Goal: Task Accomplishment & Management: Use online tool/utility

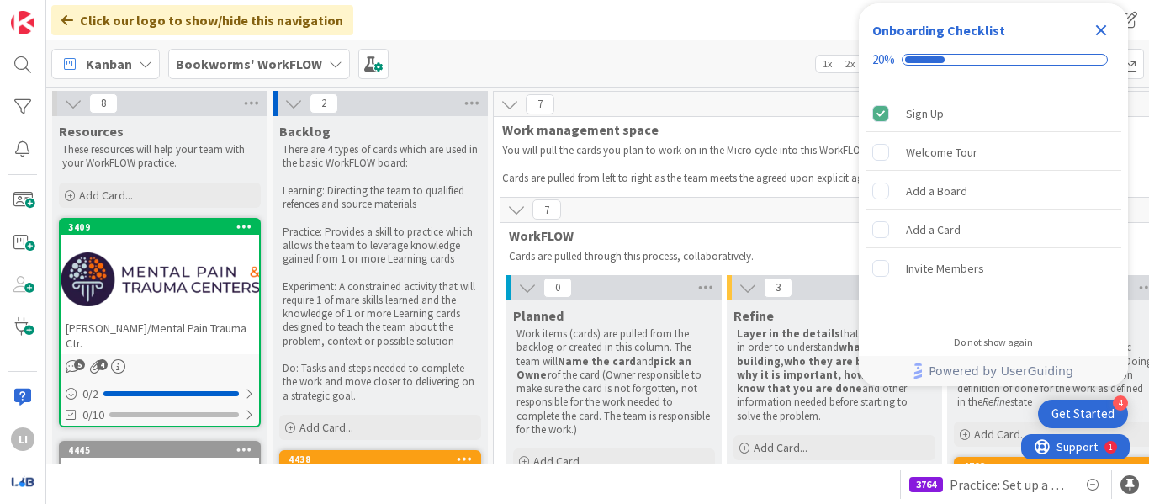
click at [1100, 30] on icon "Close Checklist" at bounding box center [1101, 30] width 11 height 11
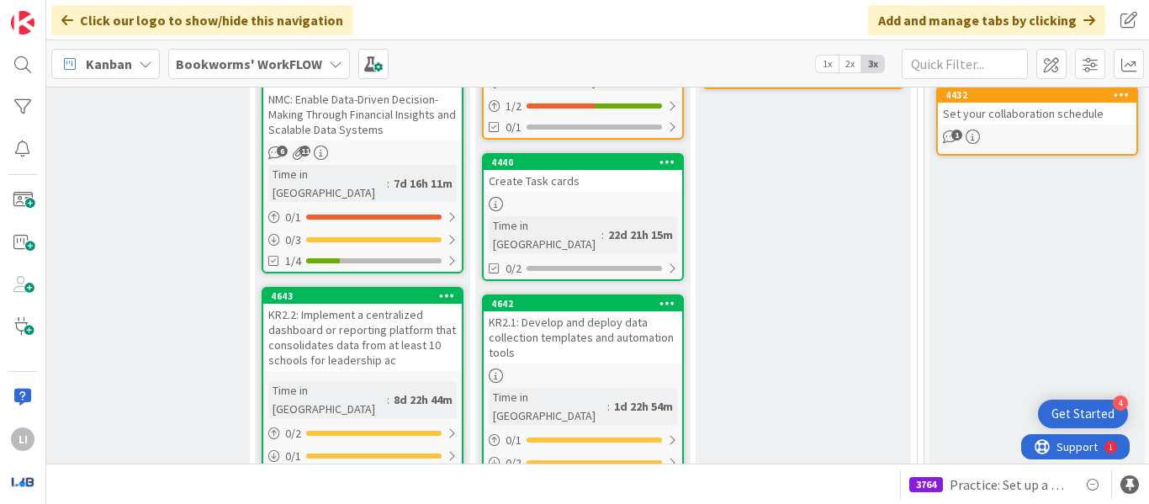
scroll to position [480, 472]
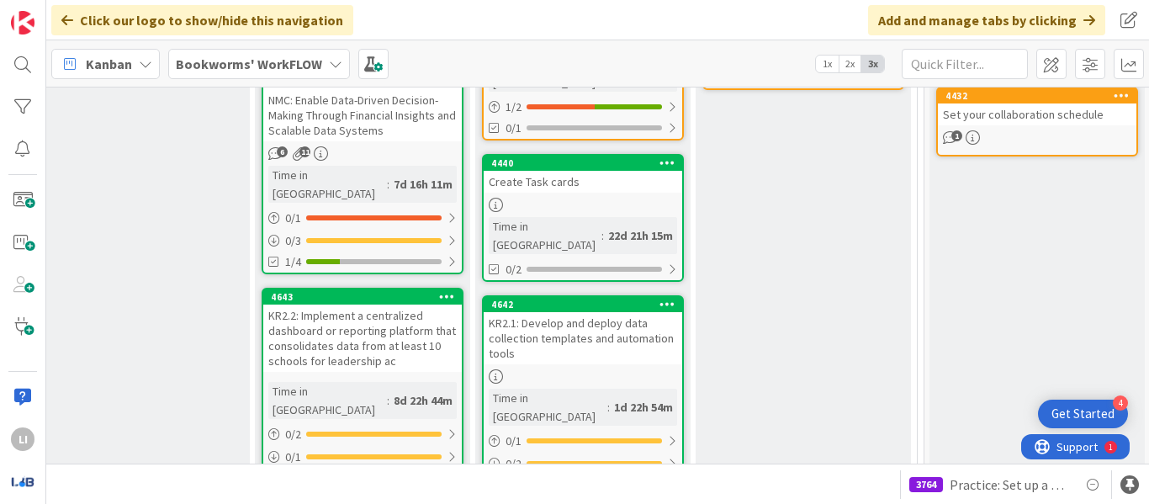
click at [400, 103] on div "NMC: Enable Data-Driven Decision-Making Through Financial Insights and Scalable…" at bounding box center [362, 115] width 199 height 52
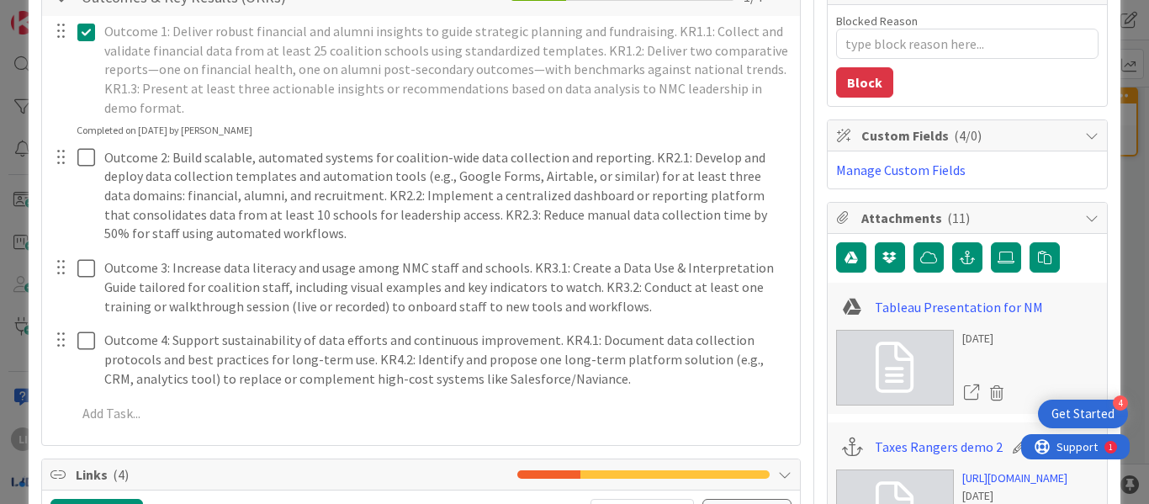
scroll to position [338, 0]
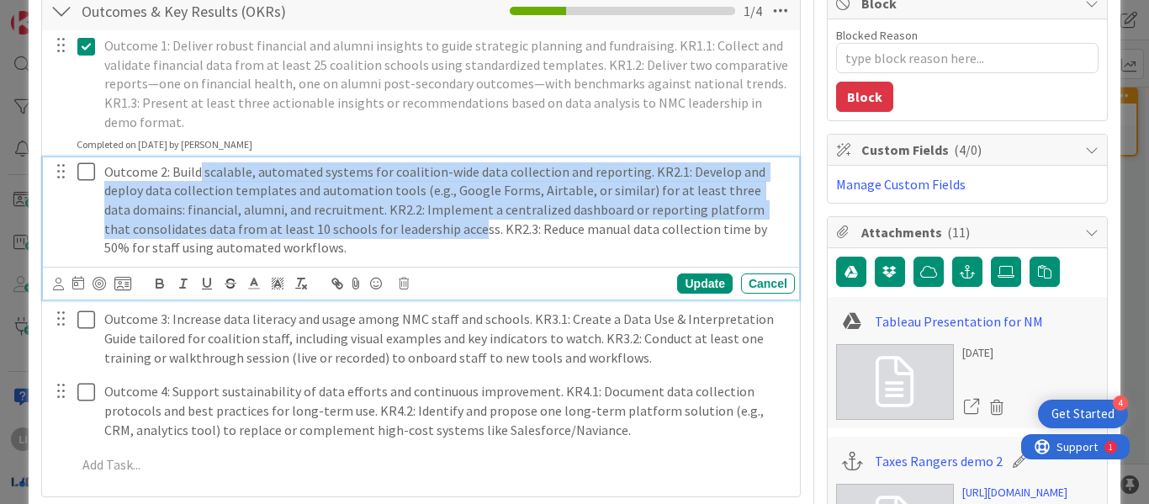
drag, startPoint x: 200, startPoint y: 174, endPoint x: 443, endPoint y: 234, distance: 250.4
click at [443, 234] on p "Outcome 2: Build scalable, automated systems for coalition-wide data collection…" at bounding box center [446, 210] width 684 height 96
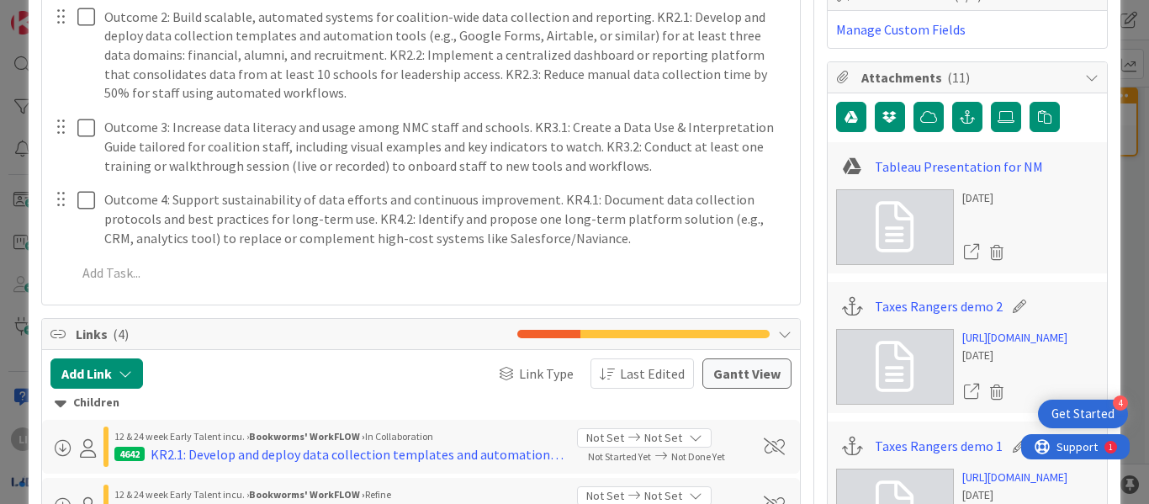
scroll to position [494, 0]
click at [991, 337] on link "https://youtu.be/dN_SLIEyWWQ" at bounding box center [1014, 337] width 105 height 18
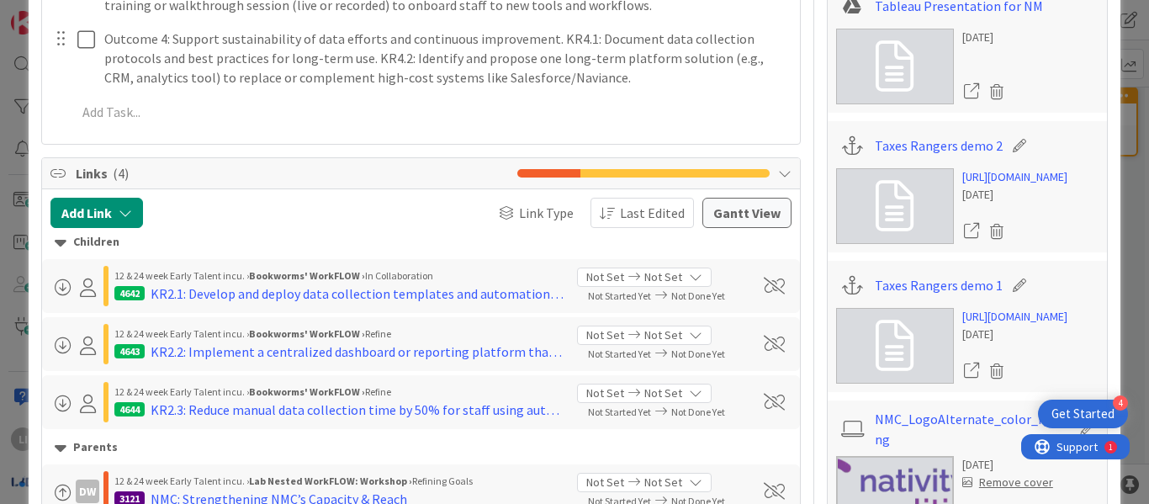
scroll to position [656, 0]
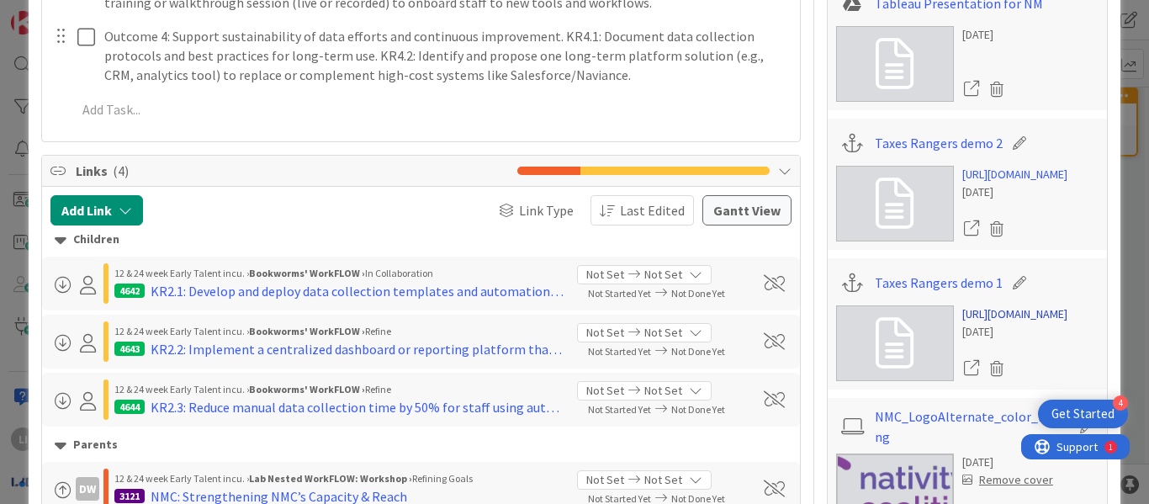
click at [972, 315] on link "https://youtu.be/-2RXaFnDfMw" at bounding box center [1014, 314] width 105 height 18
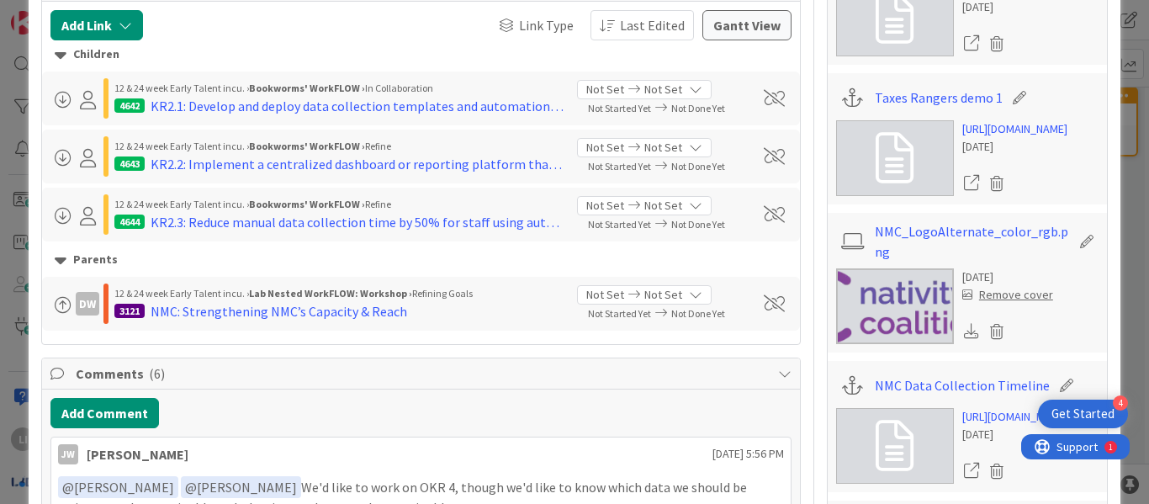
scroll to position [842, 0]
click at [975, 236] on link "NMC_LogoAlternate_color_rgb.png" at bounding box center [972, 240] width 195 height 40
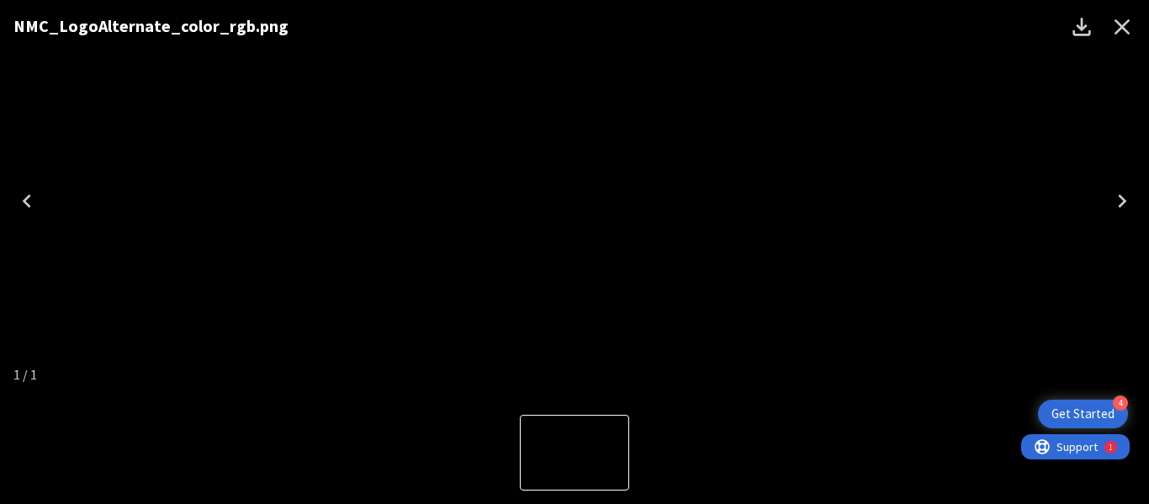
click at [1115, 23] on icon "Close" at bounding box center [1122, 26] width 27 height 27
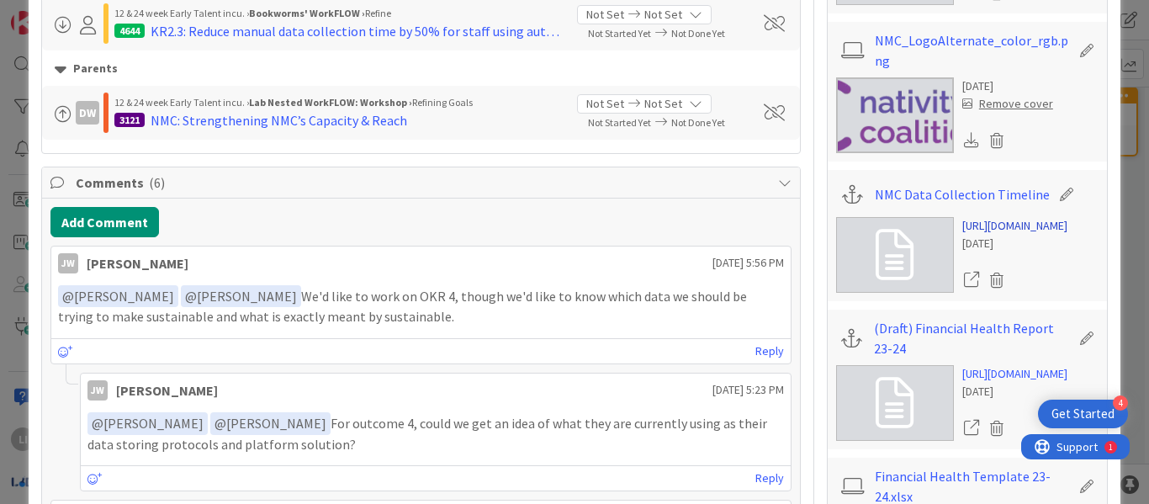
scroll to position [1034, 0]
click at [975, 231] on link "https://www.canva.com/design/DAGg_KroWnc/ZJnmzEp--_HrhVJGe0TjdQ/view?utm_conten…" at bounding box center [1014, 224] width 105 height 18
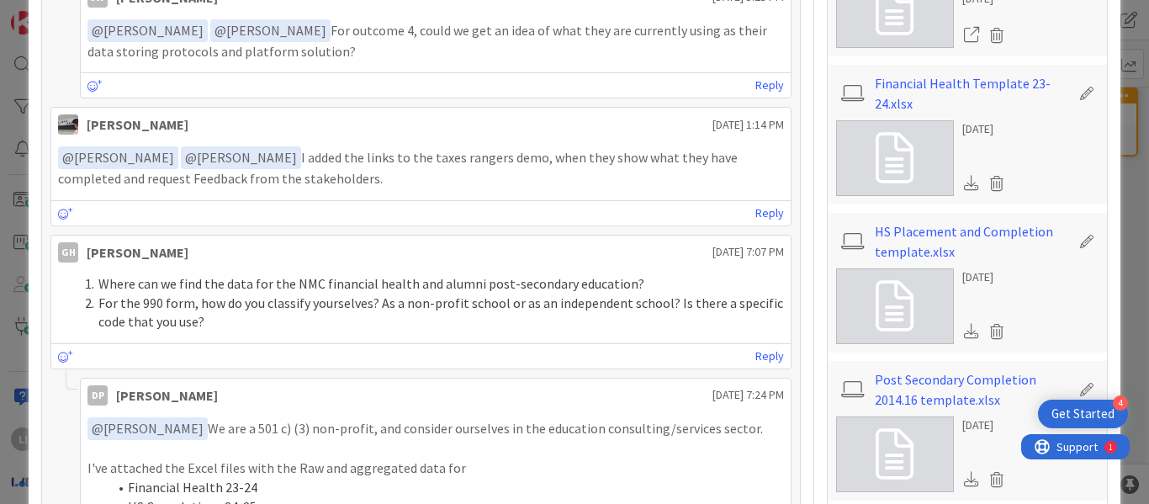
scroll to position [1426, 0]
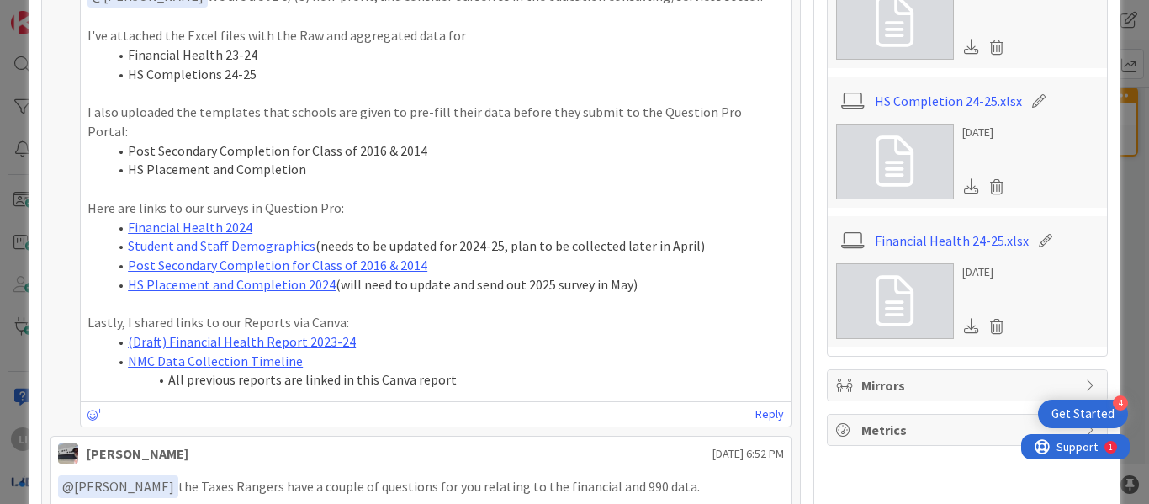
scroll to position [1858, 0]
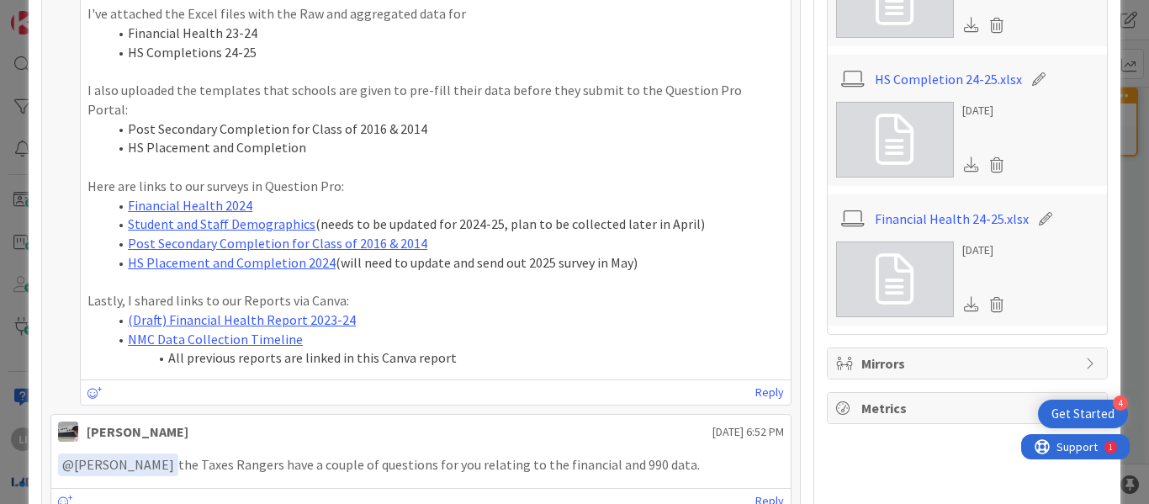
scroll to position [1880, 0]
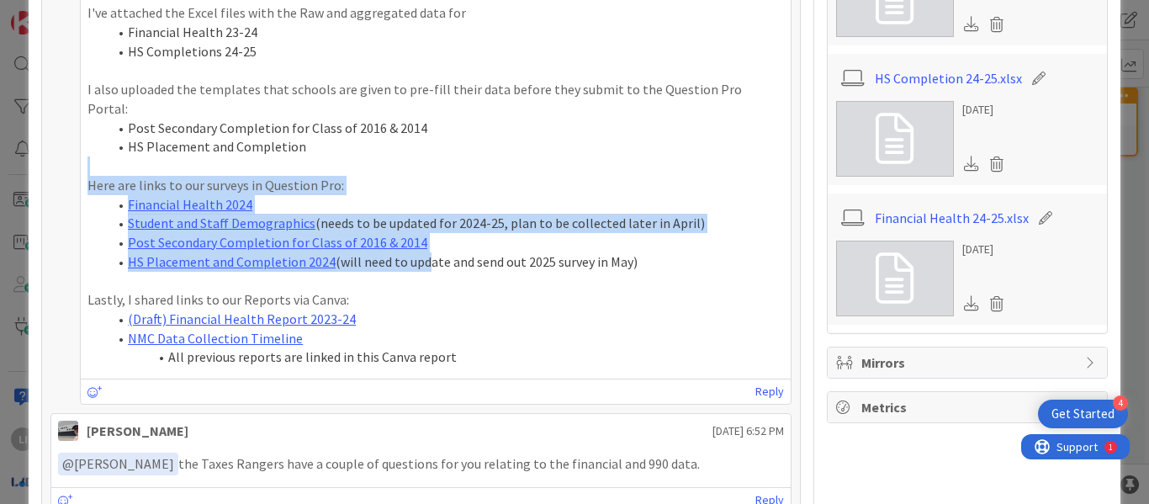
drag, startPoint x: 270, startPoint y: 152, endPoint x: 422, endPoint y: 247, distance: 178.4
click at [422, 247] on div "﻿ @ Grace He ﻿ We are a 501 c) (3) non-profit, and consider ourselves in the ed…" at bounding box center [435, 164] width 697 height 405
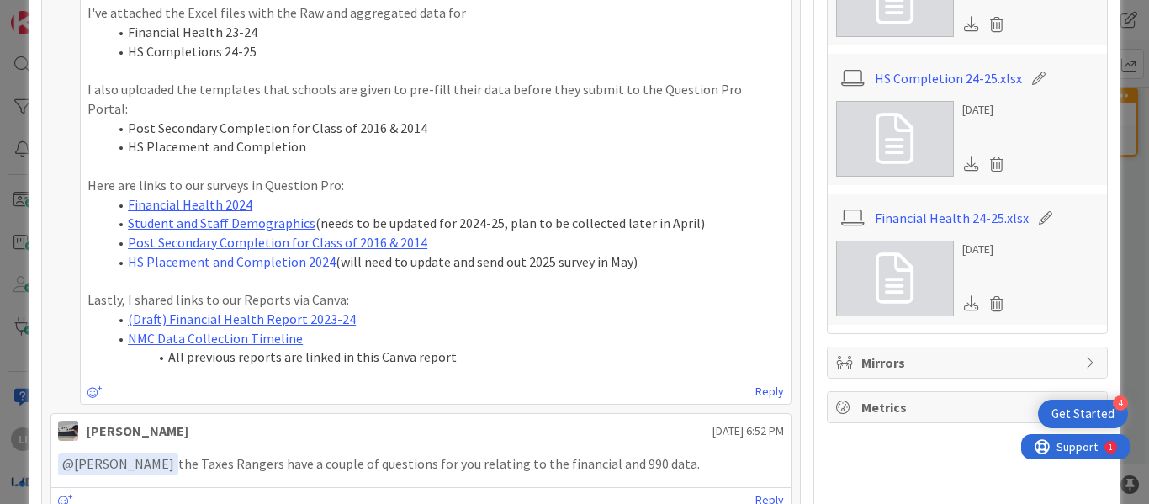
click at [559, 271] on p at bounding box center [435, 280] width 697 height 19
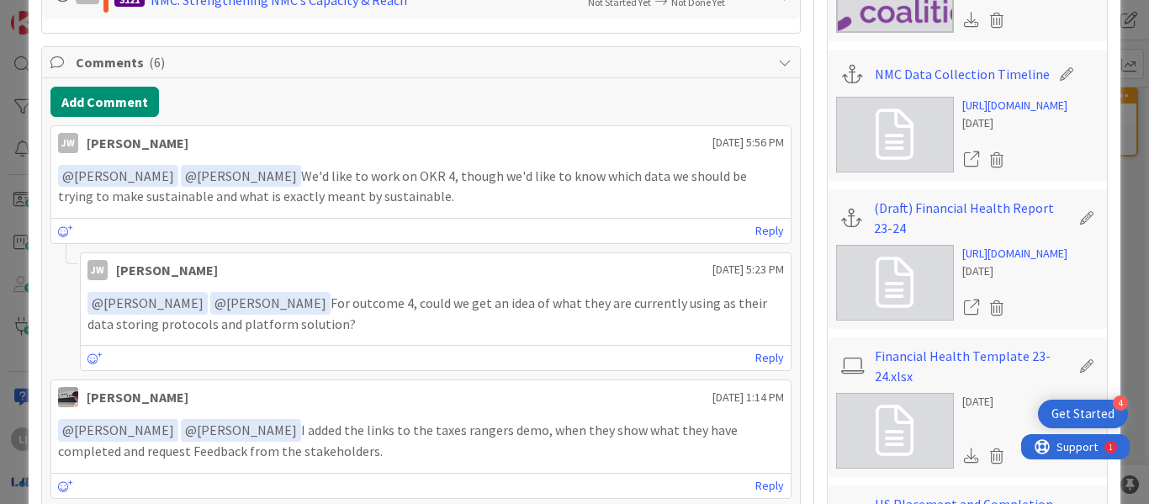
scroll to position [2058, 0]
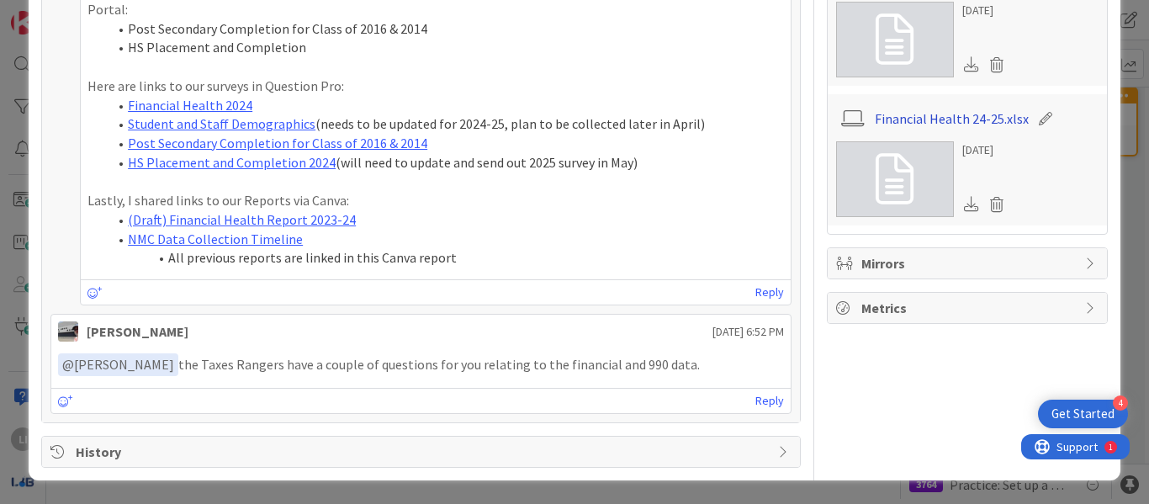
click at [970, 129] on link "Financial Health 24-25.xlsx" at bounding box center [952, 119] width 154 height 20
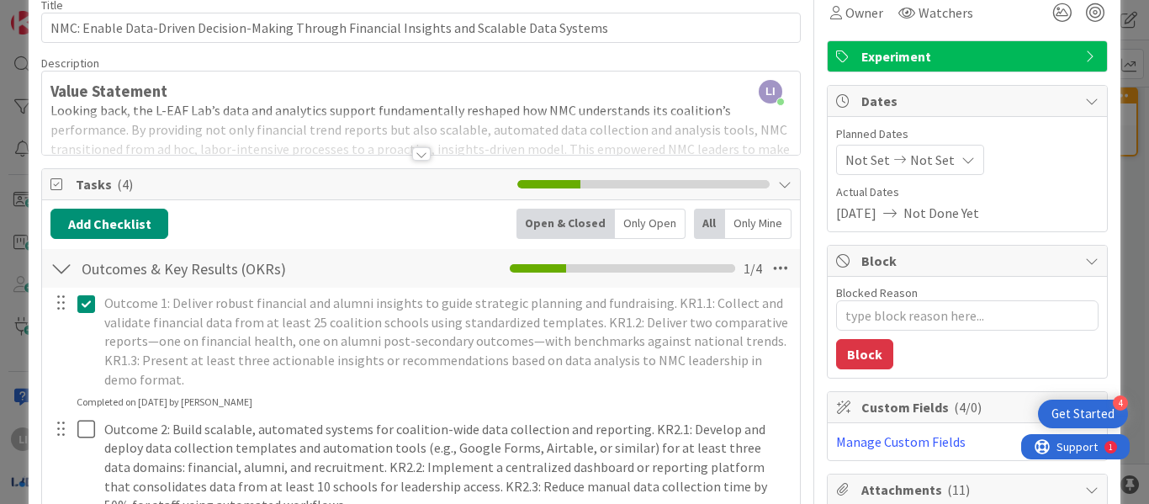
scroll to position [85, 0]
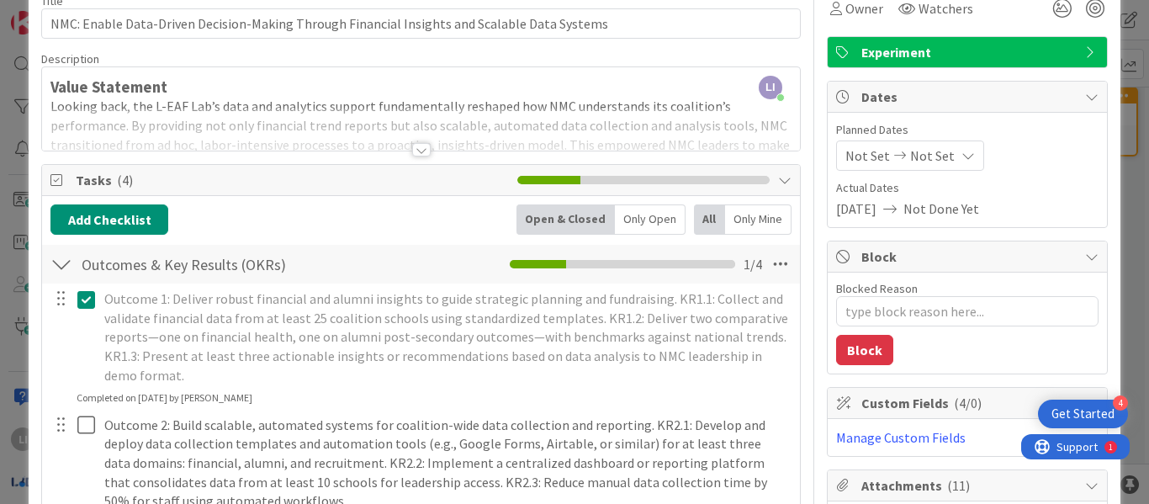
click at [412, 152] on div at bounding box center [421, 149] width 19 height 13
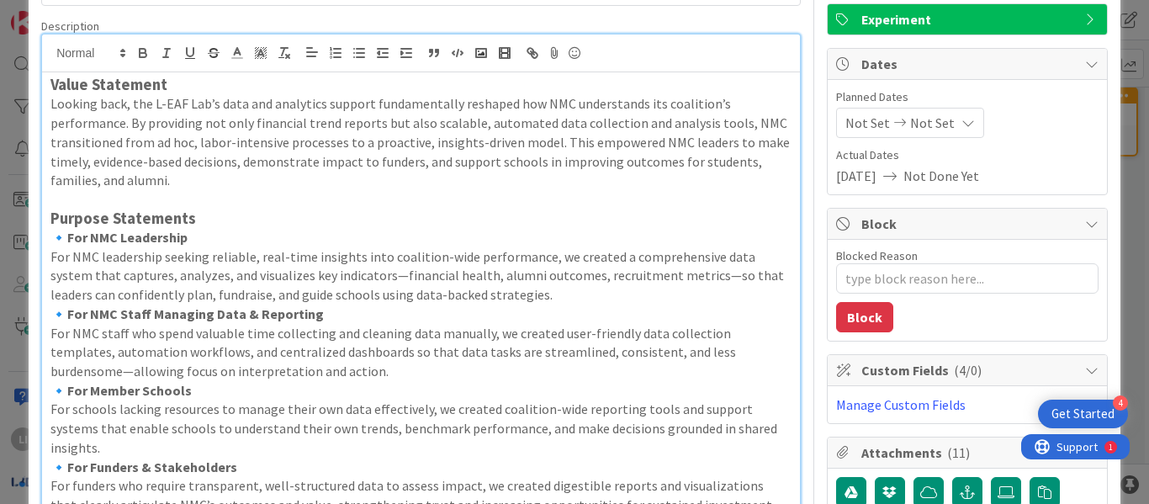
scroll to position [136, 0]
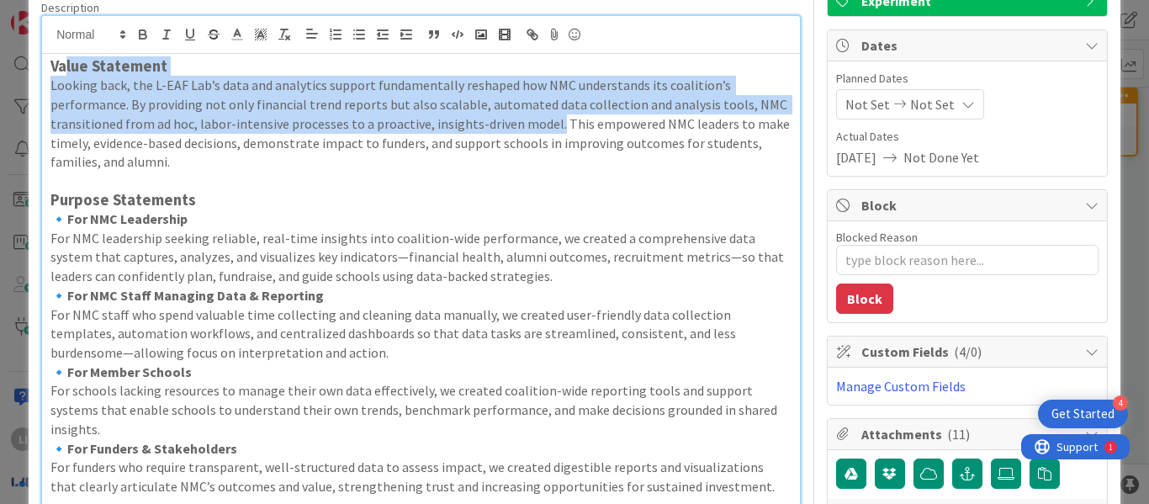
drag, startPoint x: 65, startPoint y: 68, endPoint x: 548, endPoint y: 124, distance: 486.1
click at [548, 124] on div "Value Statement Looking back, the L-EAF Lab’s data and analytics support fundam…" at bounding box center [421, 331] width 758 height 554
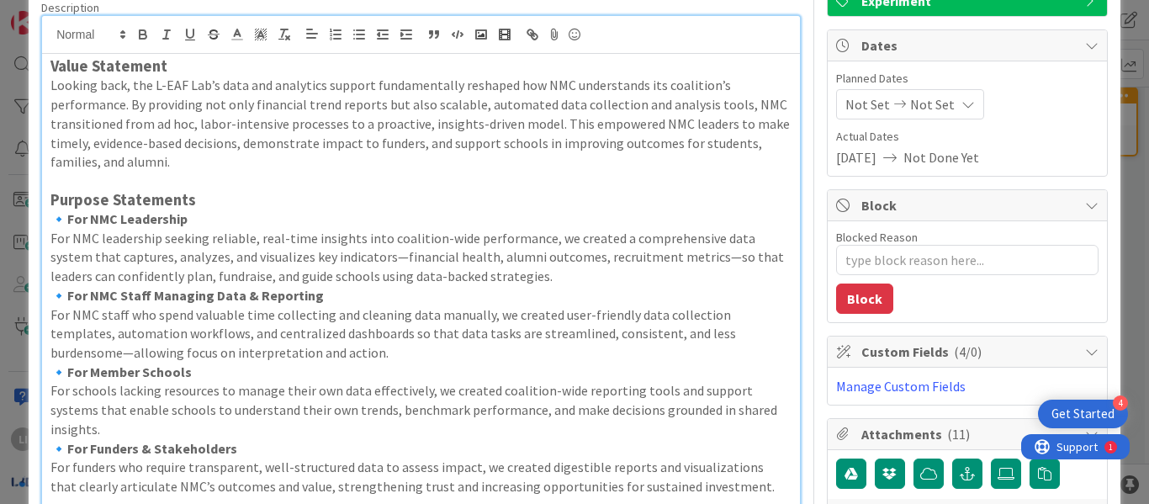
click at [453, 193] on h3 "Purpose Statements" at bounding box center [420, 200] width 741 height 19
drag, startPoint x: 81, startPoint y: 69, endPoint x: 128, endPoint y: 64, distance: 47.4
click at [128, 64] on strong "Value Statement" at bounding box center [108, 65] width 117 height 19
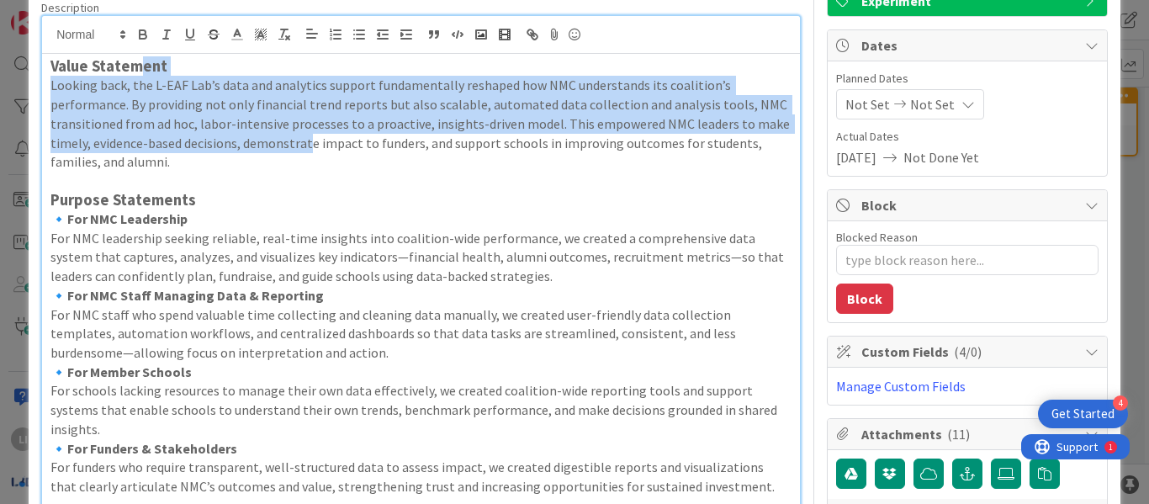
drag, startPoint x: 141, startPoint y: 64, endPoint x: 309, endPoint y: 152, distance: 189.3
click at [309, 152] on div "Value Statement Looking back, the L-EAF Lab’s data and analytics support fundam…" at bounding box center [421, 331] width 758 height 554
click at [309, 152] on p "Looking back, the L-EAF Lab’s data and analytics support fundamentally reshaped…" at bounding box center [420, 124] width 741 height 96
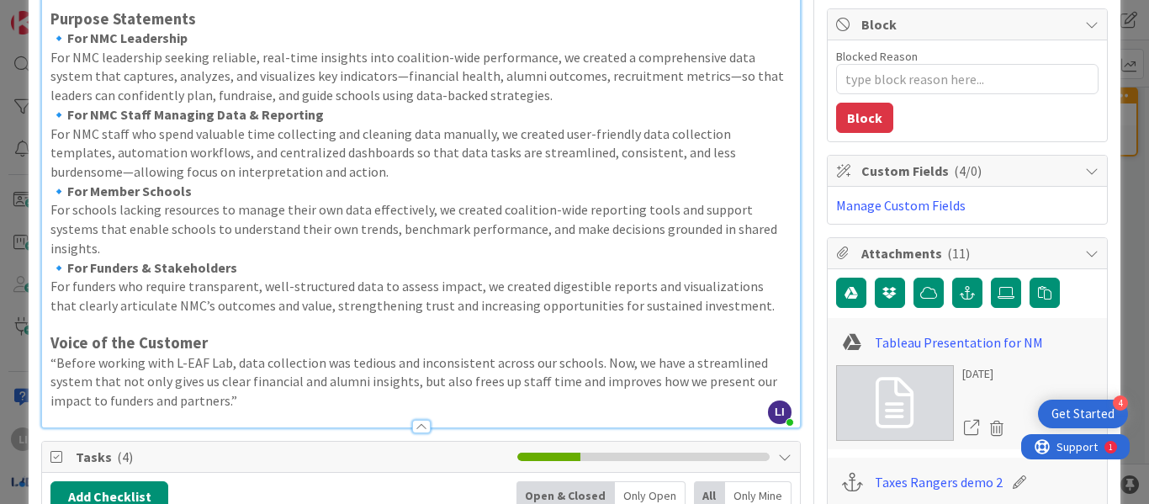
scroll to position [315, 0]
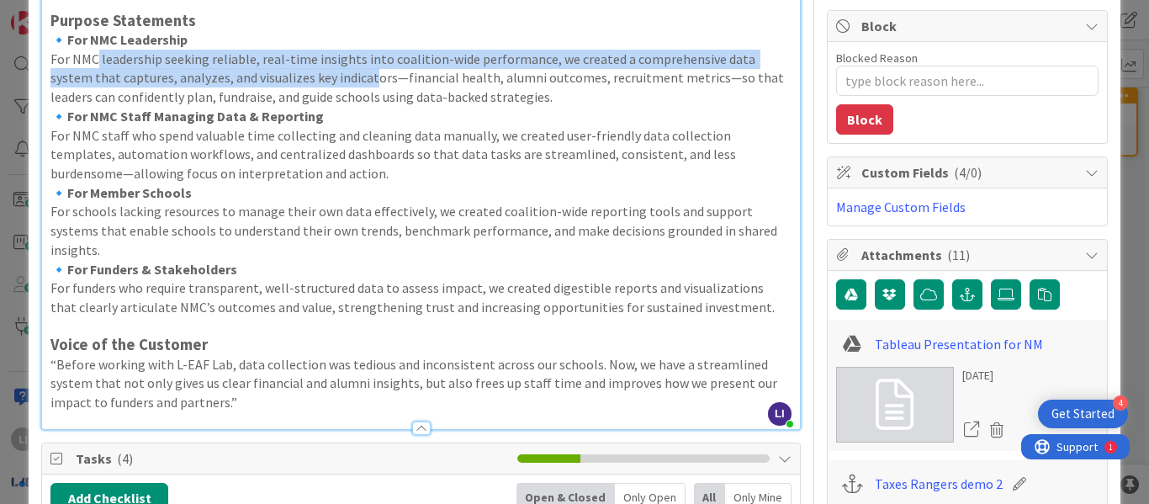
drag, startPoint x: 98, startPoint y: 58, endPoint x: 327, endPoint y: 87, distance: 231.6
click at [327, 87] on p "For NMC leadership seeking reliable, real-time insights into coalition-wide per…" at bounding box center [420, 78] width 741 height 57
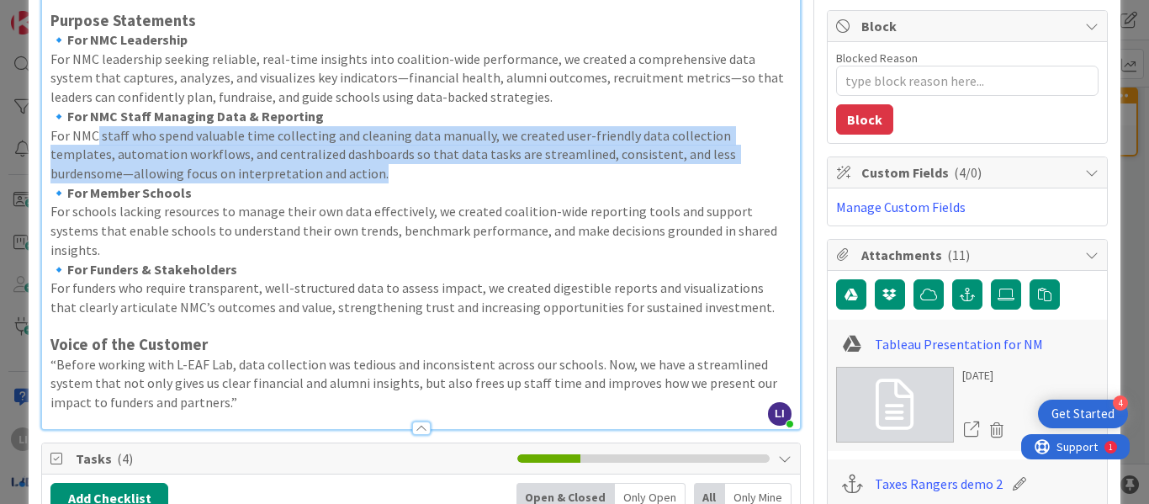
drag, startPoint x: 98, startPoint y: 132, endPoint x: 315, endPoint y: 167, distance: 220.6
click at [315, 167] on p "For NMC staff who spend valuable time collecting and cleaning data manually, we…" at bounding box center [420, 154] width 741 height 57
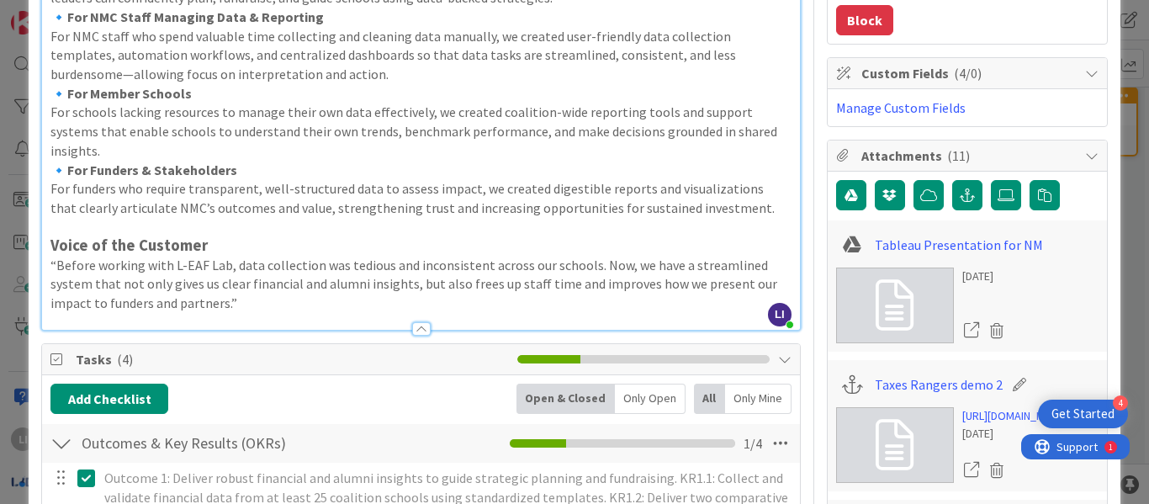
scroll to position [429, 0]
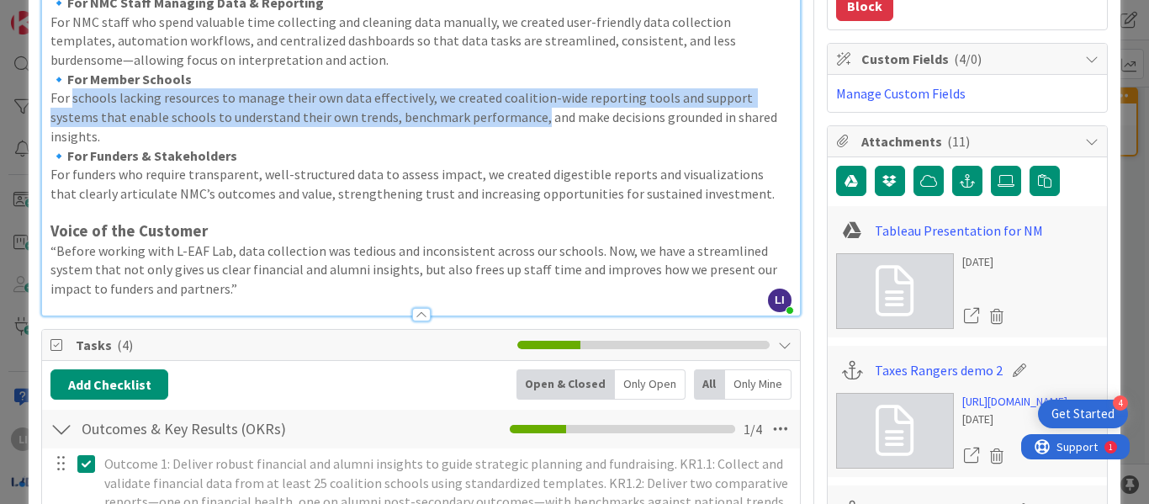
drag, startPoint x: 73, startPoint y: 105, endPoint x: 488, endPoint y: 121, distance: 415.1
click at [488, 121] on p "For schools lacking resources to manage their own data effectively, we created …" at bounding box center [420, 116] width 741 height 57
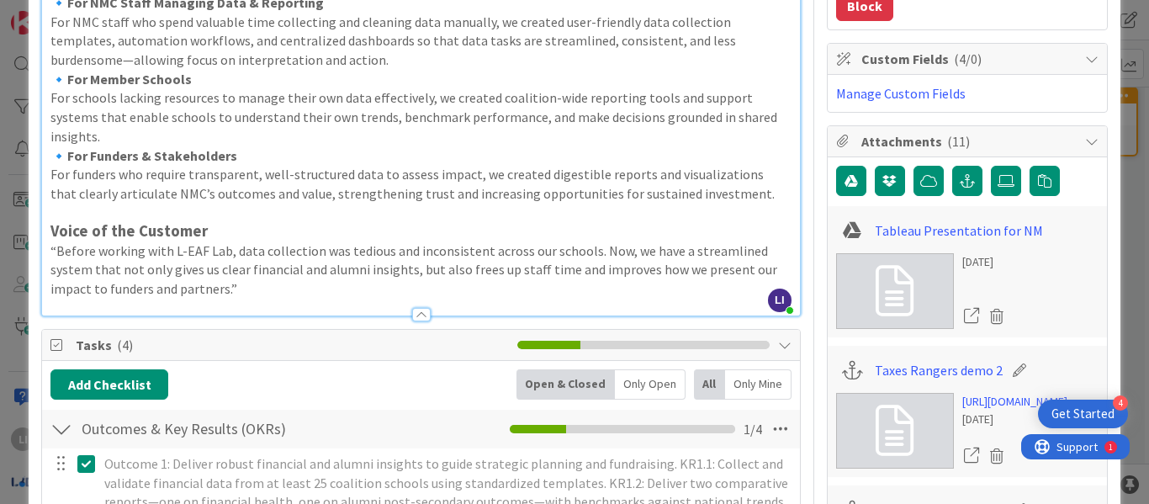
click at [406, 165] on p "For funders who require transparent, well-structured data to assess impact, we …" at bounding box center [420, 184] width 741 height 38
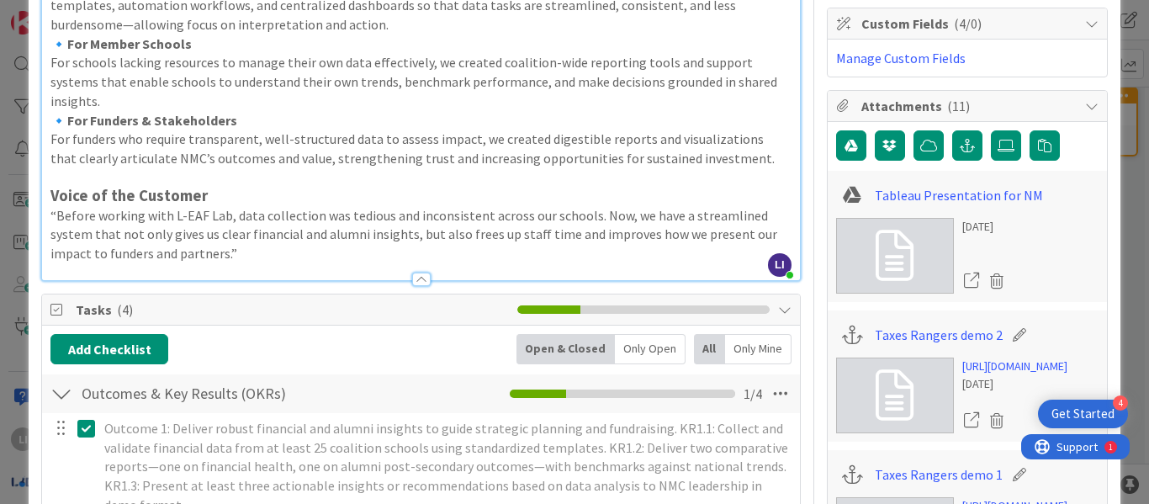
scroll to position [465, 0]
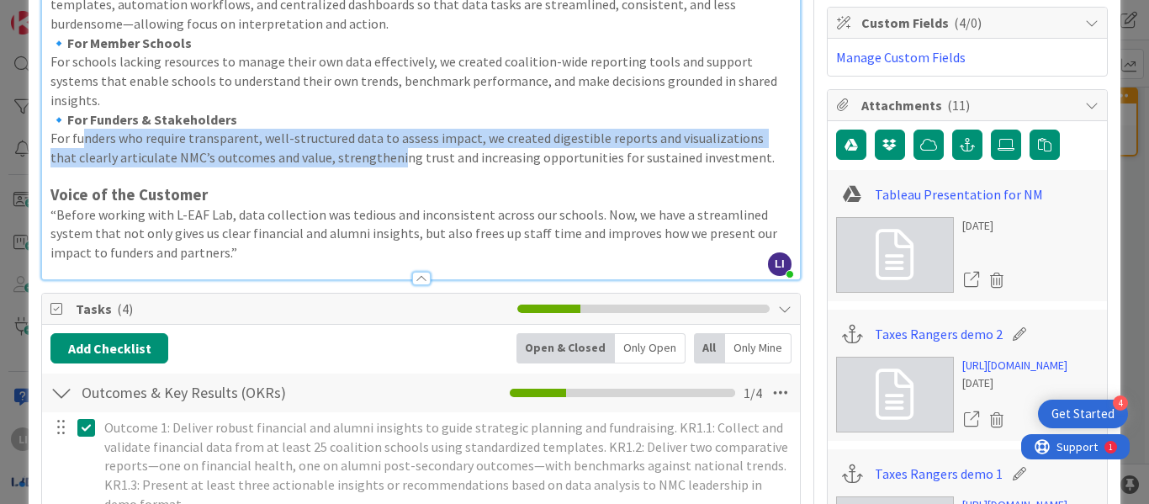
drag, startPoint x: 83, startPoint y: 114, endPoint x: 368, endPoint y: 133, distance: 285.0
click at [368, 133] on p "For funders who require transparent, well-structured data to assess impact, we …" at bounding box center [420, 148] width 741 height 38
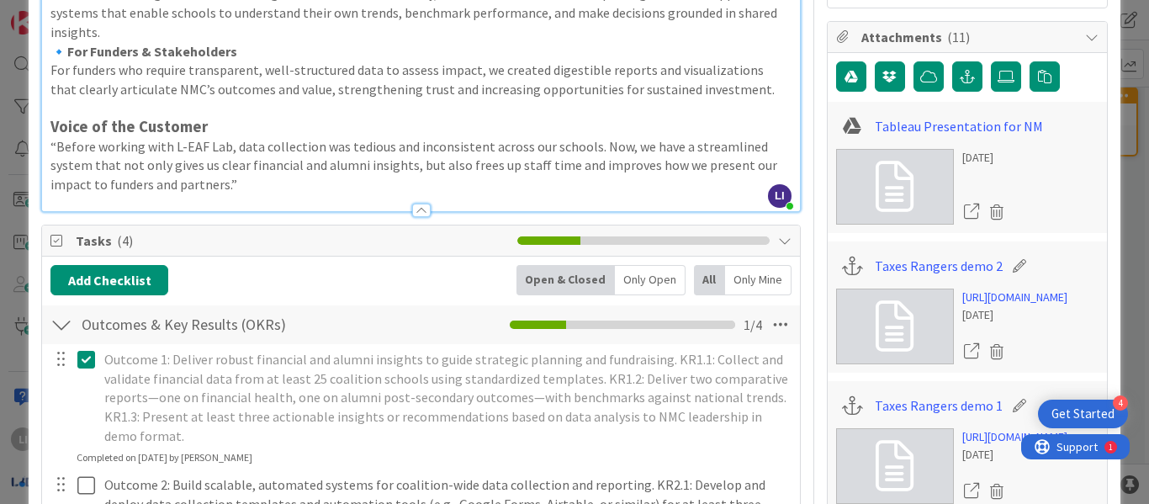
scroll to position [540, 0]
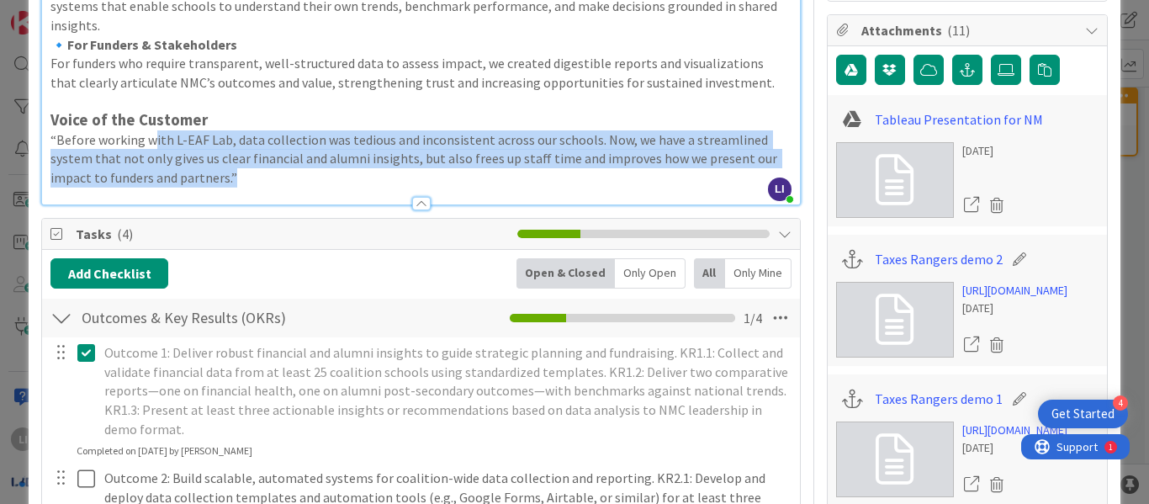
drag, startPoint x: 151, startPoint y: 120, endPoint x: 304, endPoint y: 153, distance: 155.8
click at [304, 153] on p "“Before working with L-EAF Lab, data collection was tedious and inconsistent ac…" at bounding box center [420, 158] width 741 height 57
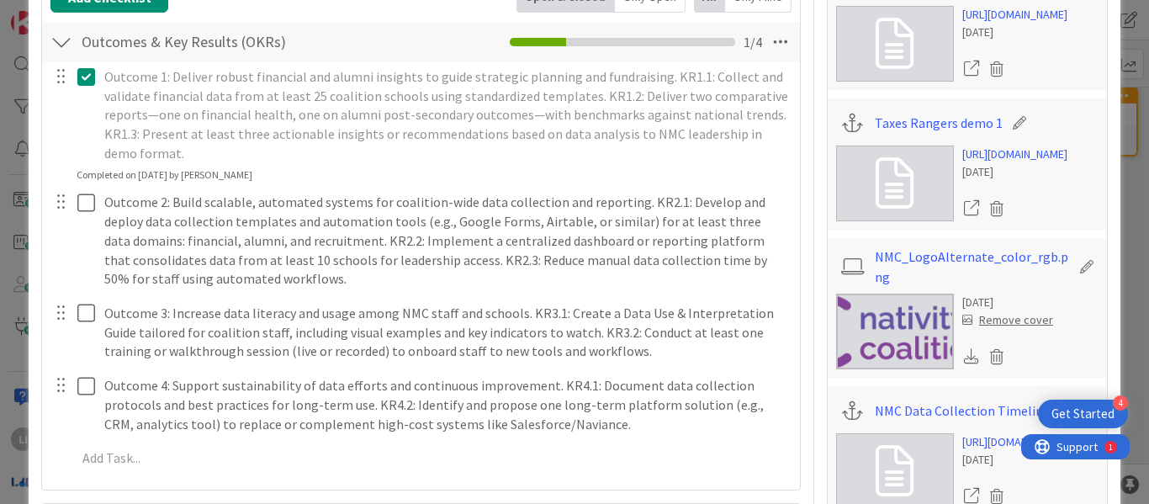
scroll to position [817, 0]
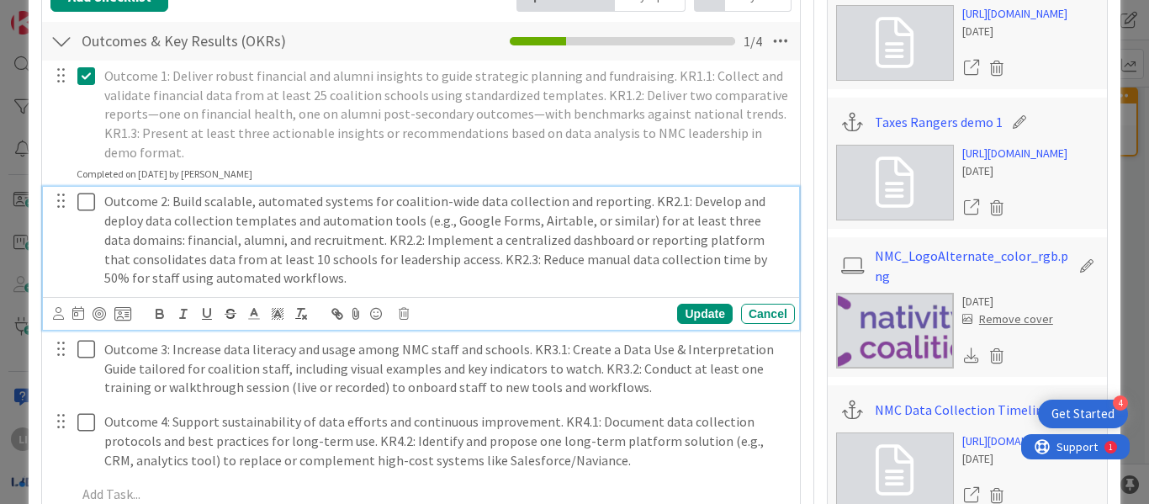
click at [479, 192] on p "Outcome 2: Build scalable, automated systems for coalition-wide data collection…" at bounding box center [446, 240] width 684 height 96
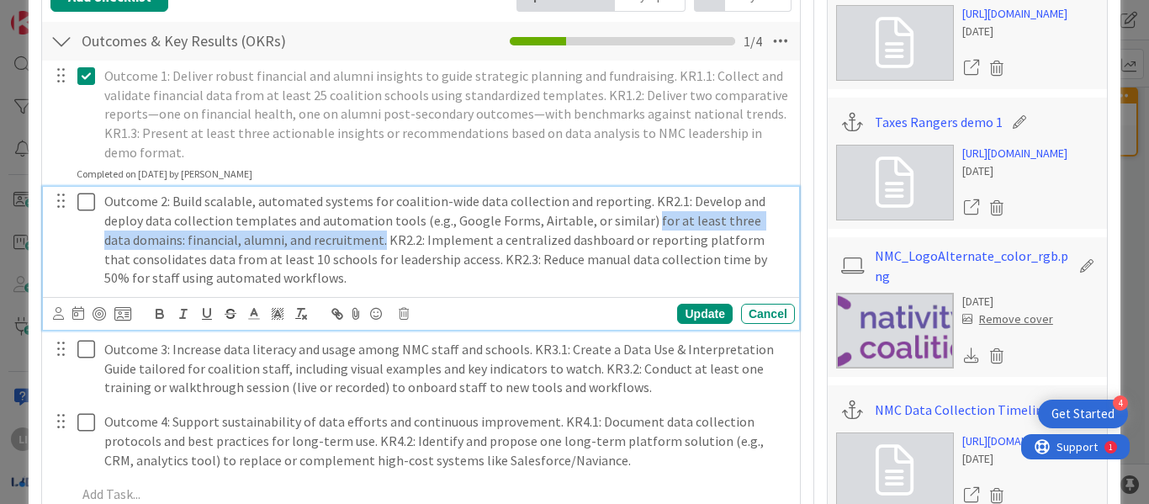
drag, startPoint x: 637, startPoint y: 199, endPoint x: 353, endPoint y: 226, distance: 284.9
click at [353, 226] on p "Outcome 2: Build scalable, automated systems for coalition-wide data collection…" at bounding box center [446, 240] width 684 height 96
copy p "for at least three data domains: financial, alumni, and recruitment."
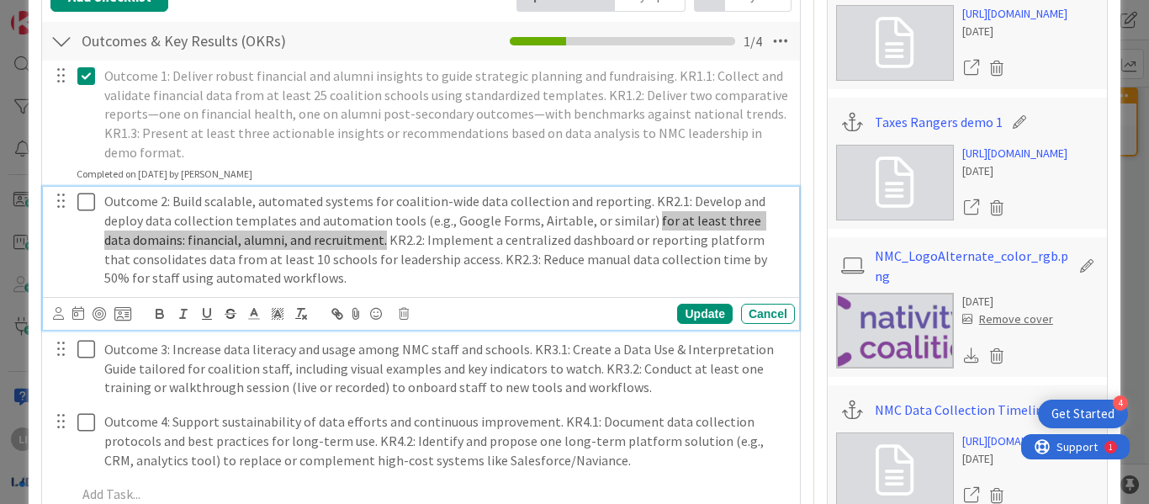
type textarea "x"
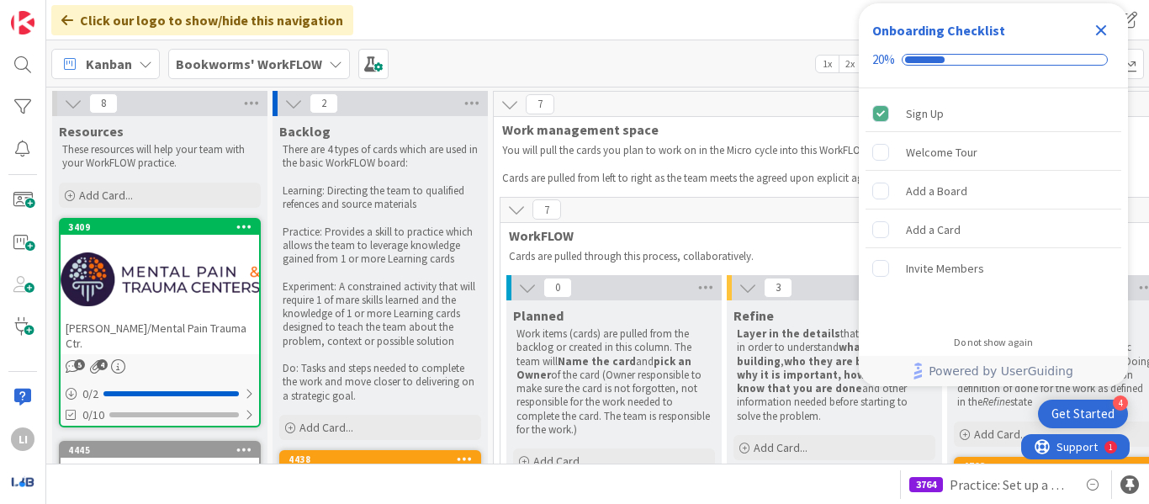
click at [1109, 39] on icon "Close Checklist" at bounding box center [1101, 30] width 20 height 20
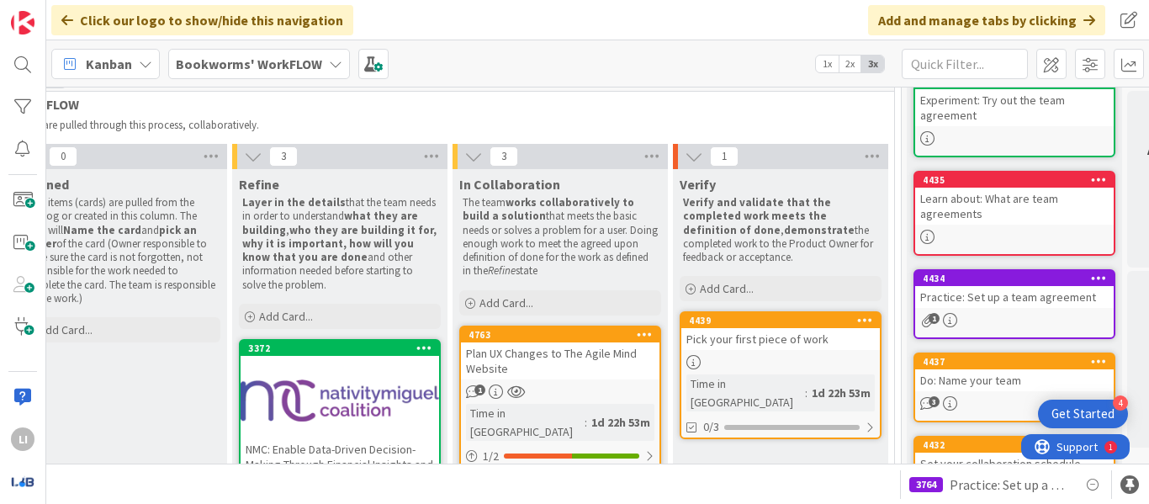
scroll to position [130, 495]
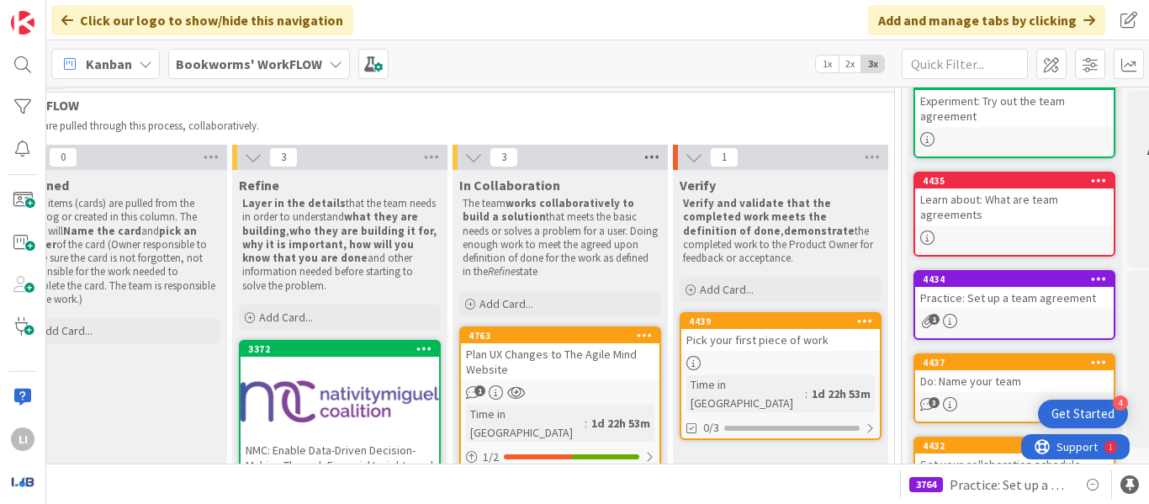
click at [651, 152] on icon at bounding box center [652, 157] width 22 height 25
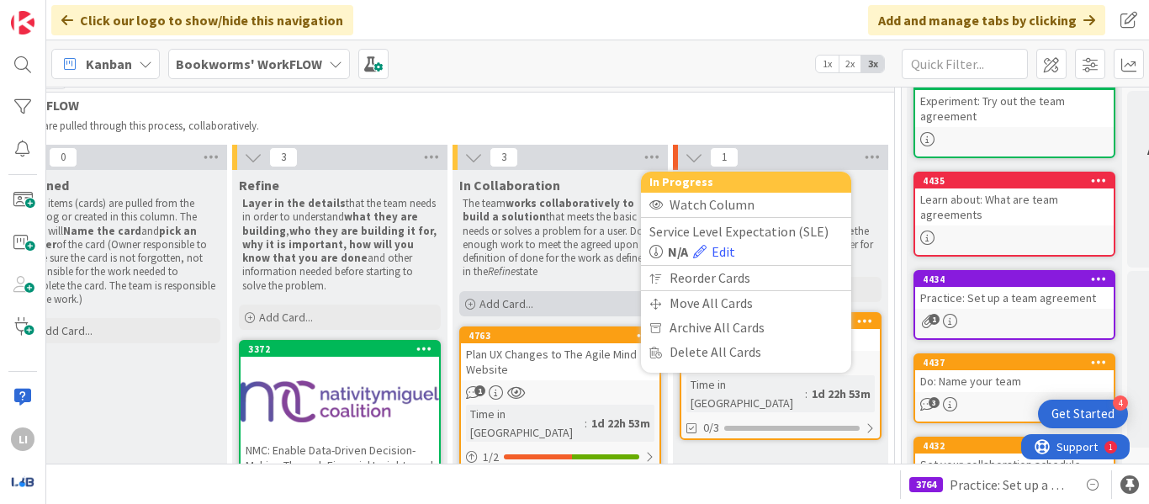
click at [555, 301] on div "Add Card..." at bounding box center [560, 303] width 202 height 25
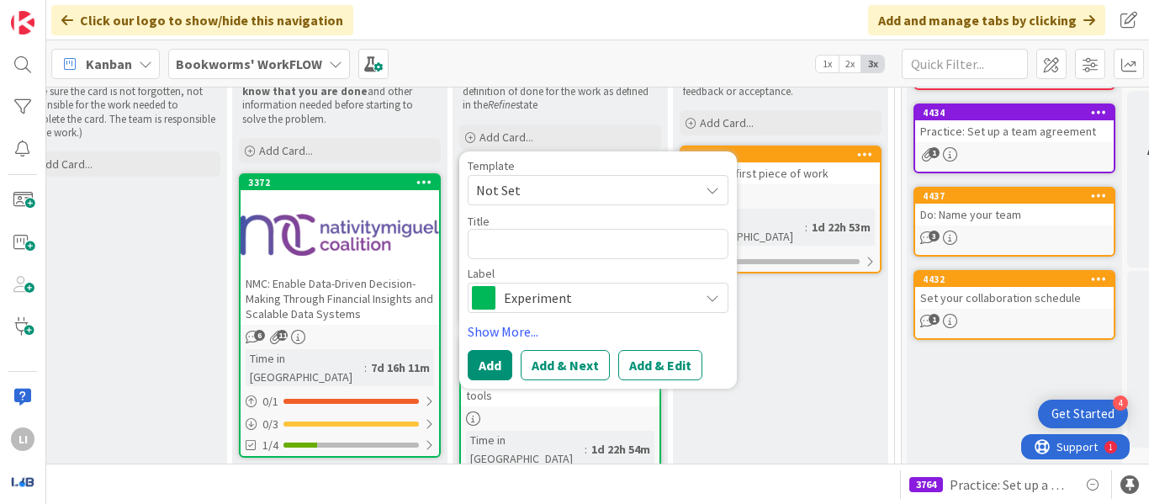
scroll to position [303, 495]
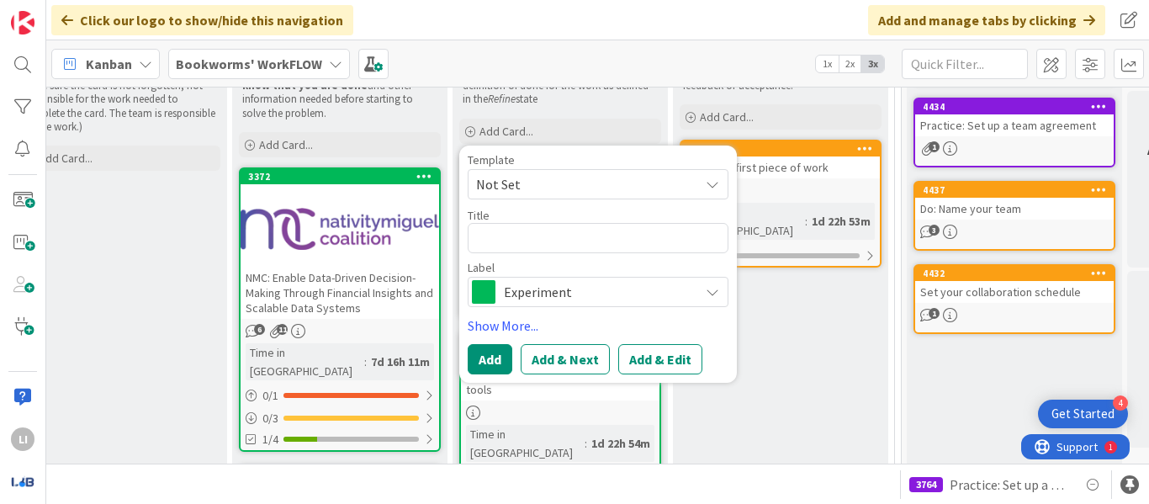
click at [586, 290] on span "Experiment" at bounding box center [597, 292] width 187 height 24
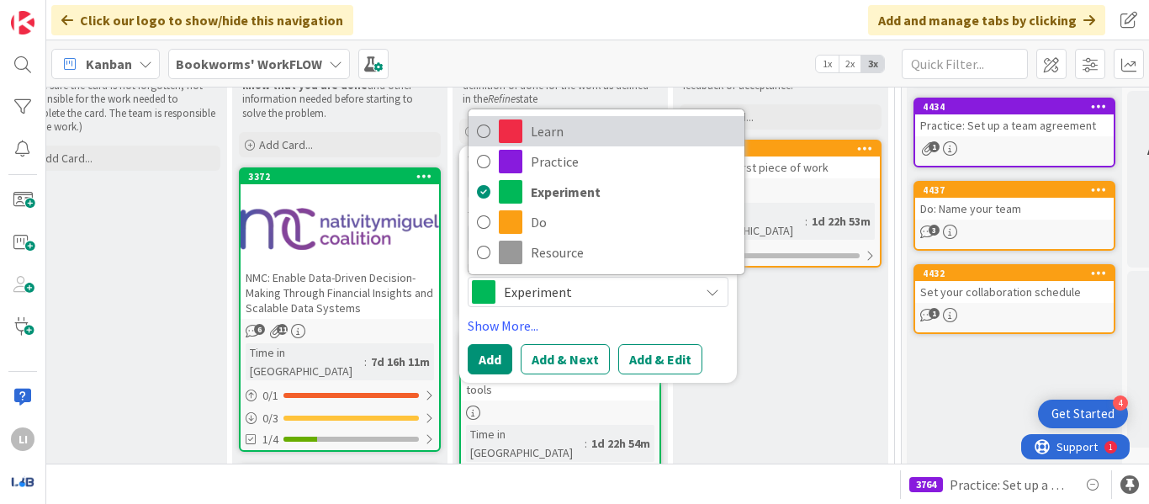
click at [543, 141] on span "Learn" at bounding box center [633, 131] width 205 height 25
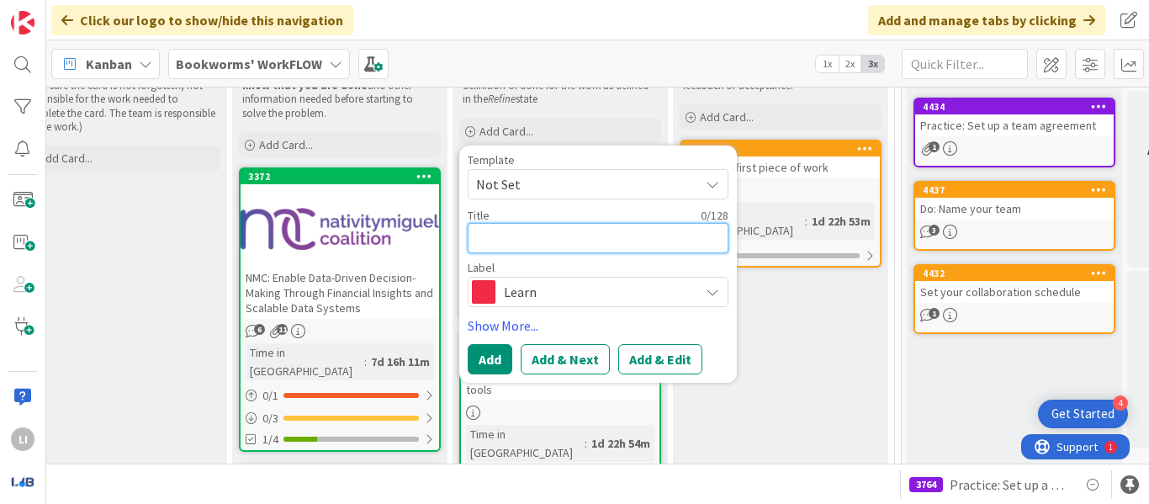
click at [546, 236] on textarea at bounding box center [598, 238] width 261 height 30
type textarea "x"
type textarea "R"
type textarea "x"
type textarea "Re"
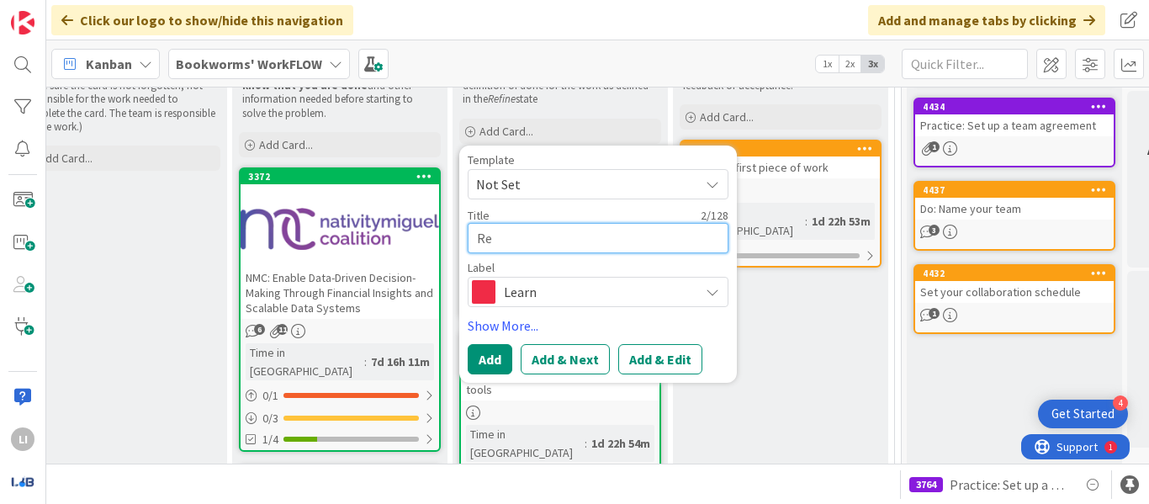
type textarea "x"
type textarea "Rev"
type textarea "x"
type textarea "Revi"
type textarea "x"
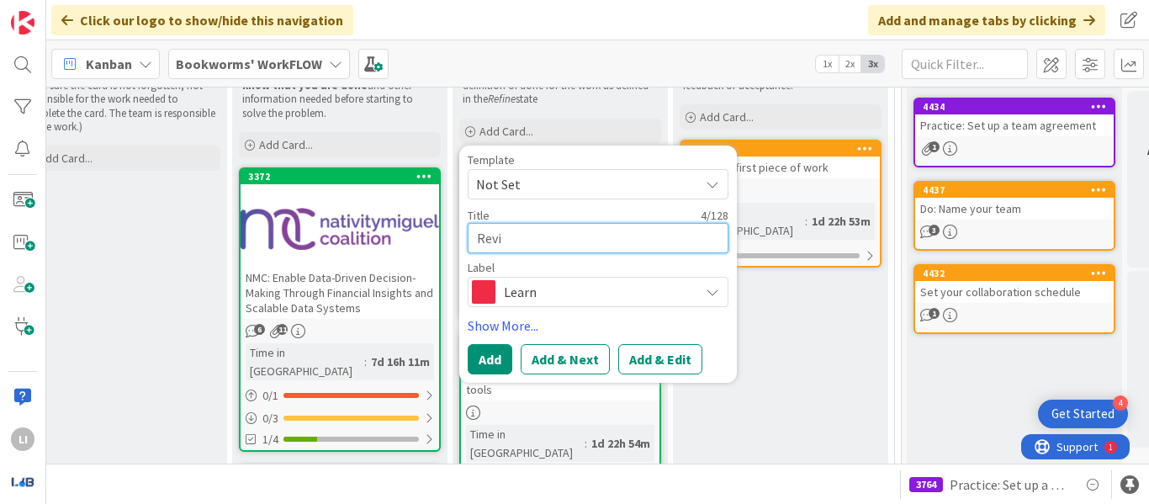
type textarea "Revie"
type textarea "x"
type textarea "Review"
type textarea "x"
type textarea "Review"
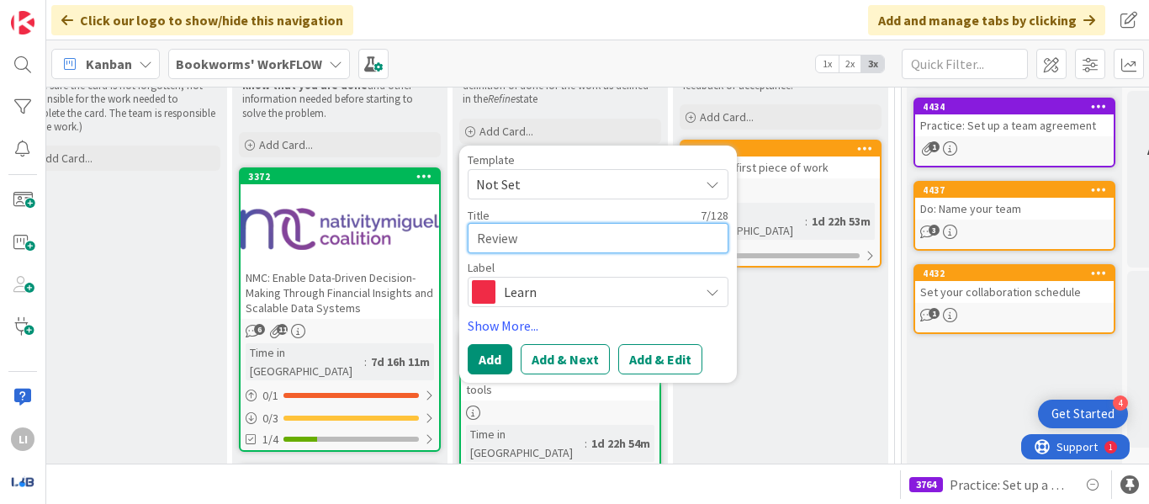
type textarea "x"
type textarea "Review D"
type textarea "x"
type textarea "Review Dat"
type textarea "x"
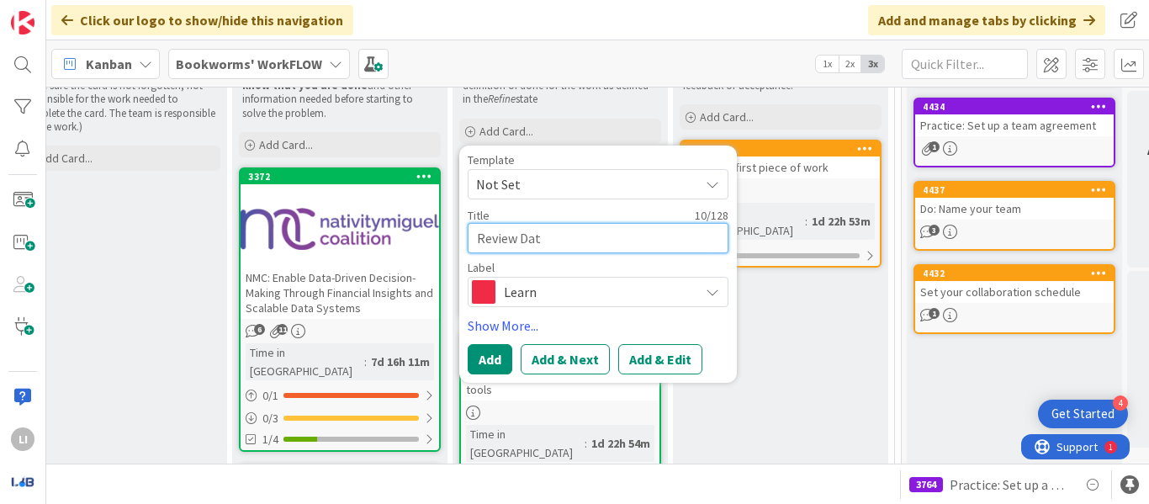
type textarea "Review Data"
type textarea "x"
type textarea "Review Data"
type textarea "x"
type textarea "Review Data p"
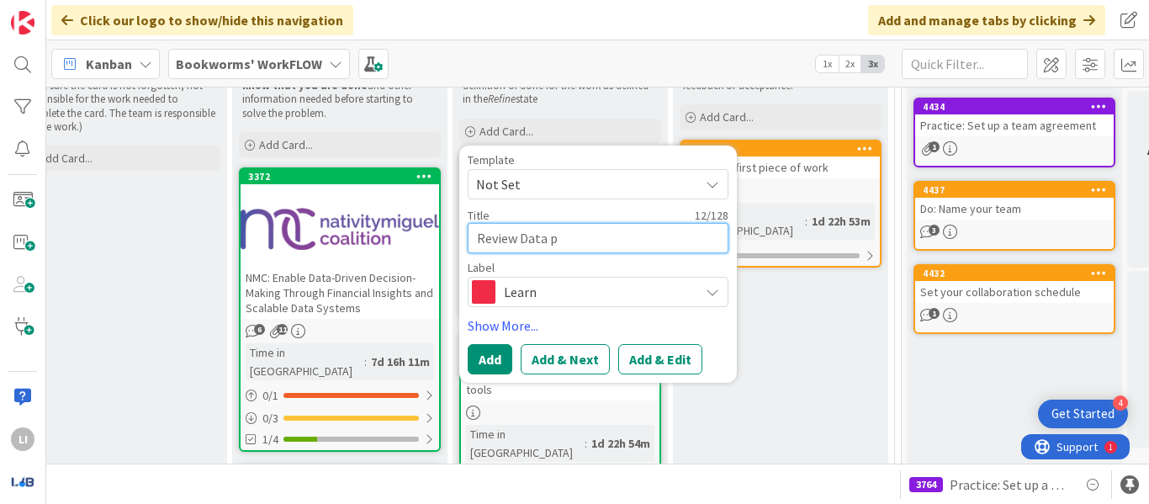
type textarea "x"
type textarea "Review Data po"
type textarea "x"
type textarea "Review Data poi"
type textarea "x"
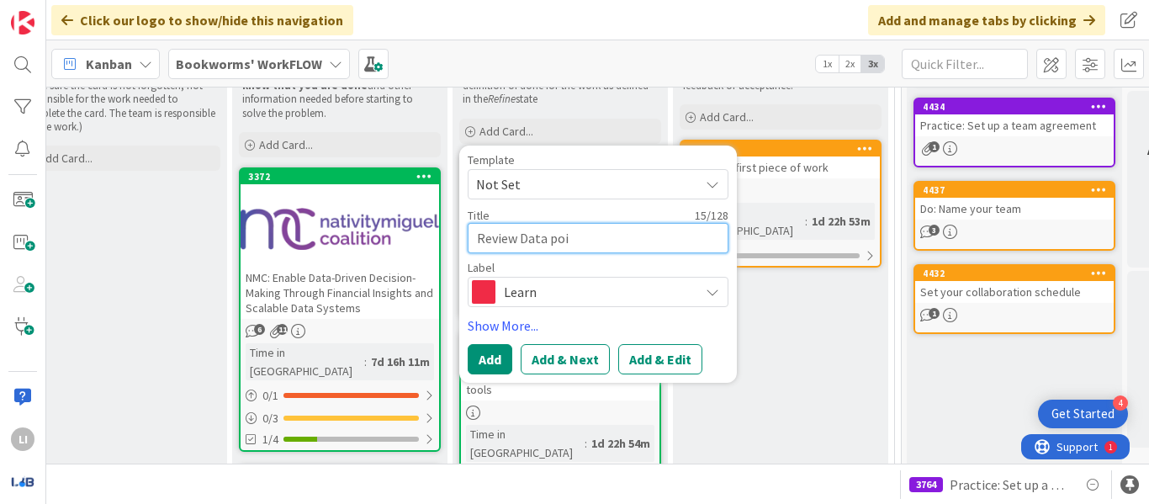
type textarea "Review Data poin"
type textarea "x"
type textarea "Review Data point"
type textarea "x"
type textarea "Review Data points"
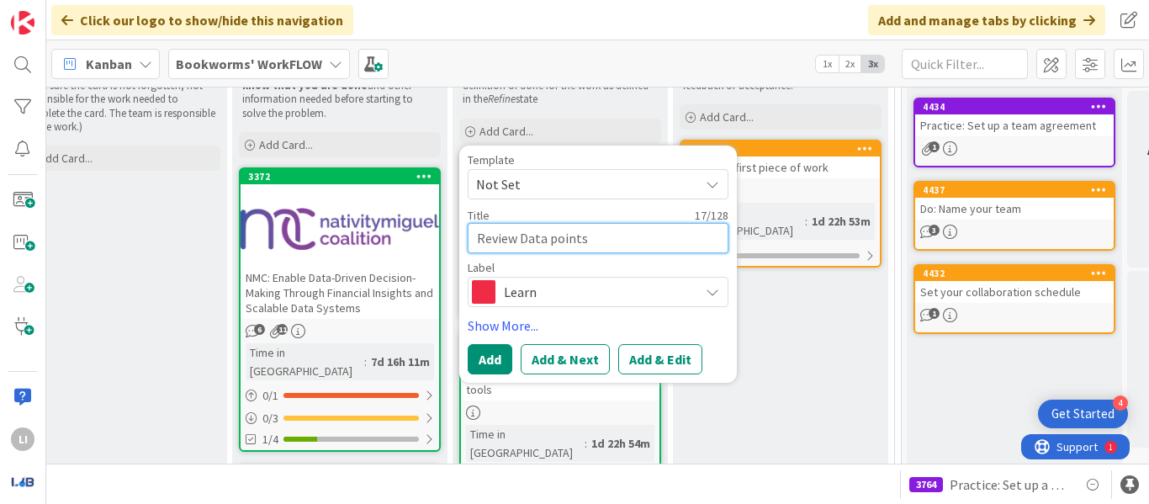
type textarea "x"
type textarea "Review Data points"
type textarea "x"
type textarea "Review Data points i"
type textarea "x"
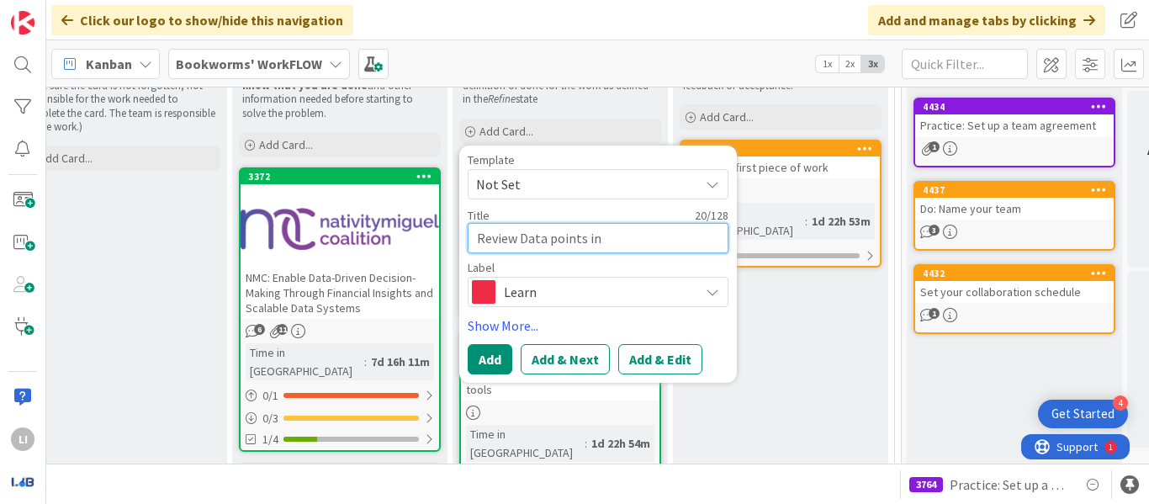
type textarea "Review Data points in"
type textarea "x"
type textarea "Review Data points in C"
type textarea "x"
type textarea "Review Data points in Ca"
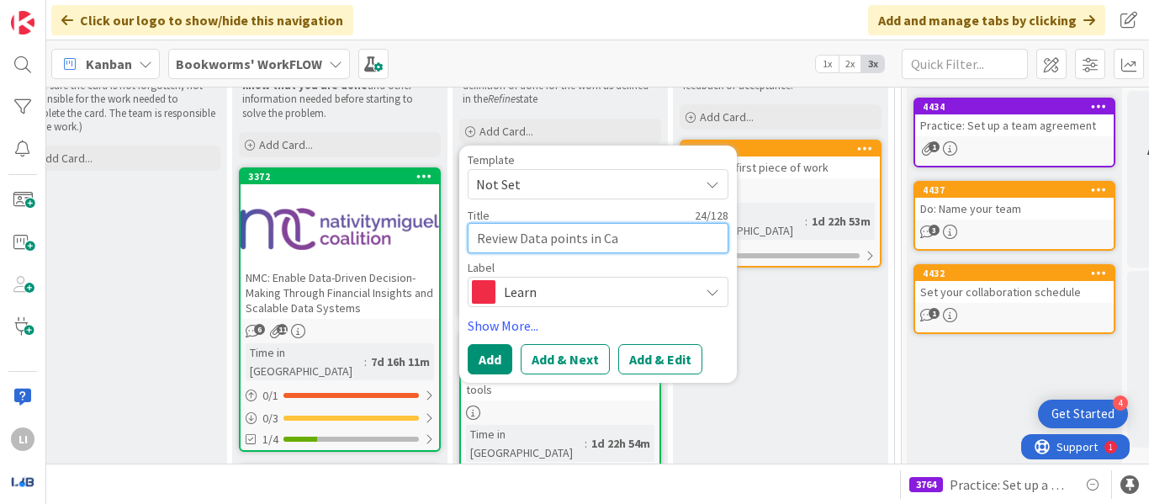
type textarea "x"
type textarea "Review Data points in Car"
type textarea "x"
type textarea "Review Data points in Card"
type textarea "x"
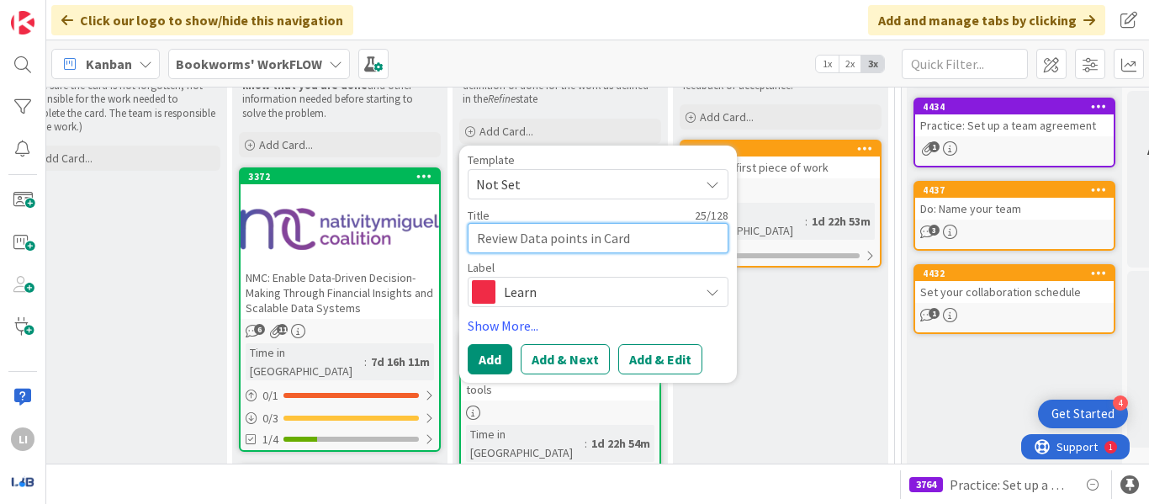
type textarea "Review Data points in Card"
type textarea "x"
type textarea "Review Data points in Card 3"
type textarea "x"
type textarea "Review Data points in Card 33"
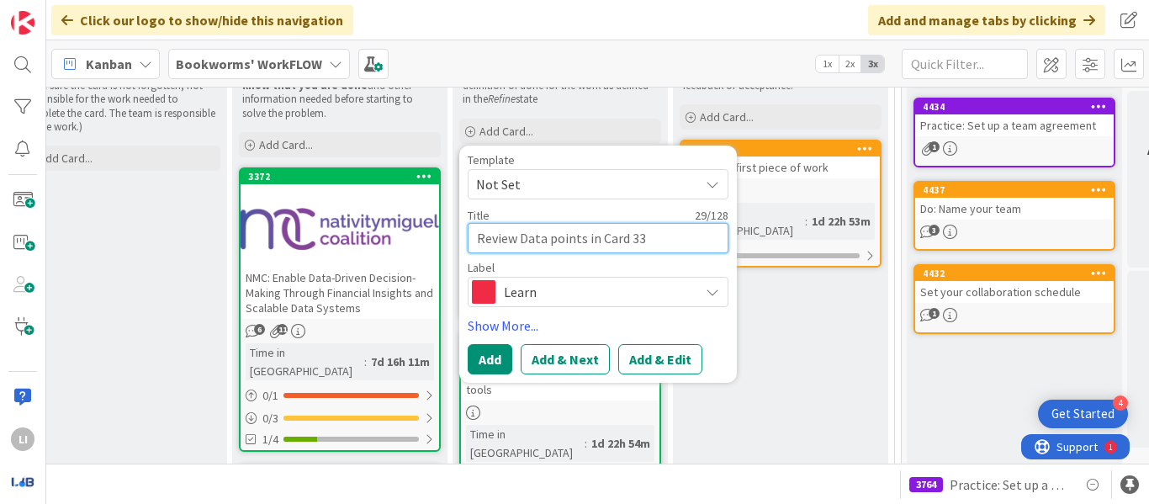
type textarea "x"
type textarea "Review Data points in Card 337"
type textarea "x"
type textarea "Review Data points in Card 3372"
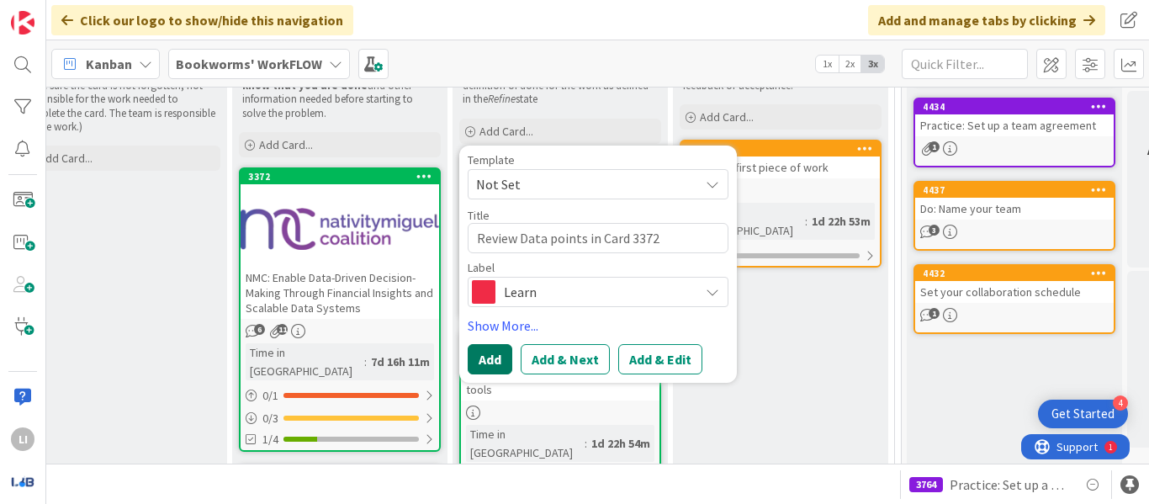
click at [496, 358] on button "Add" at bounding box center [490, 359] width 45 height 30
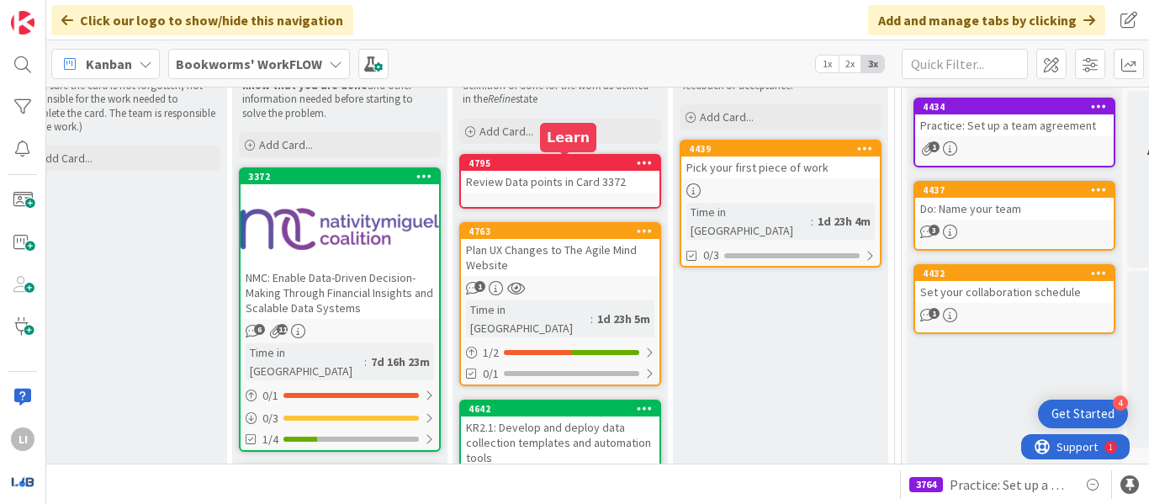
click at [612, 158] on div "4795" at bounding box center [564, 163] width 191 height 12
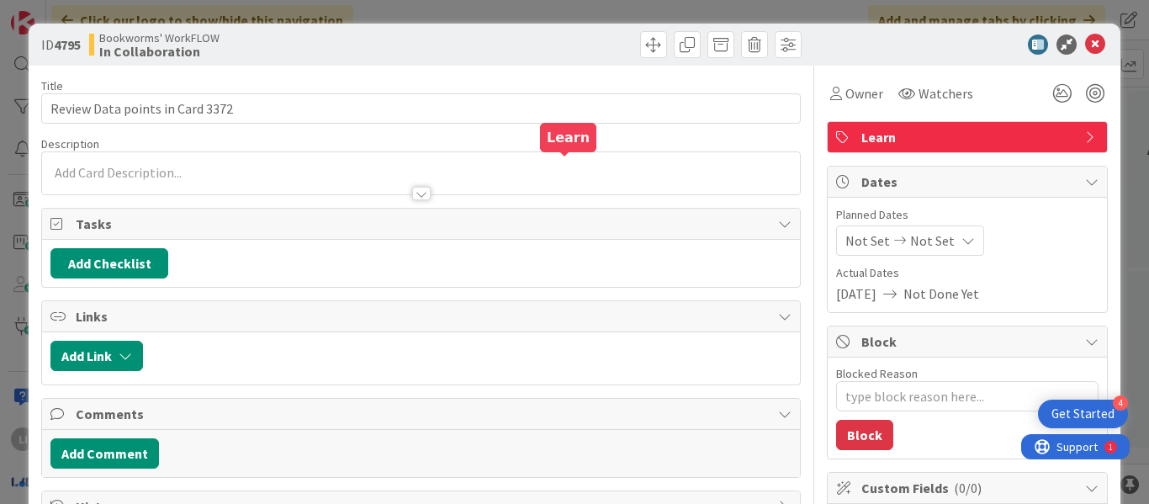
type textarea "x"
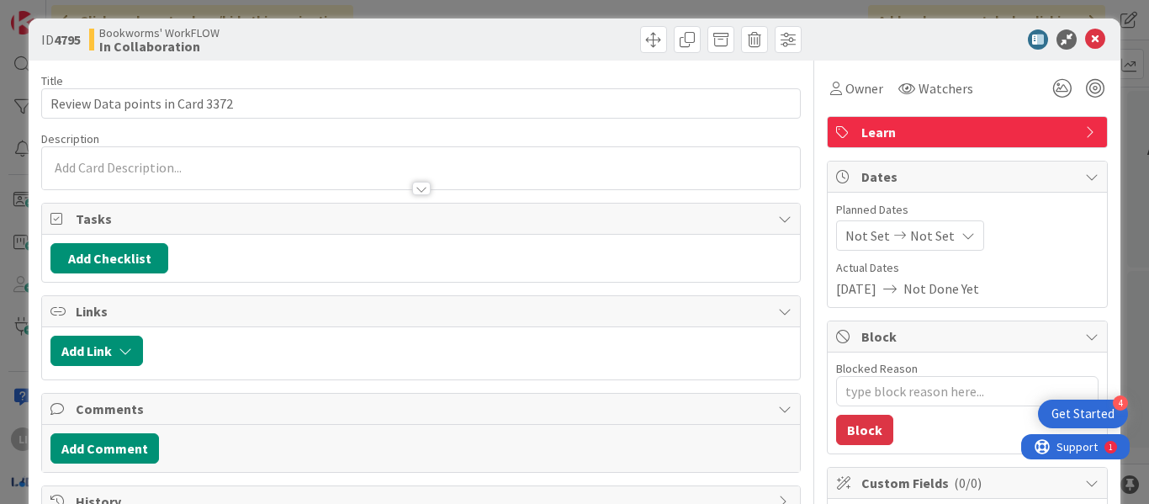
scroll to position [2, 0]
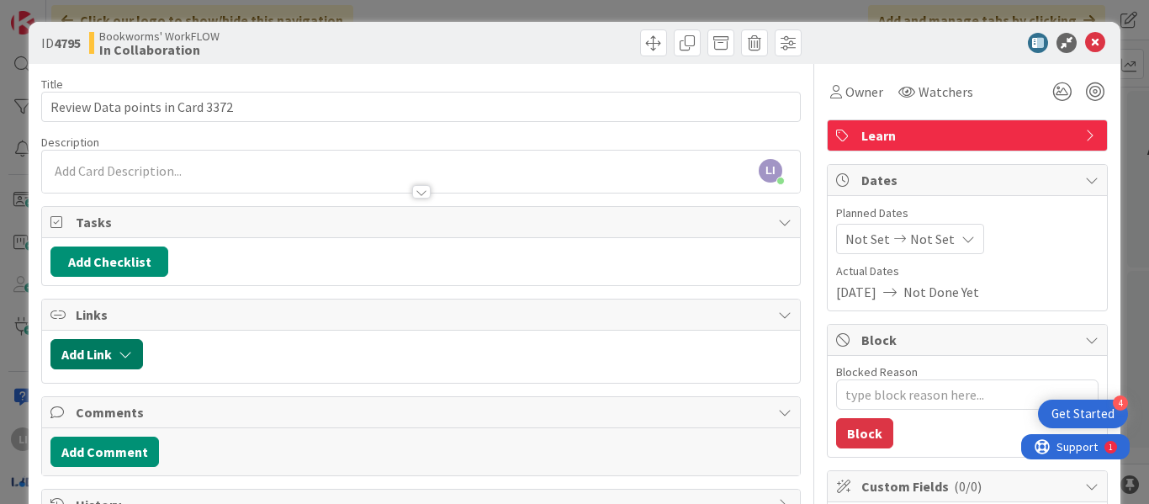
click at [126, 358] on icon "button" at bounding box center [125, 353] width 13 height 13
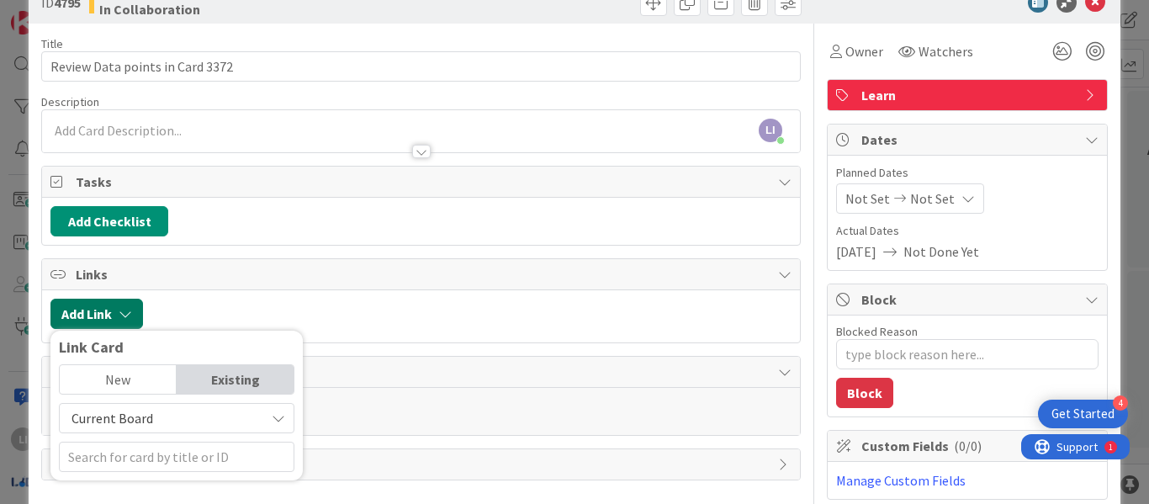
scroll to position [45, 0]
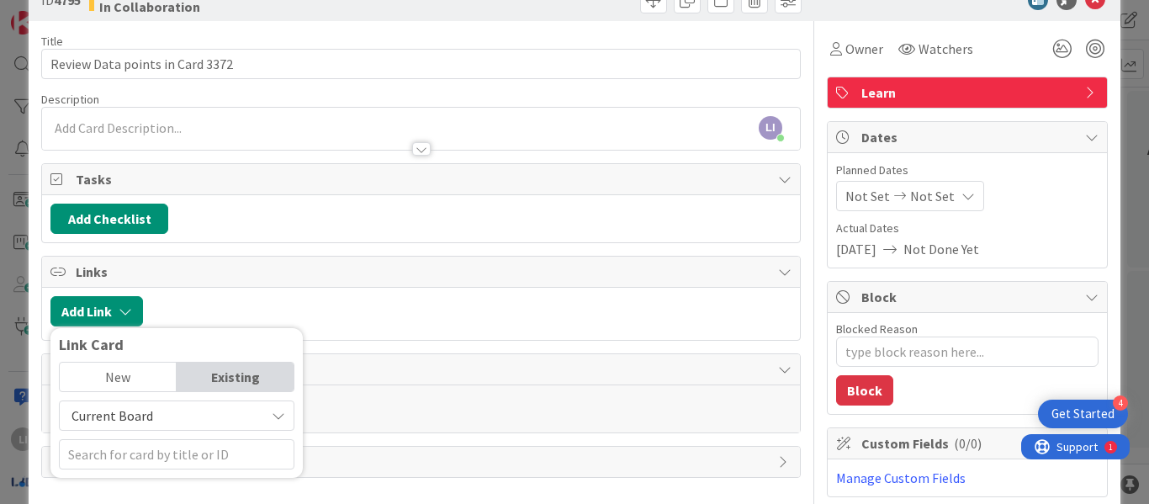
click at [221, 414] on span "Current Board" at bounding box center [162, 416] width 188 height 24
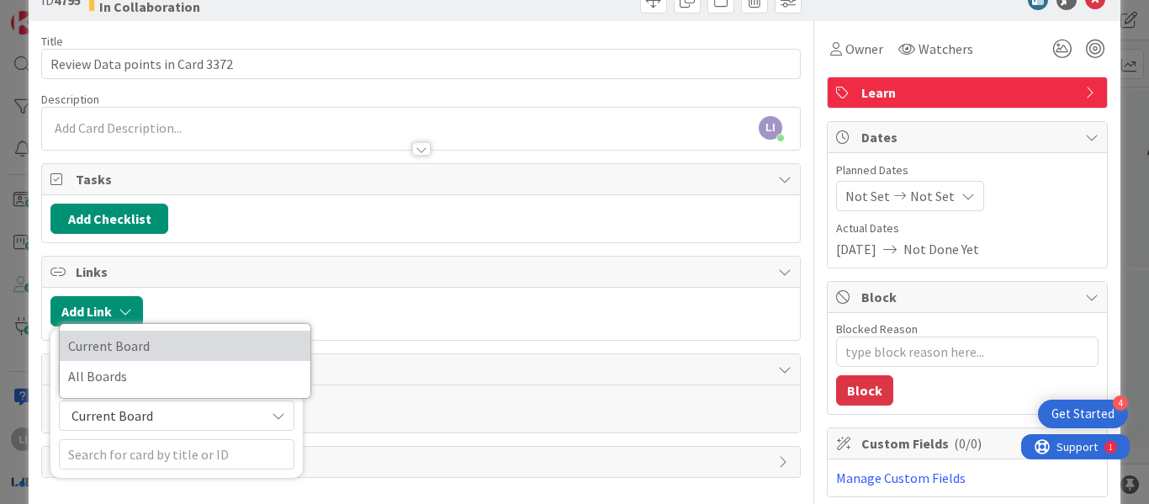
click at [167, 352] on span "Current Board" at bounding box center [185, 345] width 234 height 25
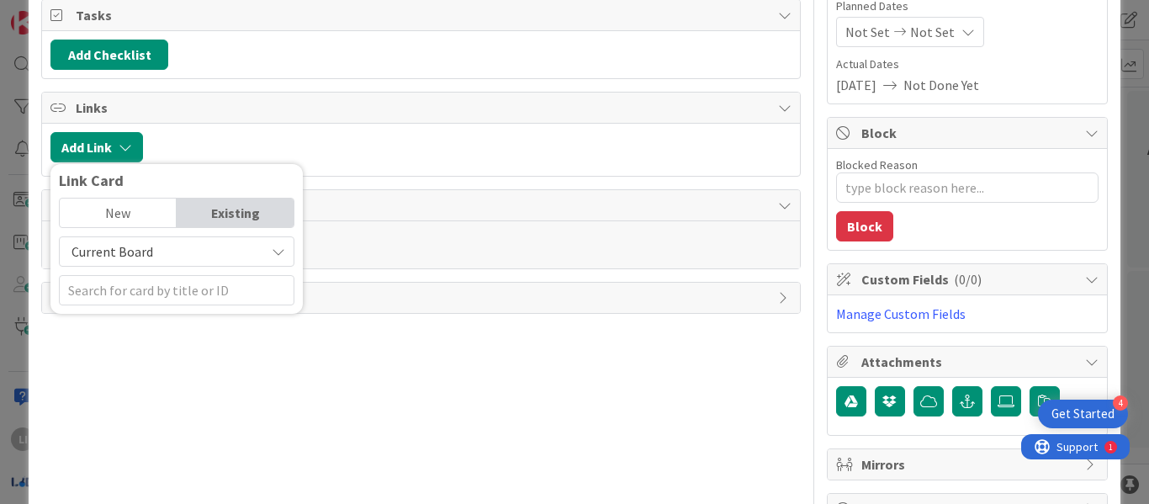
scroll to position [209, 0]
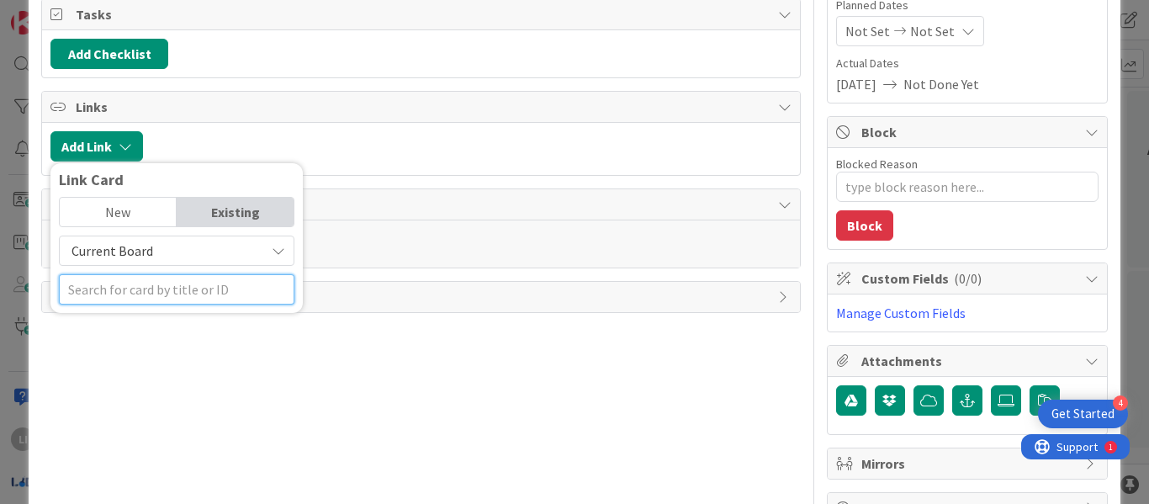
click at [172, 290] on input "text" at bounding box center [177, 289] width 236 height 30
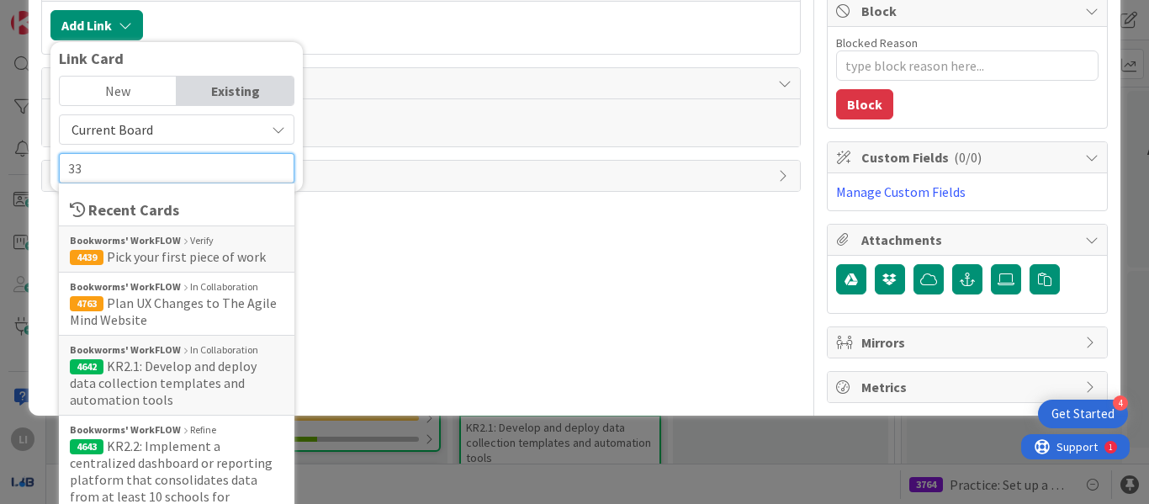
scroll to position [266, 0]
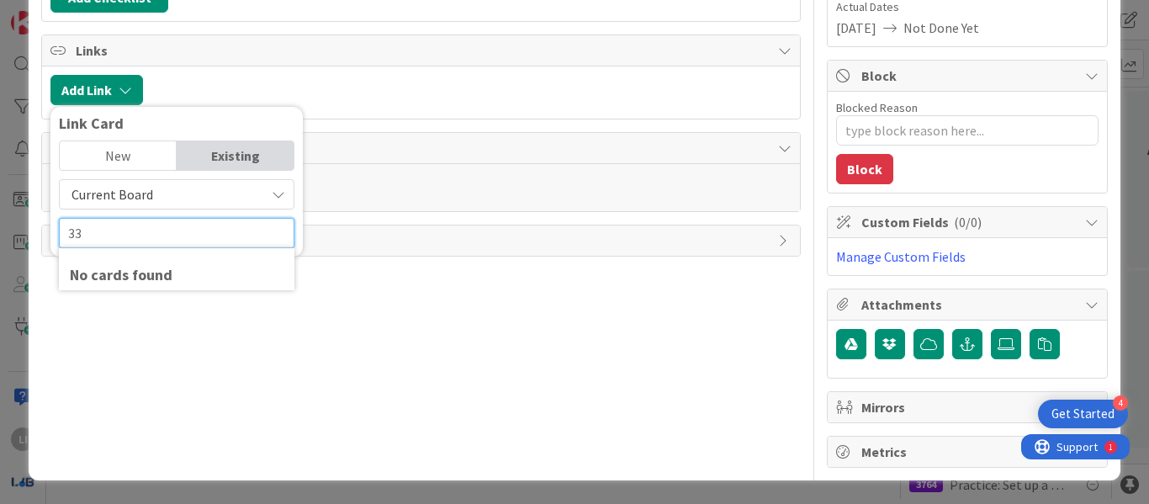
type input "3"
click at [199, 116] on div "Link Card" at bounding box center [177, 123] width 236 height 17
click at [199, 153] on div "Existing" at bounding box center [235, 155] width 117 height 29
click at [162, 247] on input "text" at bounding box center [177, 233] width 236 height 30
click at [208, 200] on span "Current Board" at bounding box center [162, 195] width 188 height 24
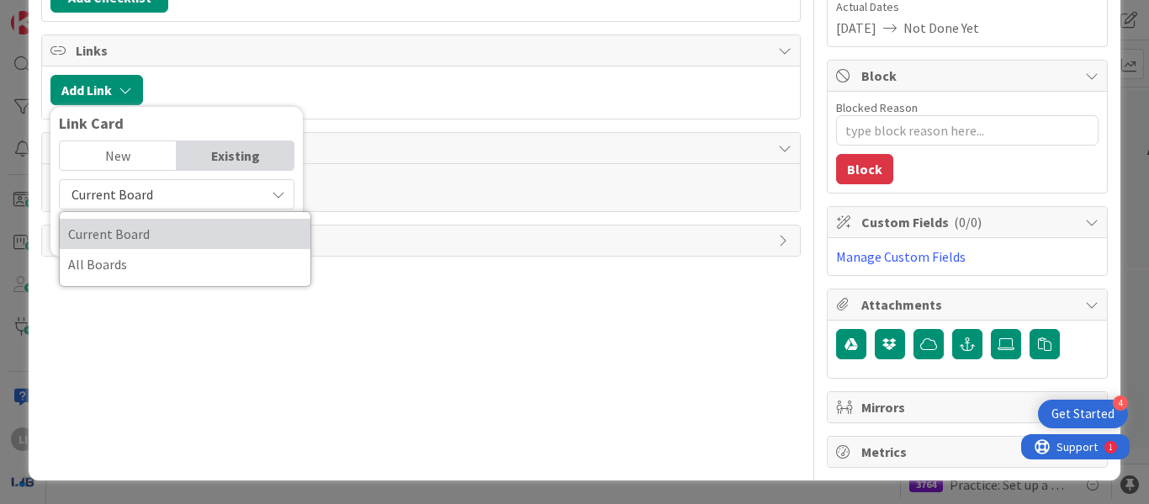
click at [182, 237] on span "Current Board" at bounding box center [185, 233] width 234 height 25
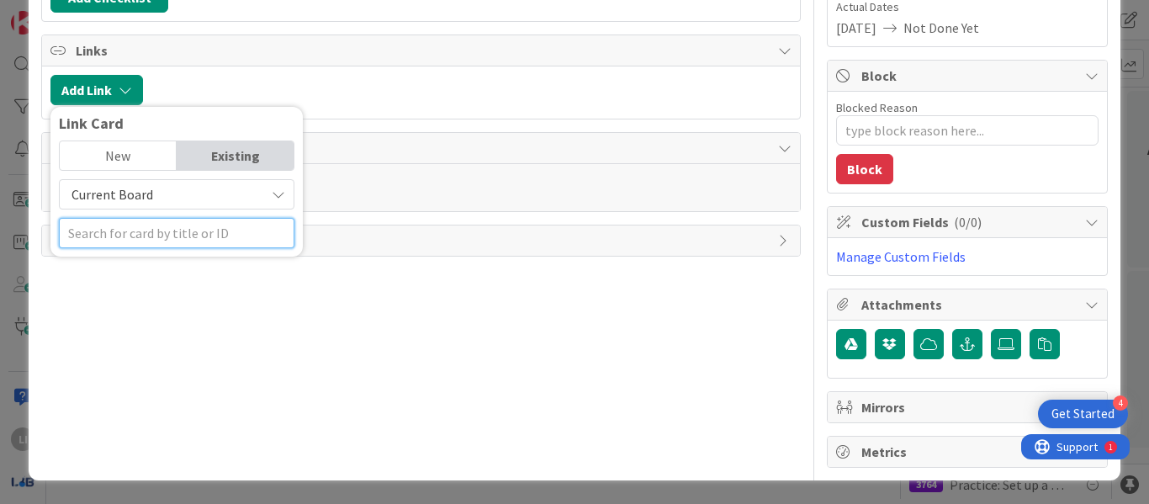
click at [144, 241] on input "text" at bounding box center [177, 233] width 236 height 30
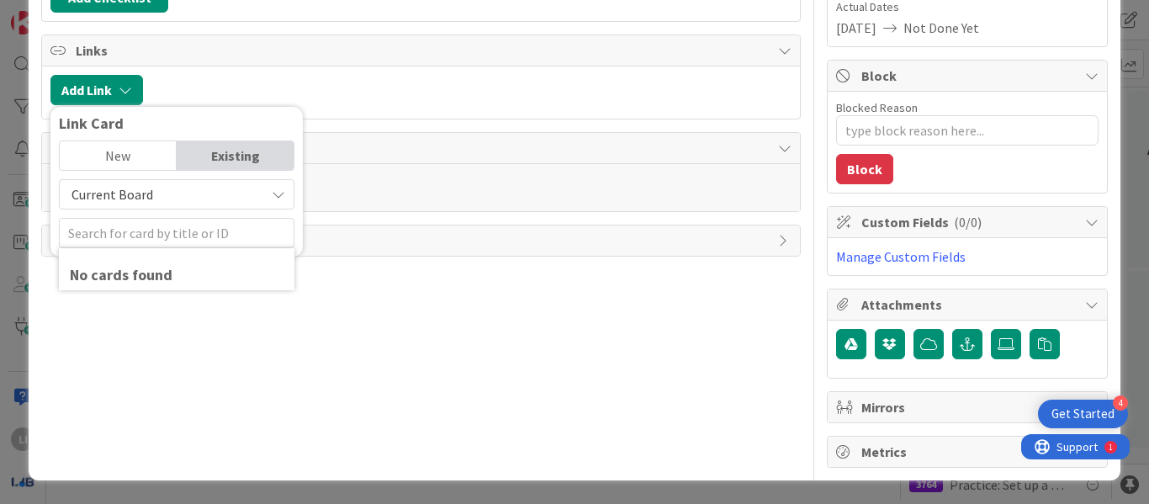
click at [262, 87] on div at bounding box center [471, 90] width 640 height 30
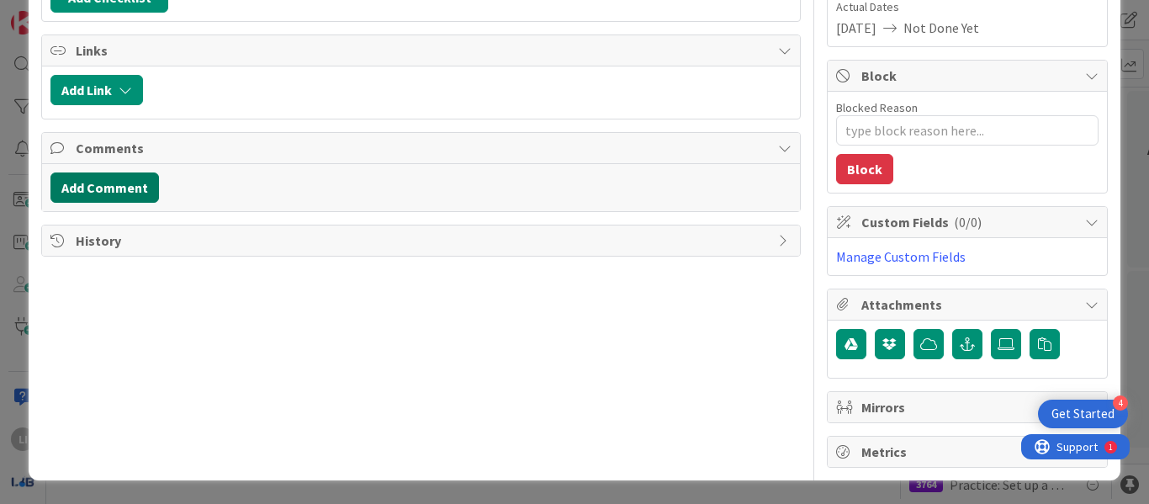
click at [119, 183] on button "Add Comment" at bounding box center [104, 187] width 109 height 30
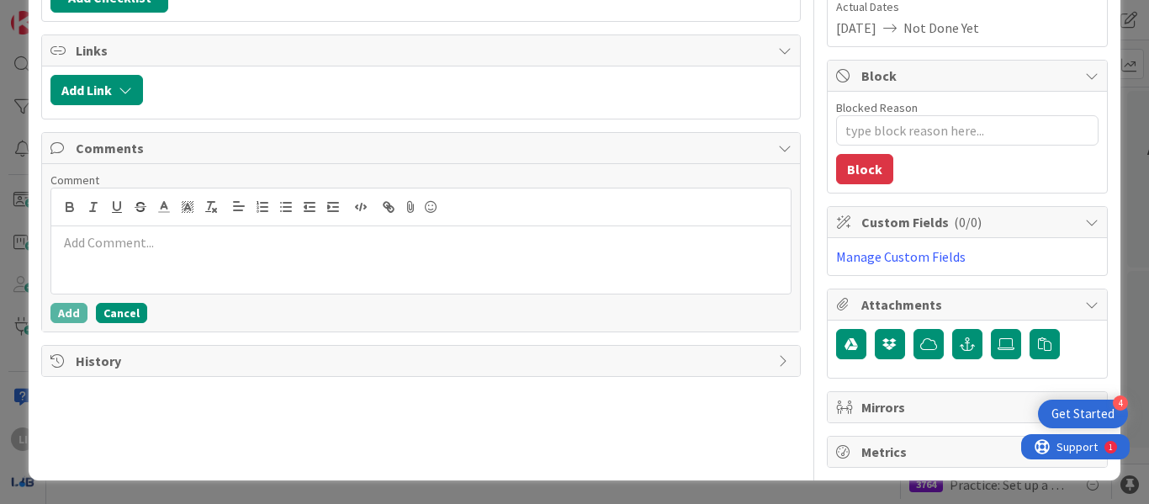
click at [114, 303] on button "Cancel" at bounding box center [121, 313] width 51 height 20
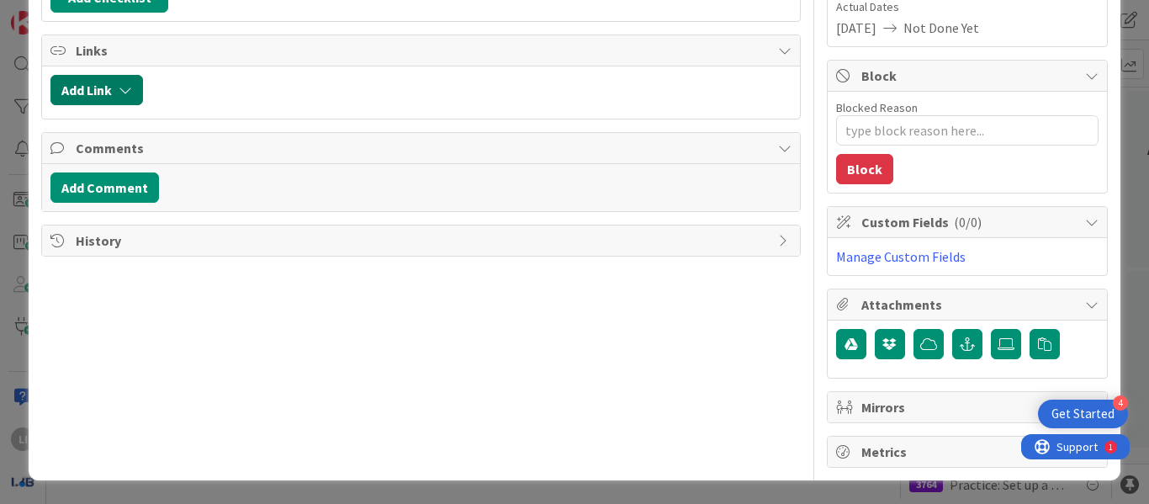
click at [135, 79] on button "Add Link" at bounding box center [96, 90] width 93 height 30
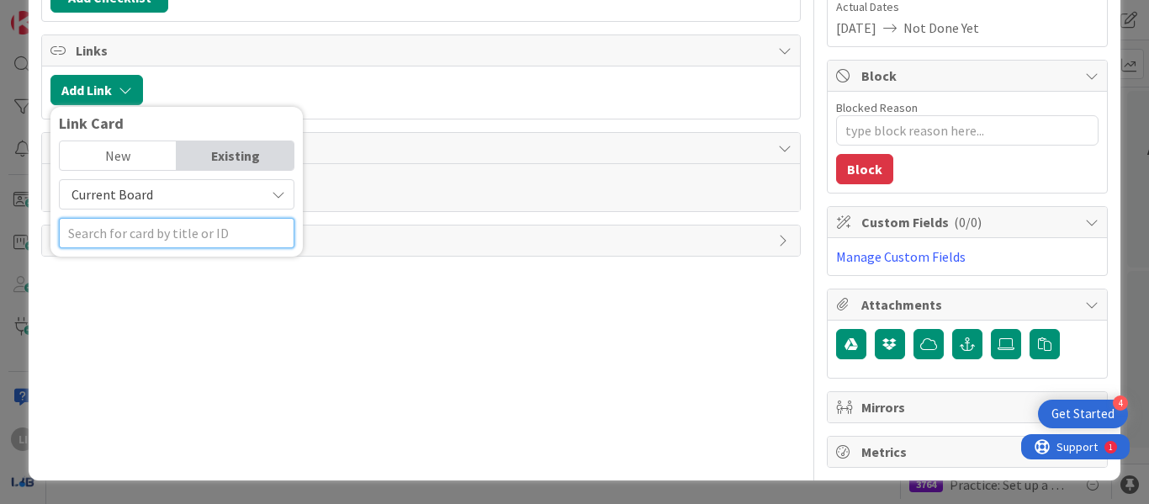
click at [134, 233] on input "text" at bounding box center [177, 233] width 236 height 30
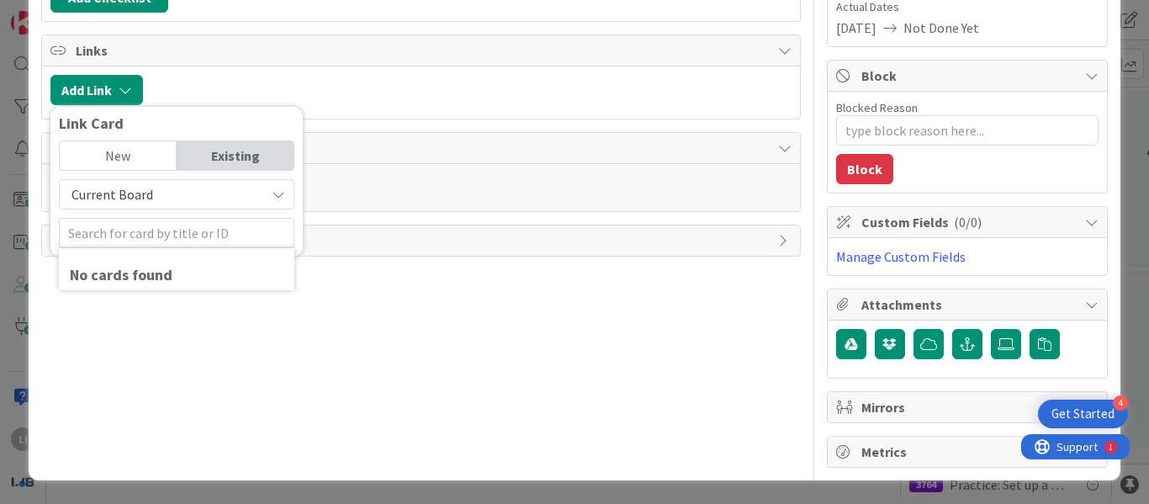
click at [420, 293] on div "Title 31 / 128 Review Data points in Card 3372 Description LI Lesley Iazzag jus…" at bounding box center [421, 134] width 760 height 668
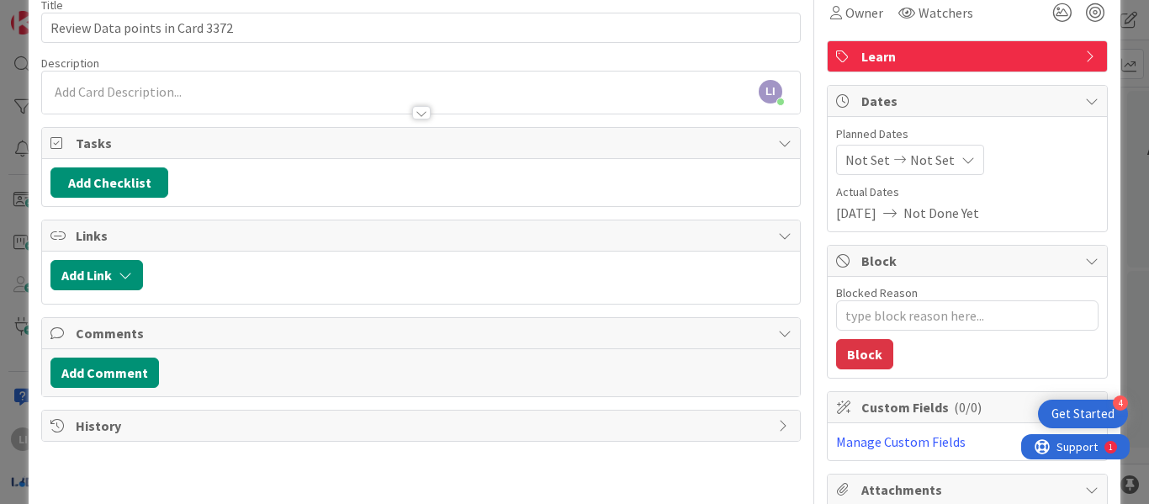
scroll to position [0, 0]
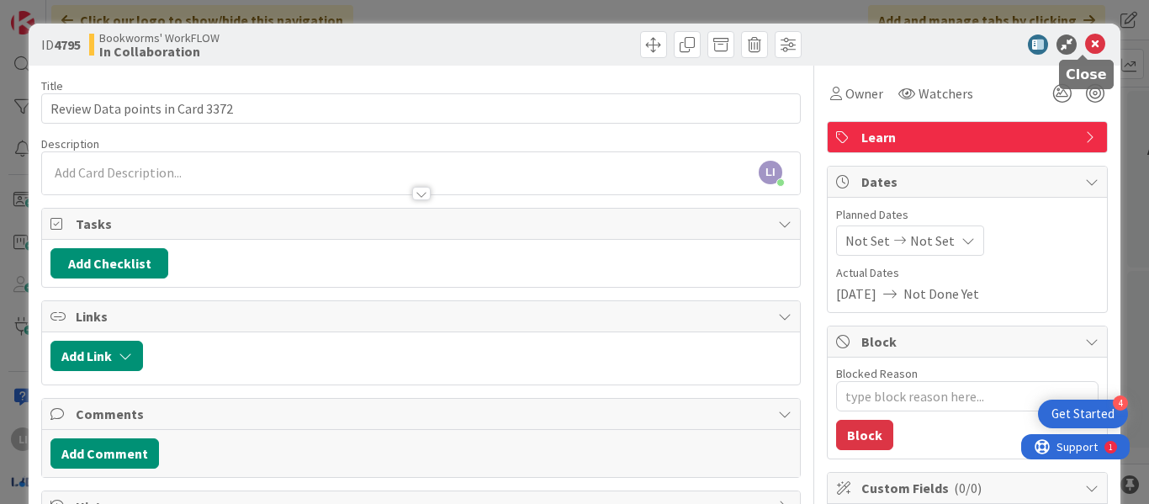
click at [1085, 39] on icon at bounding box center [1095, 44] width 20 height 20
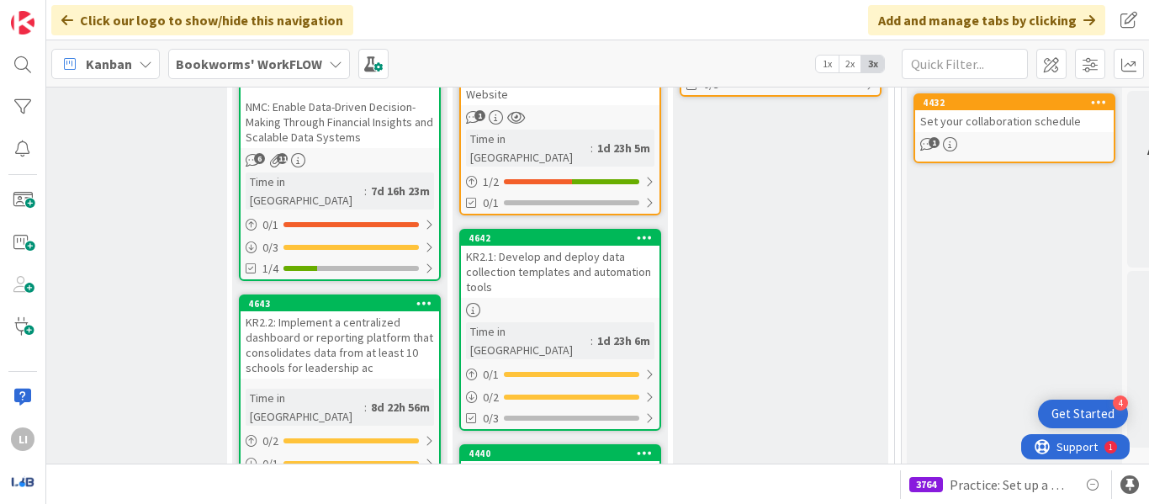
scroll to position [473, 495]
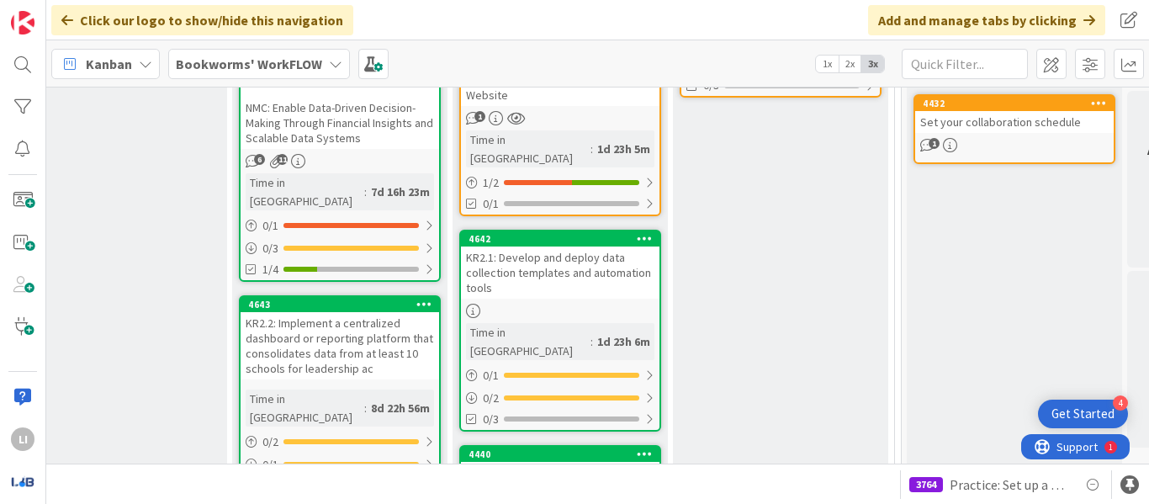
click at [543, 247] on div "KR2.1: Develop and deploy data collection templates and automation tools" at bounding box center [560, 273] width 199 height 52
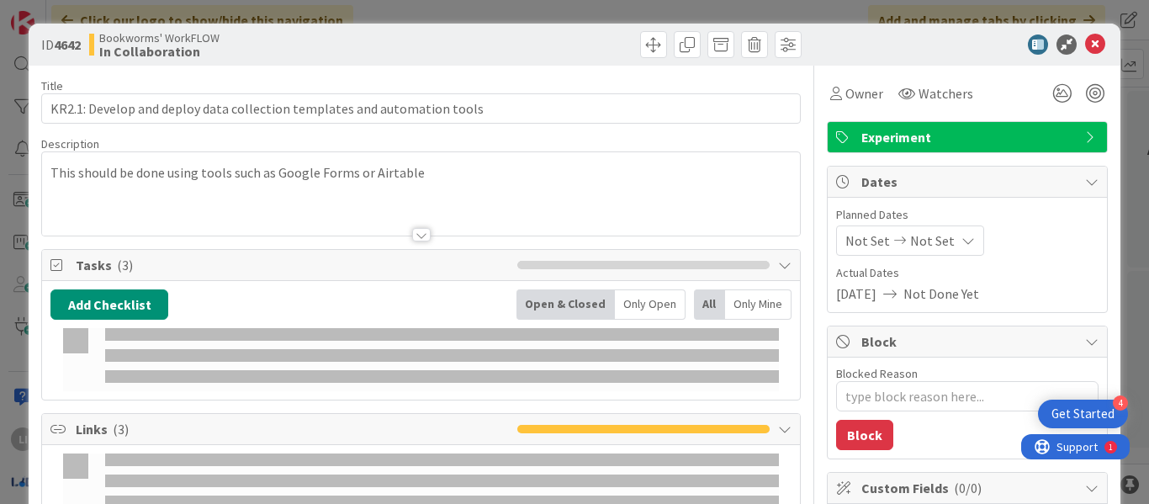
type textarea "x"
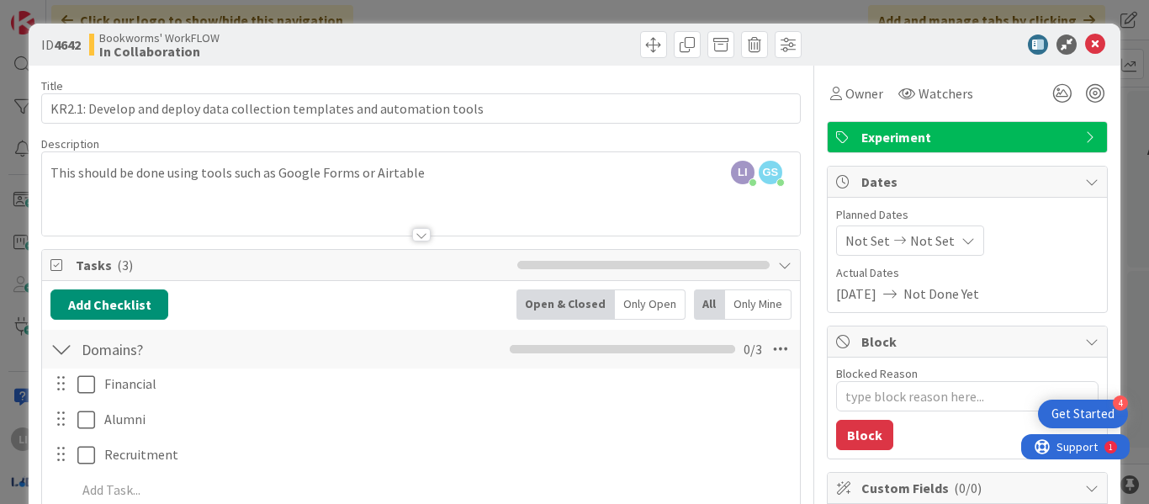
click at [439, 162] on div "LI Lesley Iazzag joined 1 m ago GS Gurleen Sabharwal joined 25 m ago This shoul…" at bounding box center [421, 193] width 758 height 83
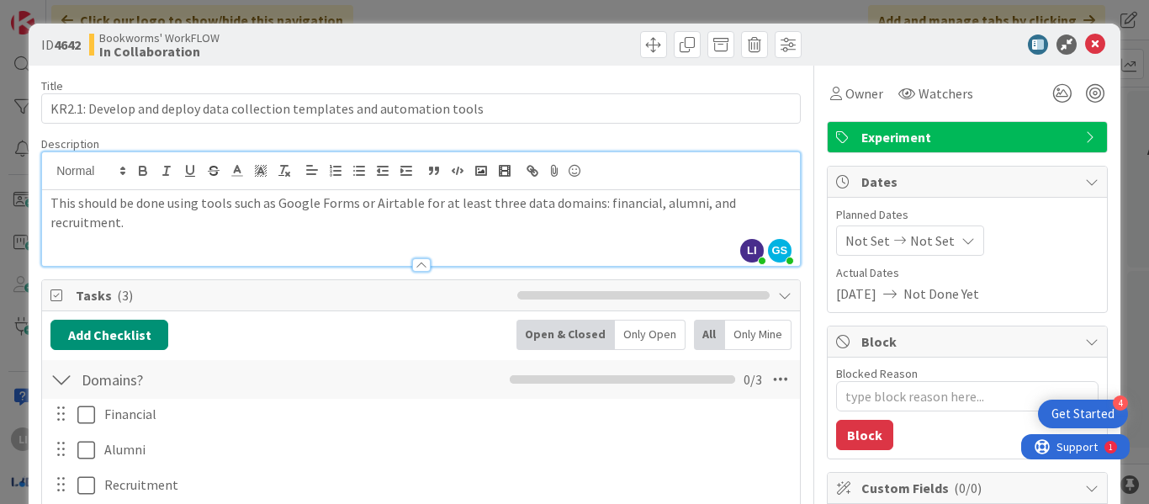
click at [351, 225] on p "This should be done using tools such as Google Forms or Airtable for at least t…" at bounding box center [420, 213] width 741 height 38
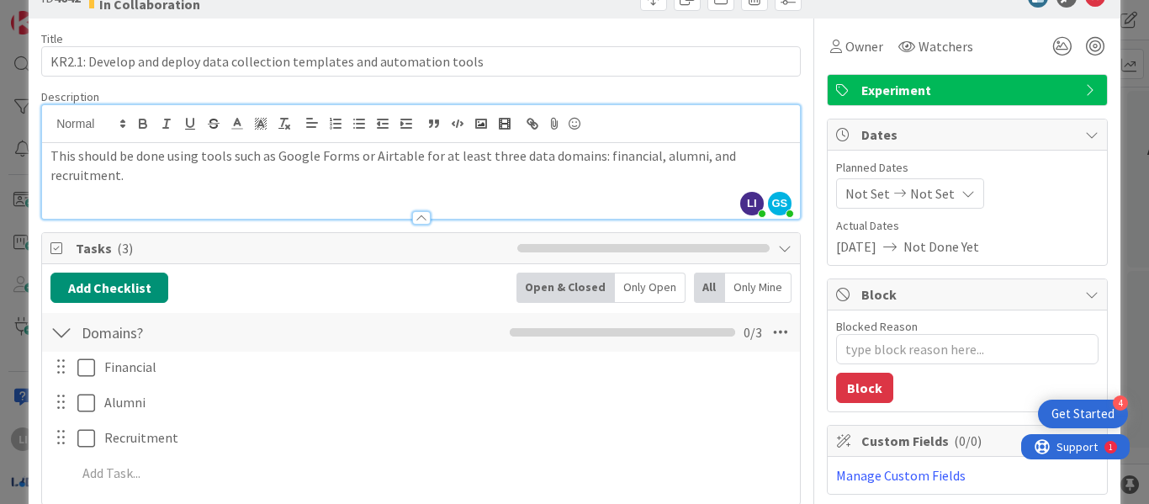
scroll to position [48, 0]
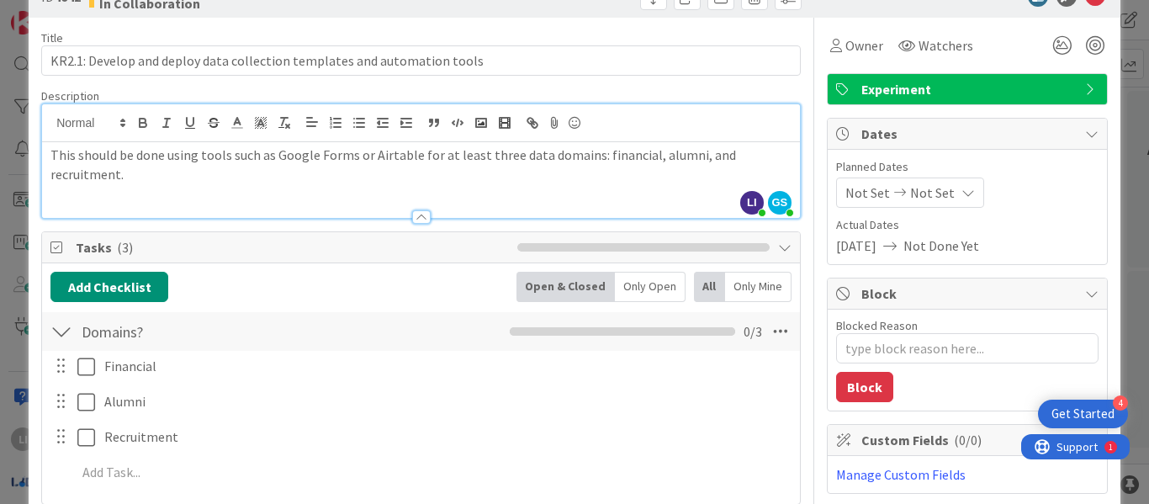
click at [304, 225] on div "Title 72 / 128 KR2.1: Develop and deploy data collection templates and automati…" at bounding box center [421, 495] width 760 height 954
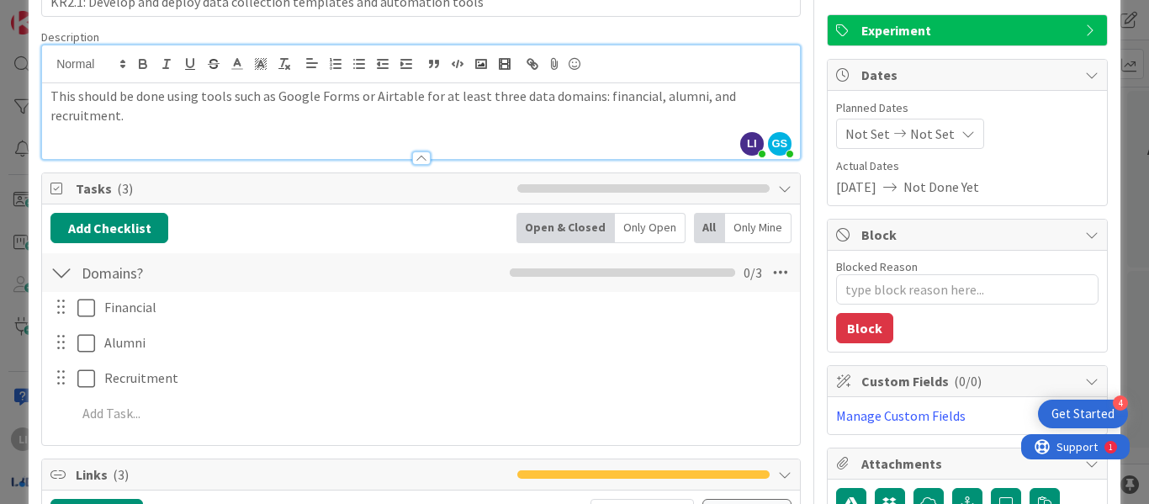
scroll to position [110, 0]
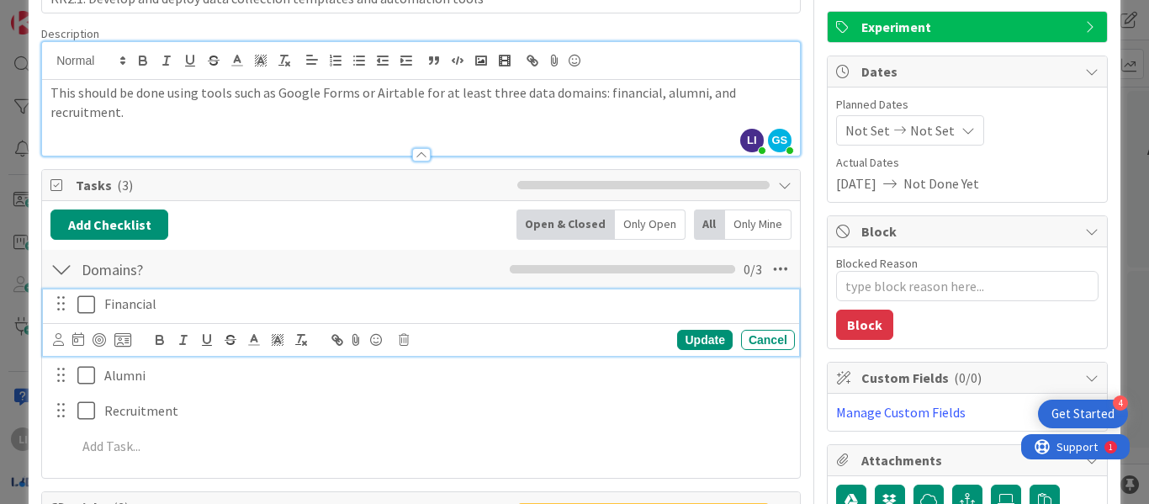
click at [186, 301] on p "Financial" at bounding box center [446, 303] width 684 height 19
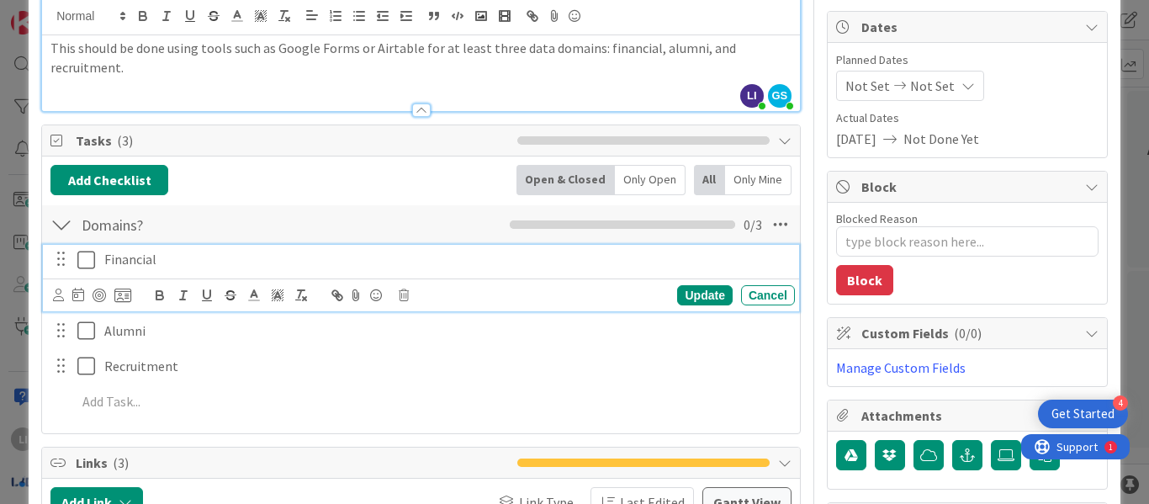
scroll to position [154, 0]
click at [69, 229] on div at bounding box center [61, 225] width 22 height 30
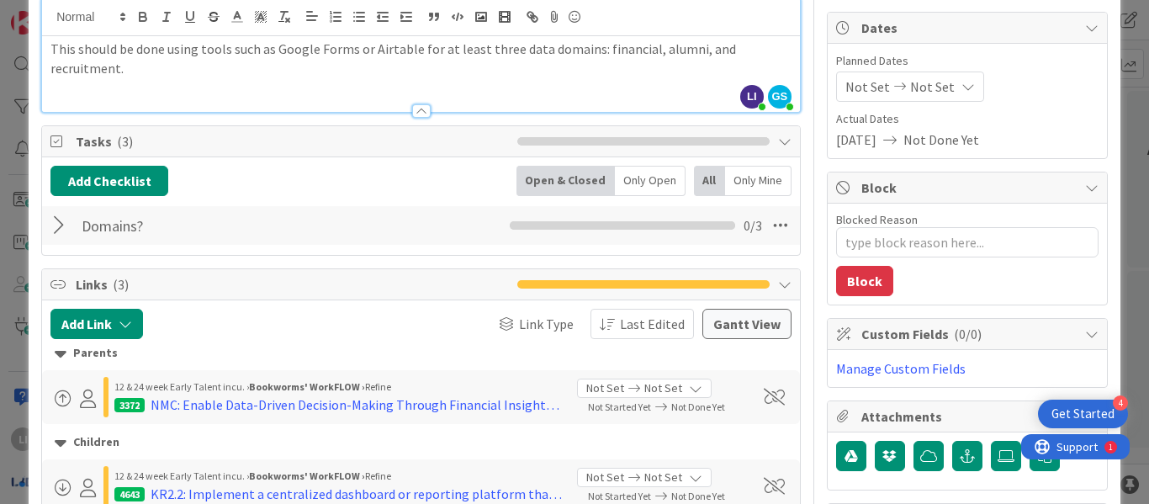
click at [69, 229] on div at bounding box center [61, 225] width 22 height 30
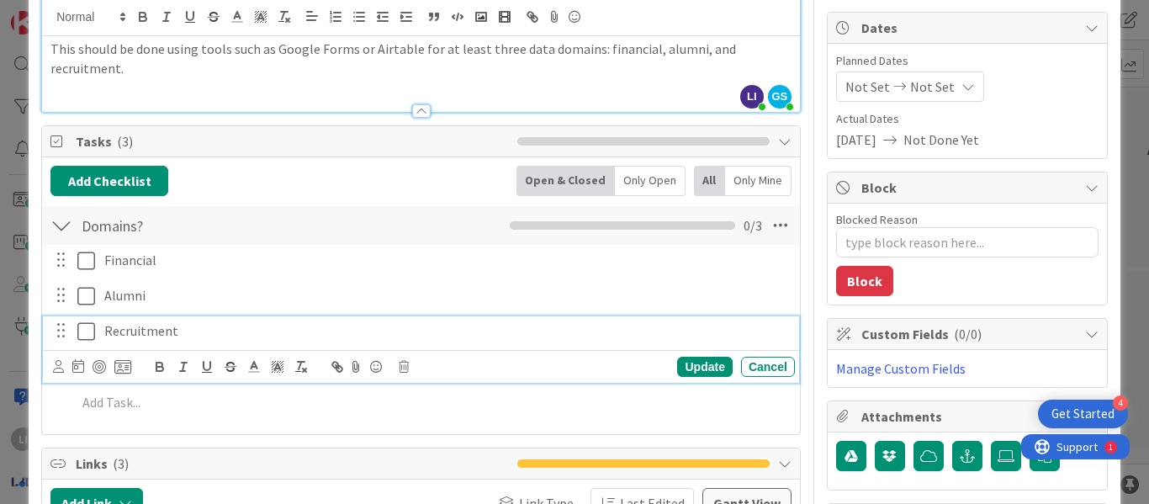
click at [165, 326] on p "Recruitment" at bounding box center [446, 330] width 684 height 19
click at [60, 326] on div at bounding box center [61, 330] width 22 height 25
click at [62, 336] on div at bounding box center [61, 330] width 22 height 25
click at [404, 364] on icon at bounding box center [404, 367] width 10 height 12
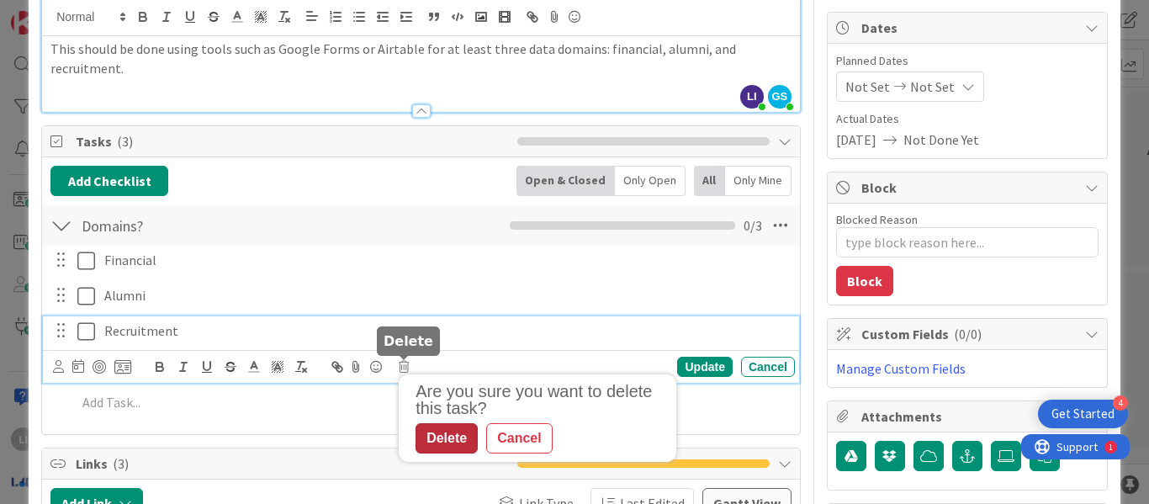
click at [431, 430] on div "Delete" at bounding box center [447, 438] width 62 height 30
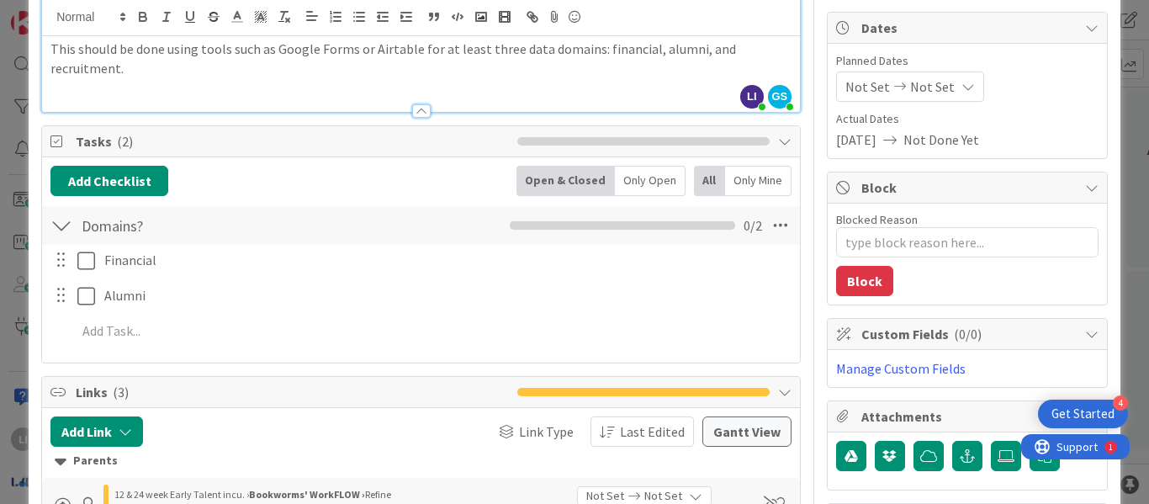
click at [52, 296] on div at bounding box center [61, 295] width 22 height 25
click at [62, 296] on div at bounding box center [61, 295] width 22 height 25
click at [66, 261] on div at bounding box center [61, 259] width 22 height 25
click at [52, 298] on div at bounding box center [61, 295] width 22 height 25
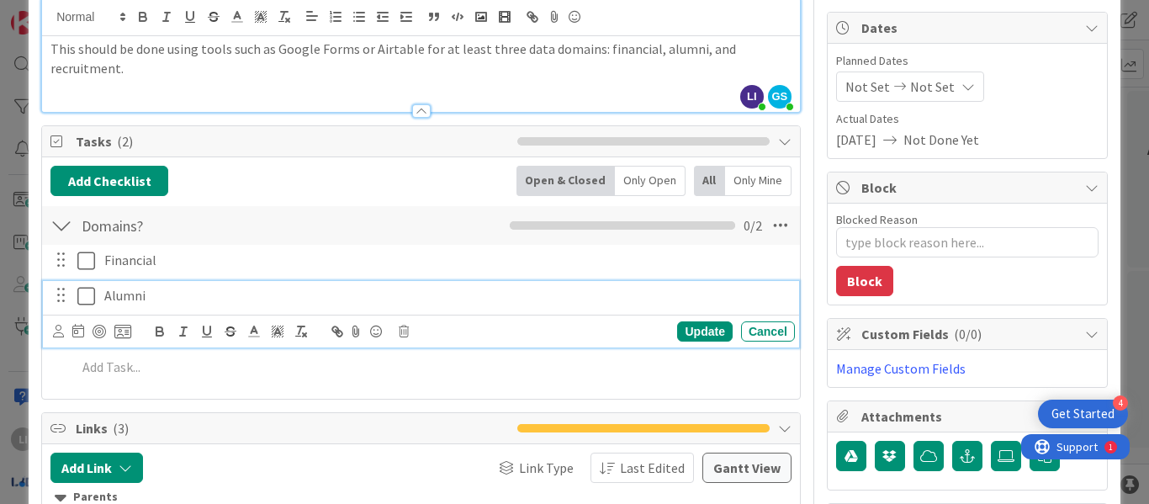
click at [191, 310] on div "Alumni" at bounding box center [446, 295] width 697 height 29
click at [57, 295] on div at bounding box center [61, 295] width 22 height 25
click at [56, 299] on div at bounding box center [61, 295] width 22 height 25
click at [405, 330] on icon at bounding box center [404, 332] width 10 height 12
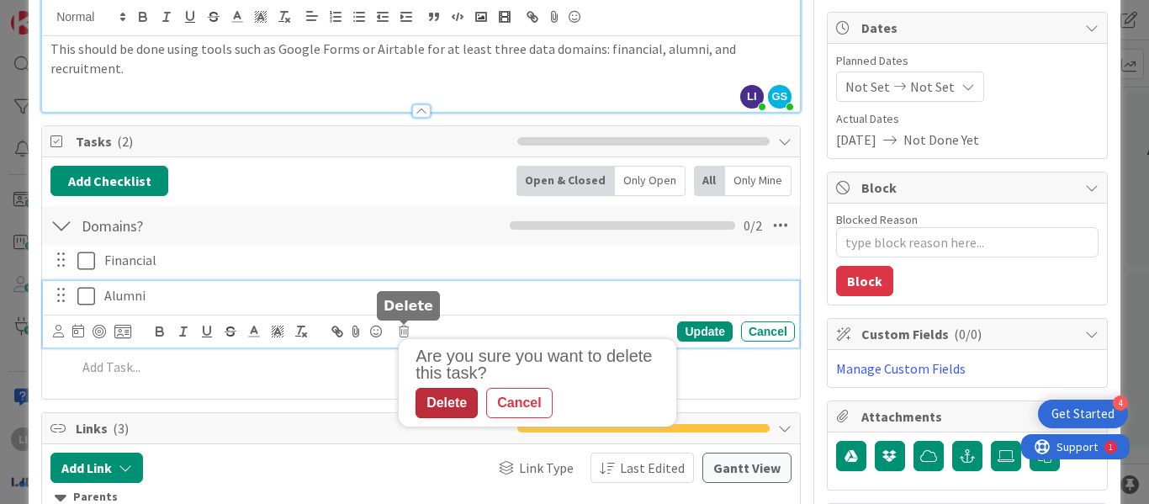
click at [447, 406] on div "Delete" at bounding box center [447, 403] width 62 height 30
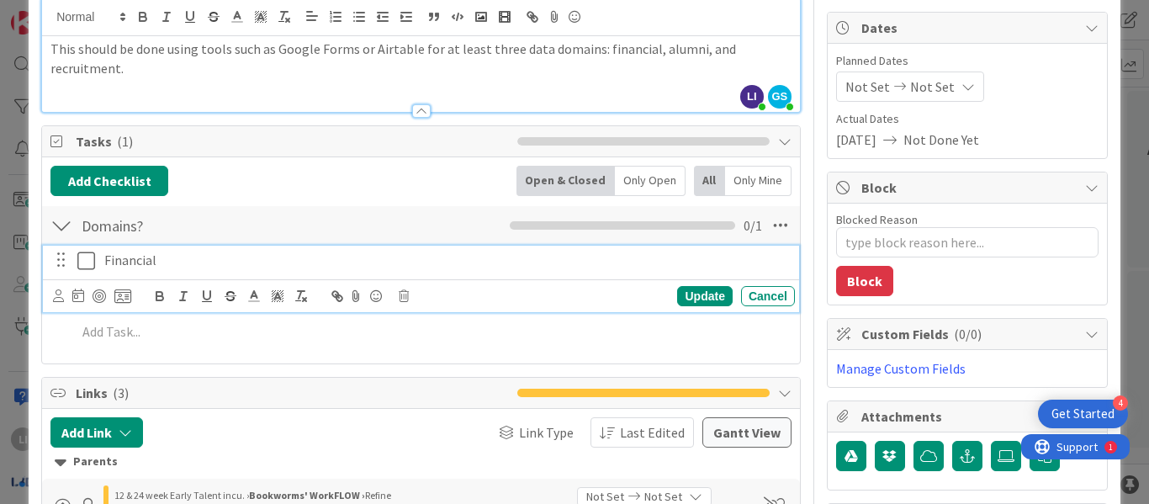
click at [374, 266] on p "Financial" at bounding box center [446, 260] width 684 height 19
click at [403, 289] on div "Update Cancel" at bounding box center [424, 296] width 742 height 24
click at [405, 298] on icon at bounding box center [404, 296] width 10 height 12
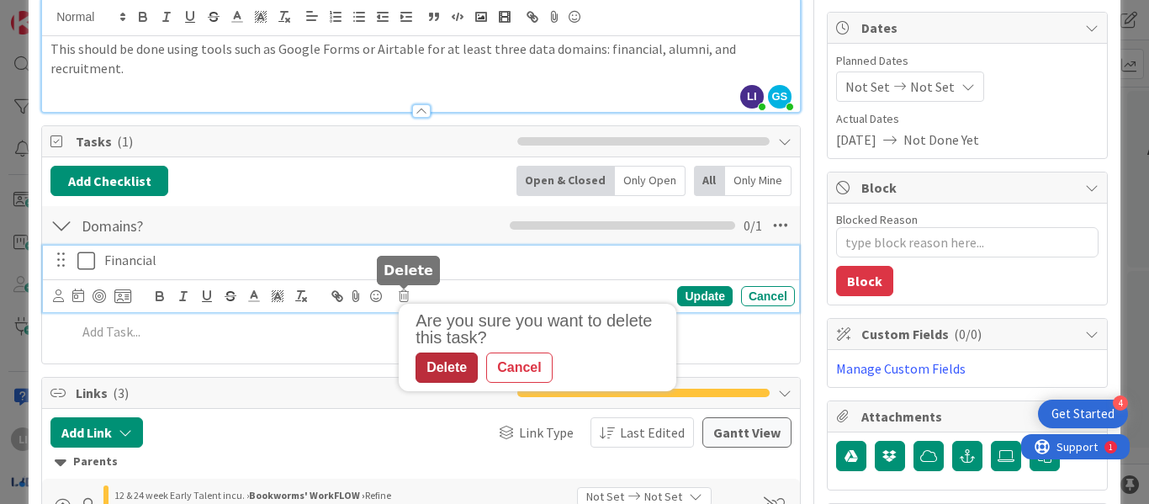
click at [437, 365] on div "Delete" at bounding box center [447, 368] width 62 height 30
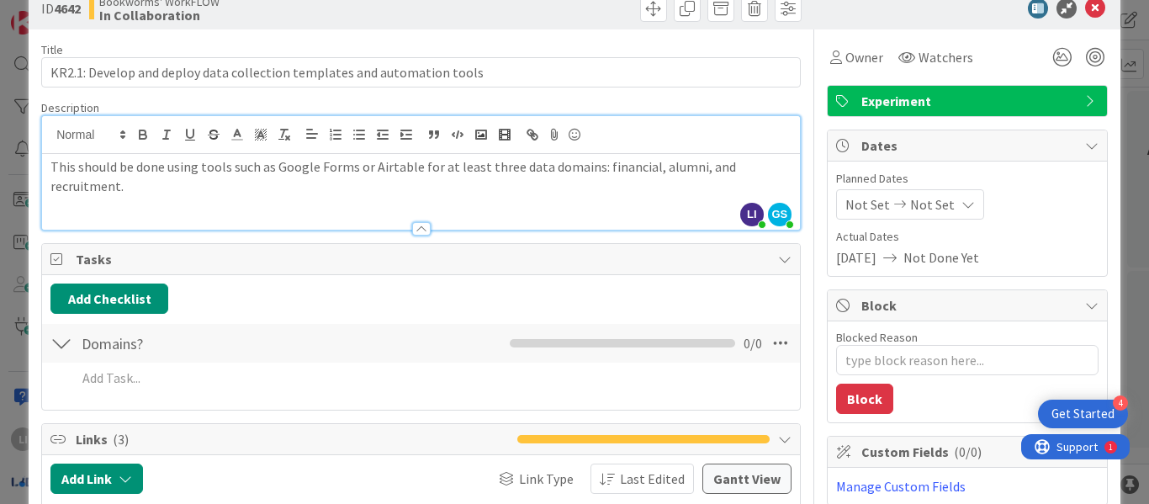
scroll to position [38, 0]
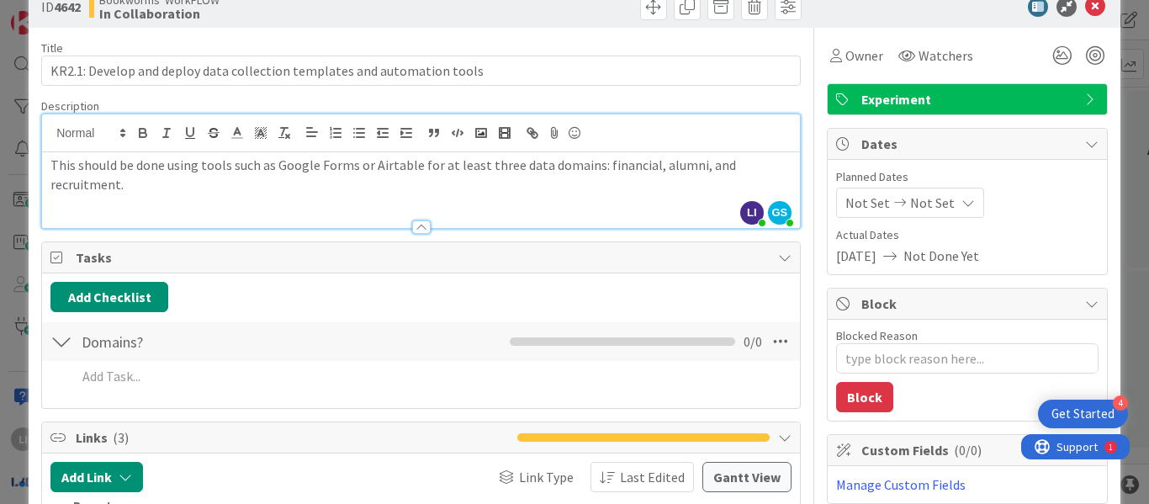
click at [67, 345] on div at bounding box center [61, 341] width 22 height 30
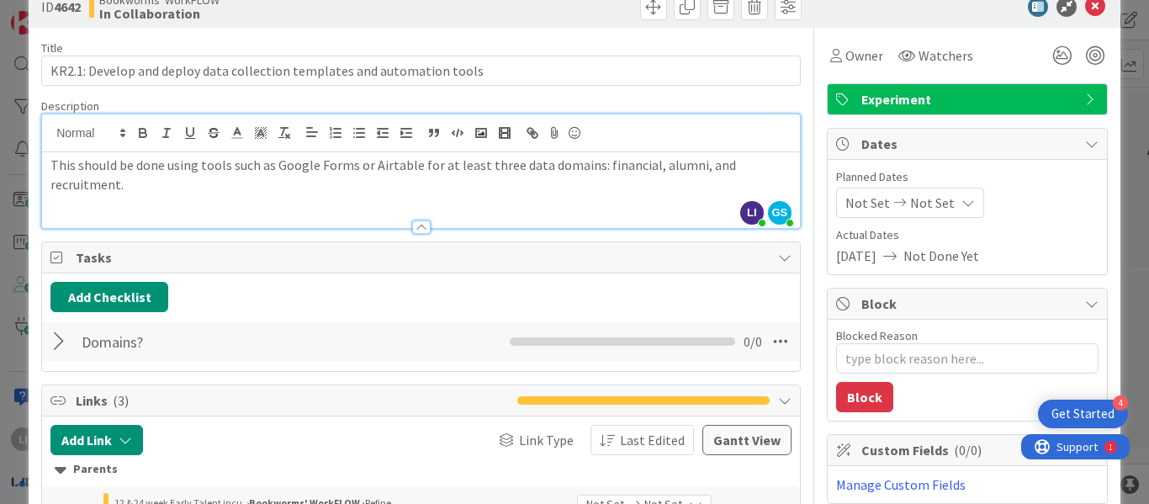
click at [67, 345] on div at bounding box center [61, 341] width 22 height 30
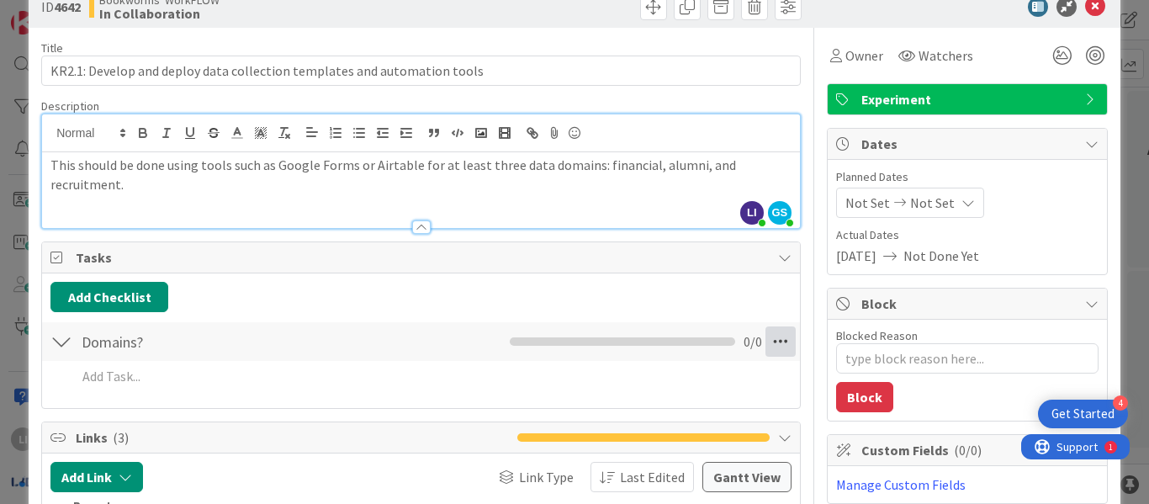
click at [766, 338] on icon at bounding box center [781, 341] width 30 height 30
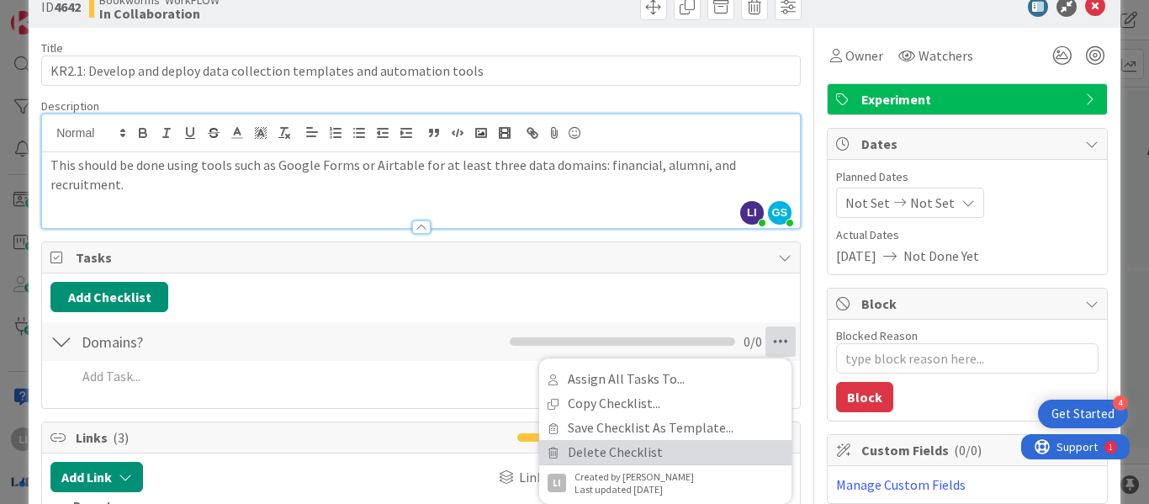
click at [586, 446] on link "Delete Checklist" at bounding box center [665, 452] width 252 height 24
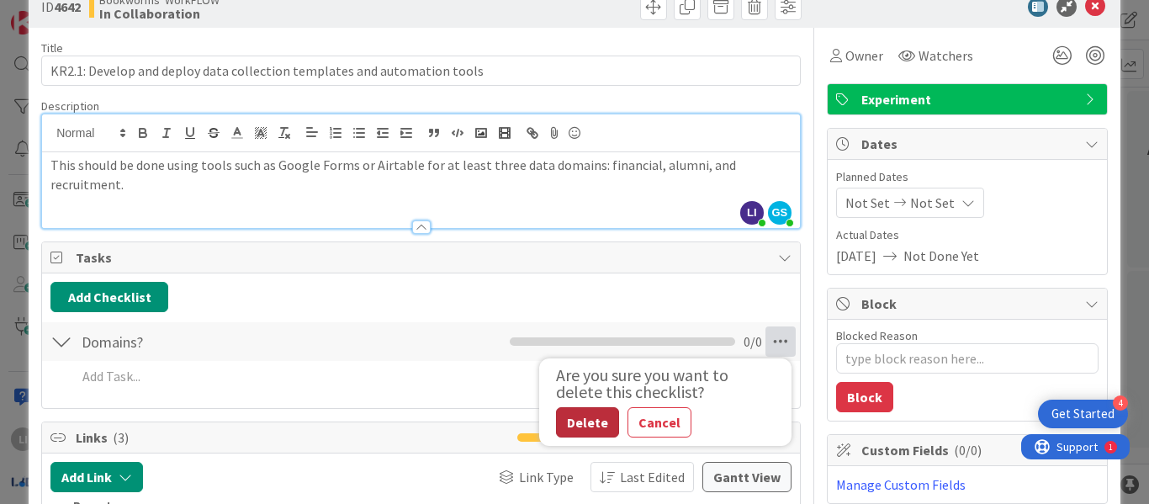
click at [582, 414] on button "Delete" at bounding box center [587, 422] width 63 height 30
type textarea "x"
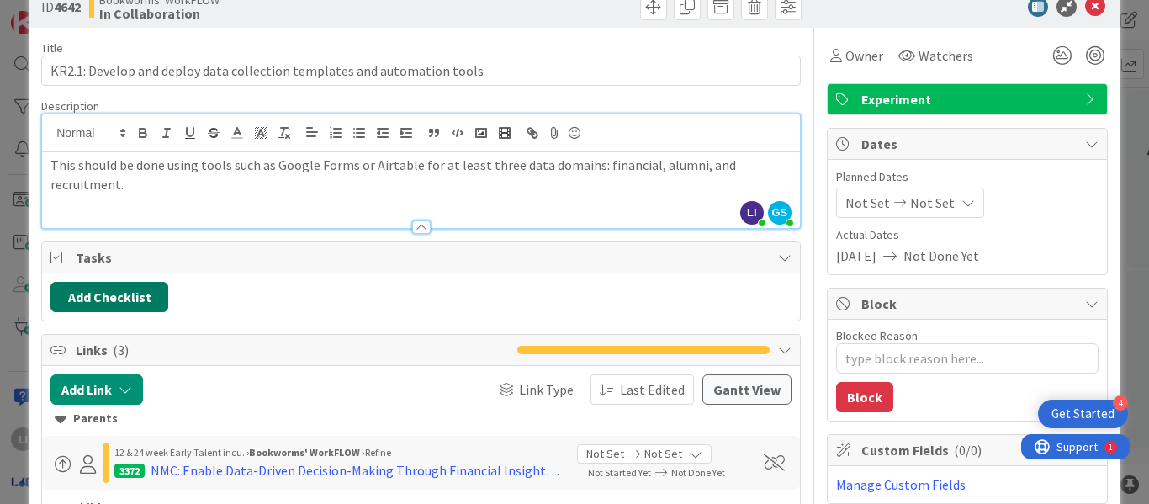
click at [141, 300] on button "Add Checklist" at bounding box center [109, 297] width 118 height 30
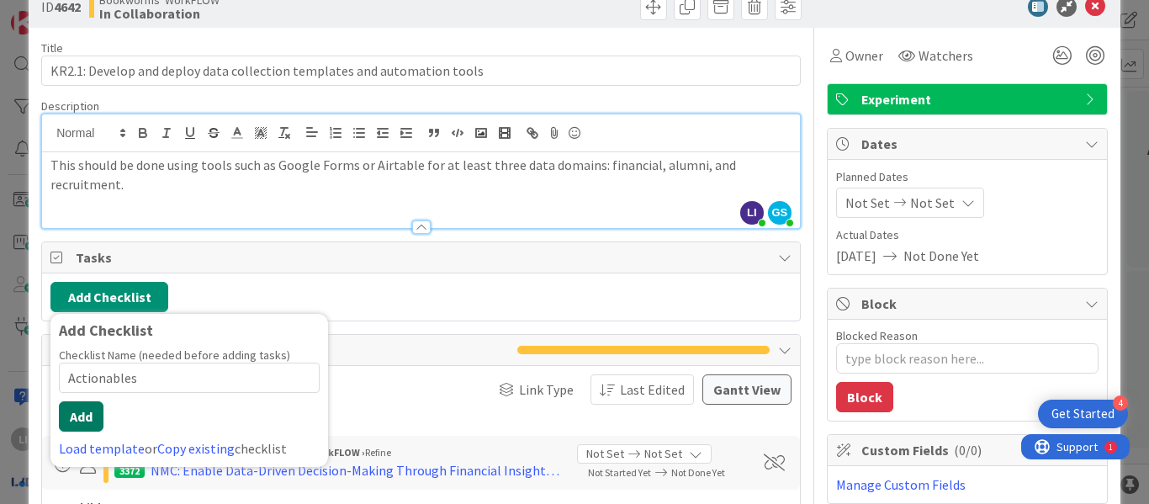
type input "Actionables"
click at [94, 414] on button "Add" at bounding box center [81, 416] width 45 height 30
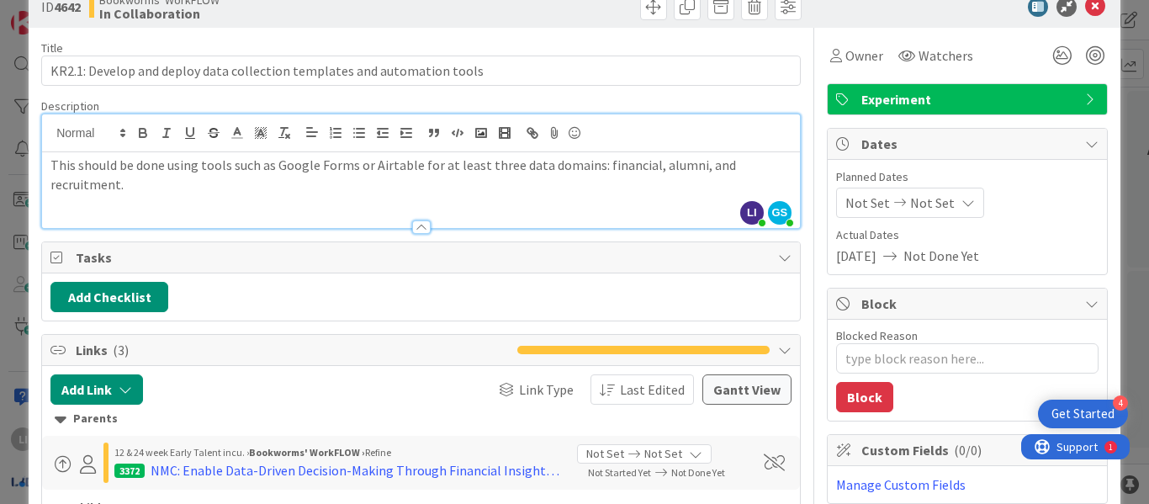
type textarea "x"
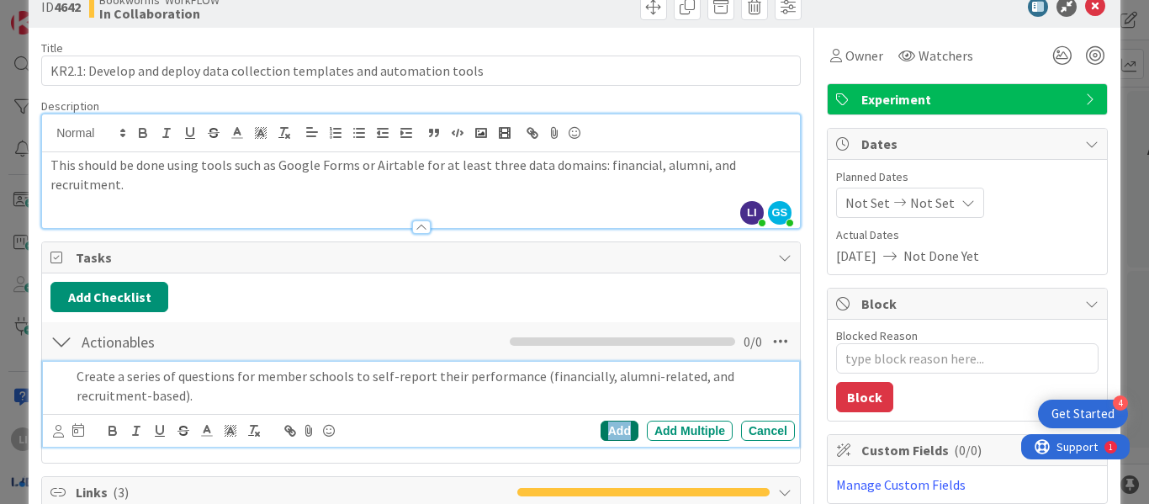
click at [602, 432] on div "Add" at bounding box center [620, 431] width 38 height 20
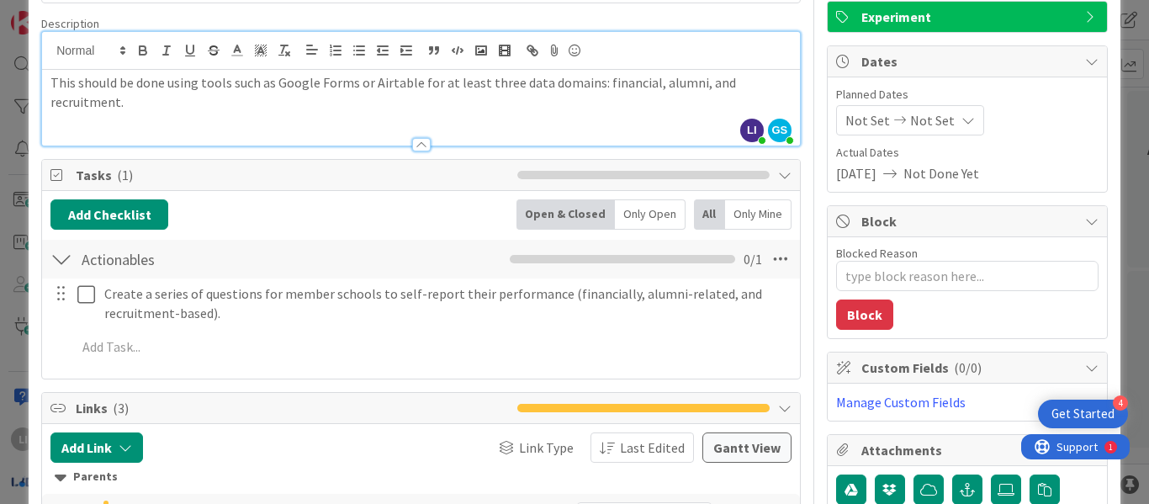
scroll to position [132, 0]
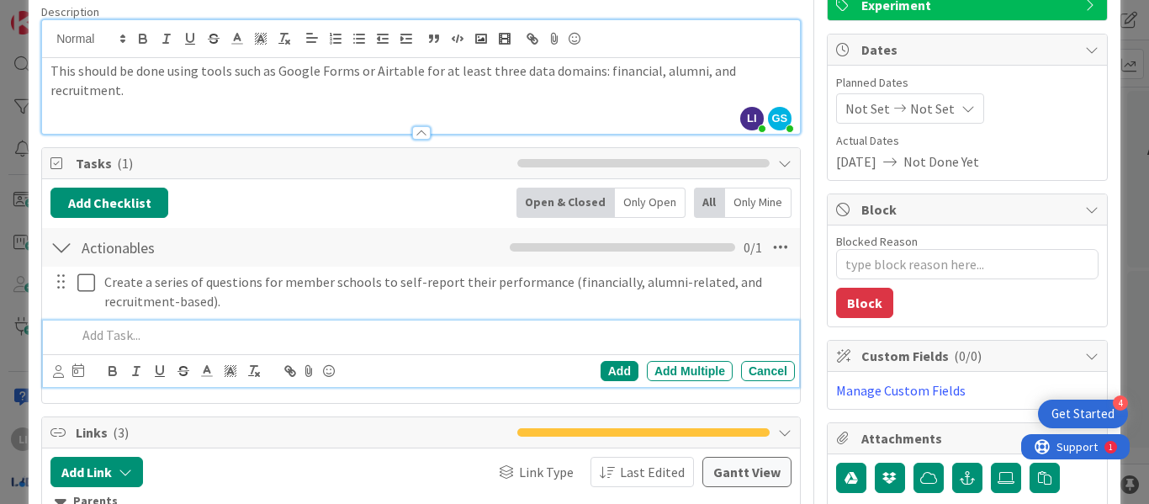
click at [113, 337] on p at bounding box center [433, 335] width 712 height 19
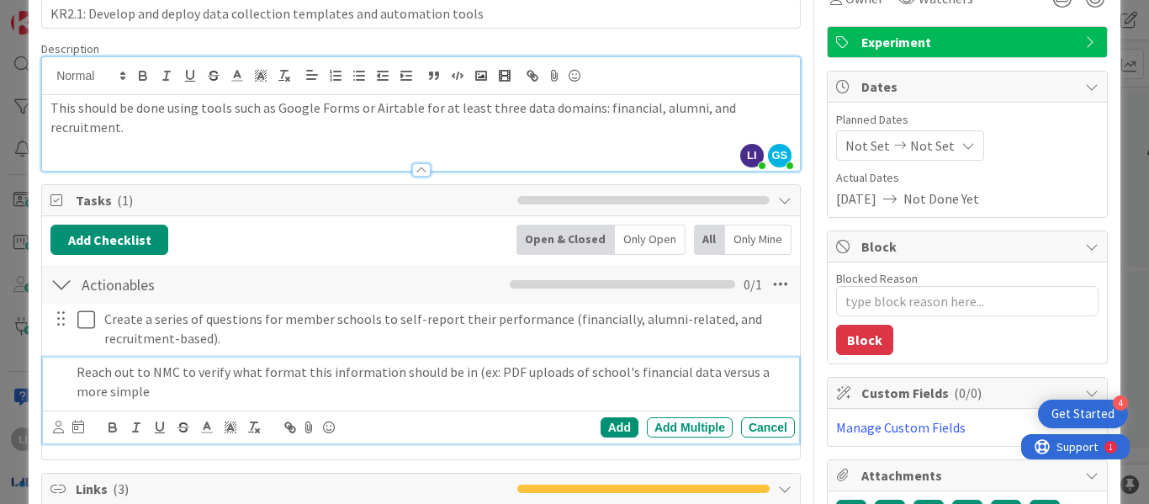
scroll to position [96, 0]
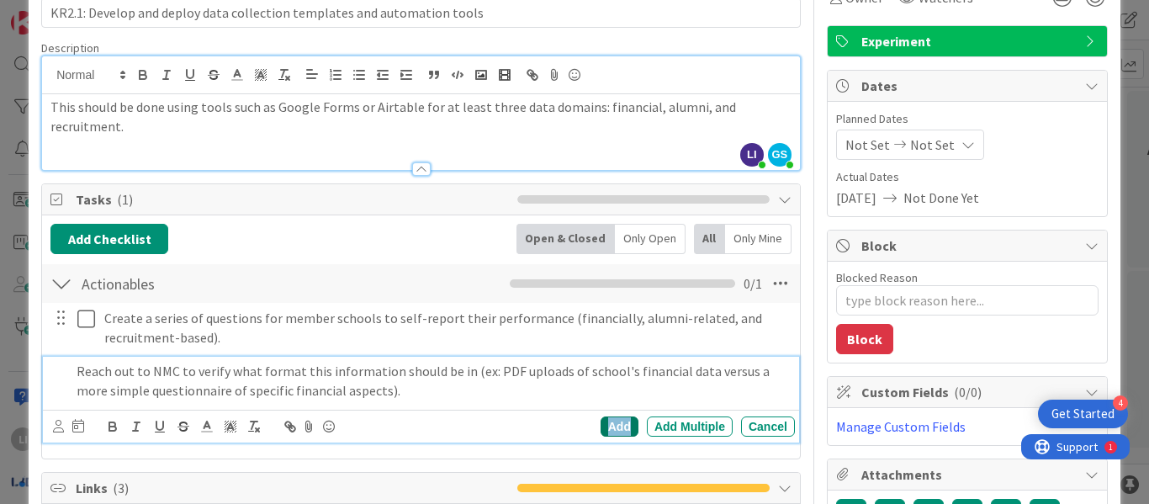
click at [601, 421] on div "Add" at bounding box center [620, 426] width 38 height 20
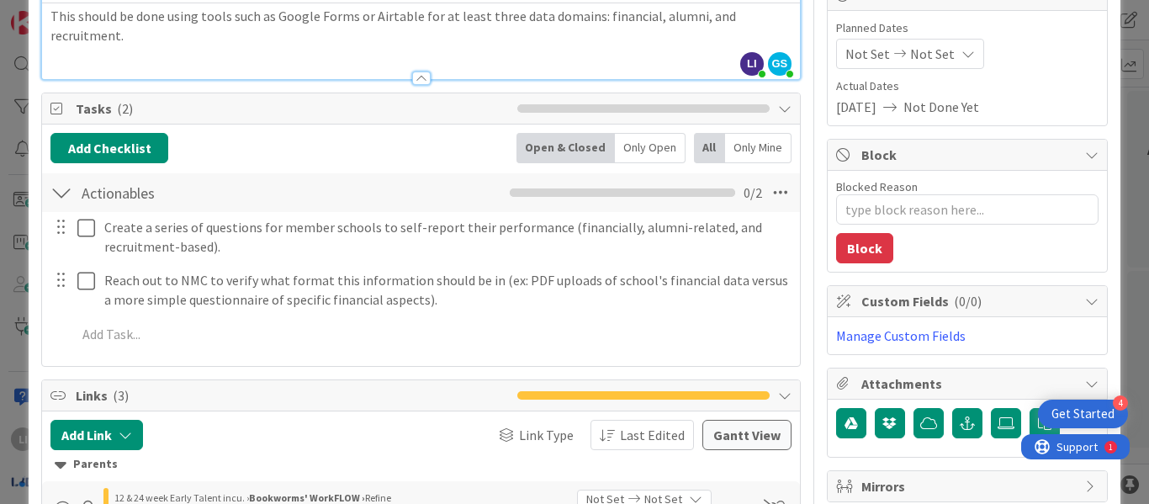
scroll to position [186, 0]
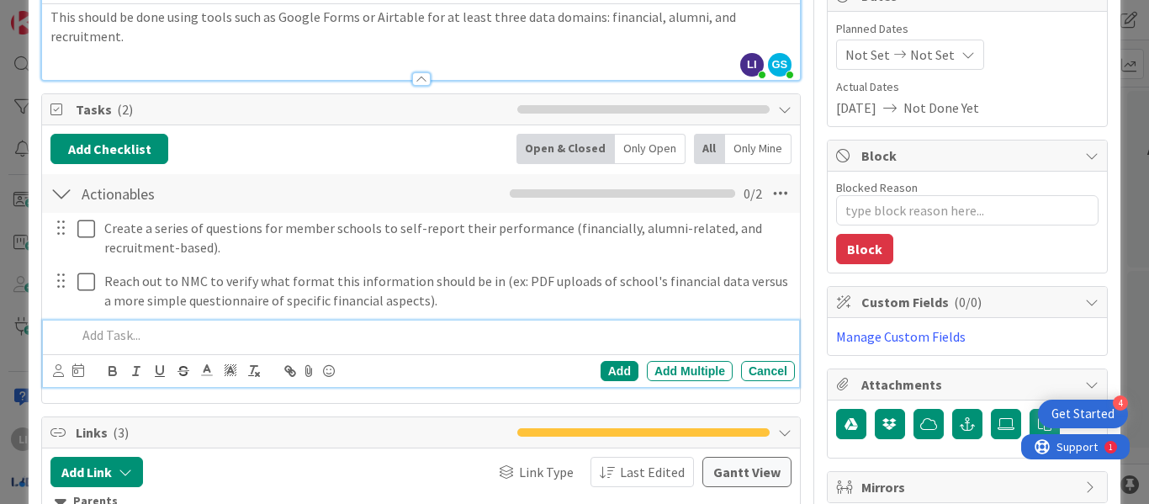
click at [182, 339] on p at bounding box center [433, 335] width 712 height 19
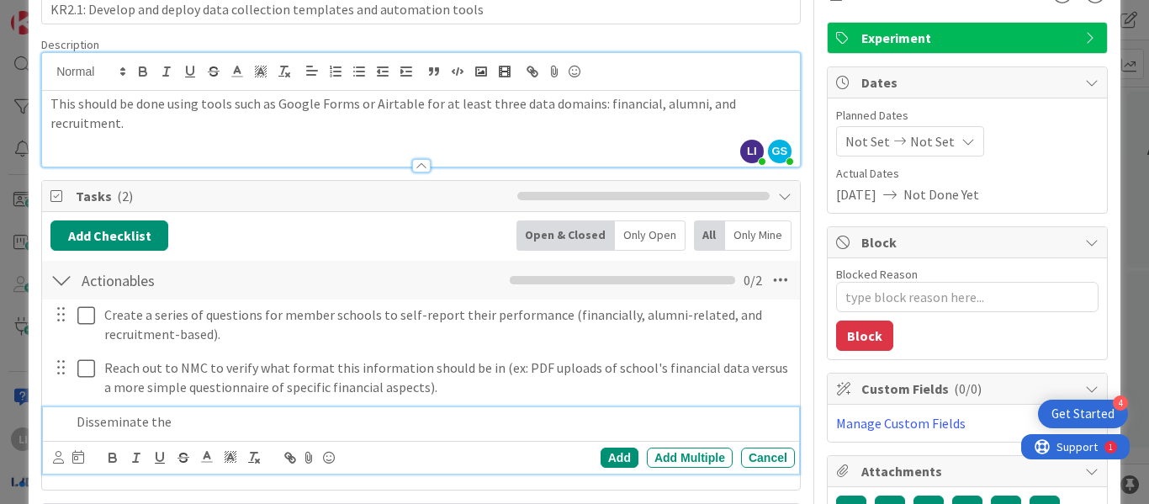
scroll to position [100, 0]
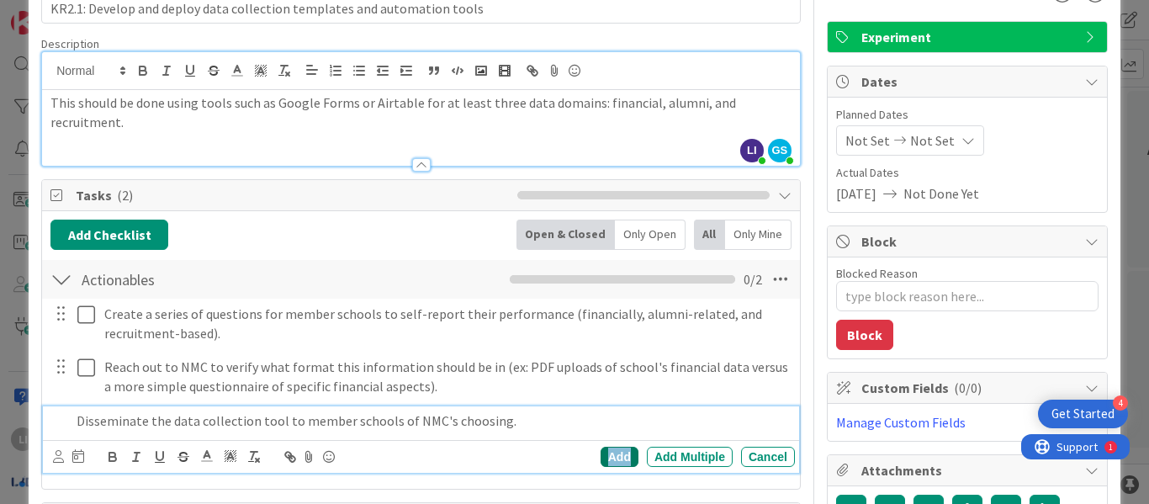
click at [618, 453] on div "Add" at bounding box center [620, 457] width 38 height 20
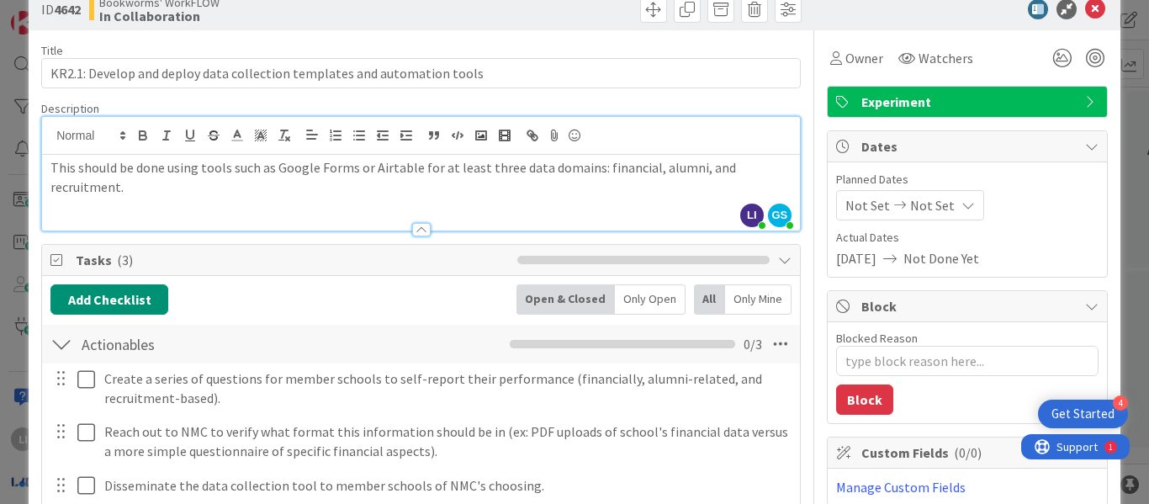
scroll to position [0, 0]
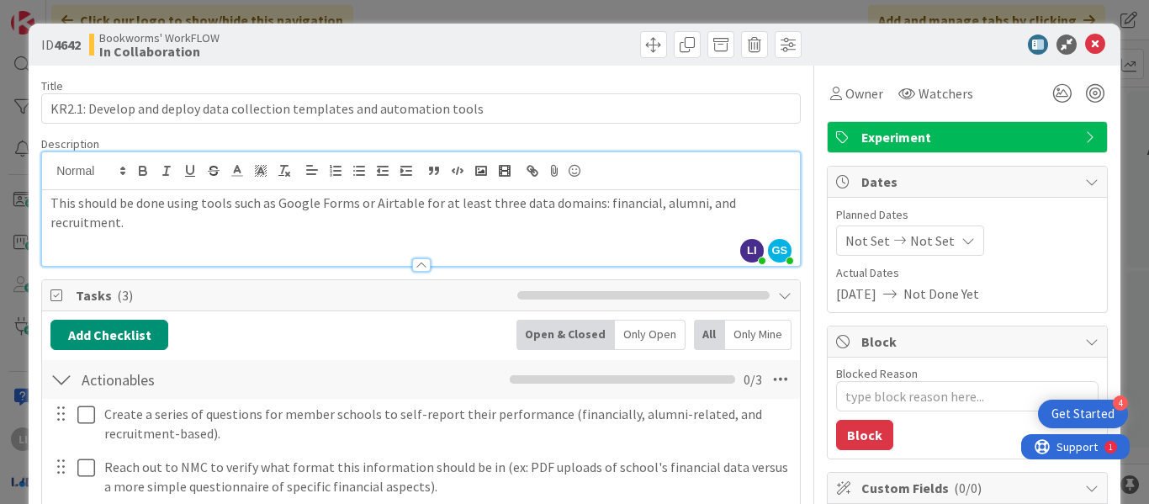
click at [839, 41] on div at bounding box center [959, 44] width 298 height 20
click at [1085, 45] on icon at bounding box center [1095, 44] width 20 height 20
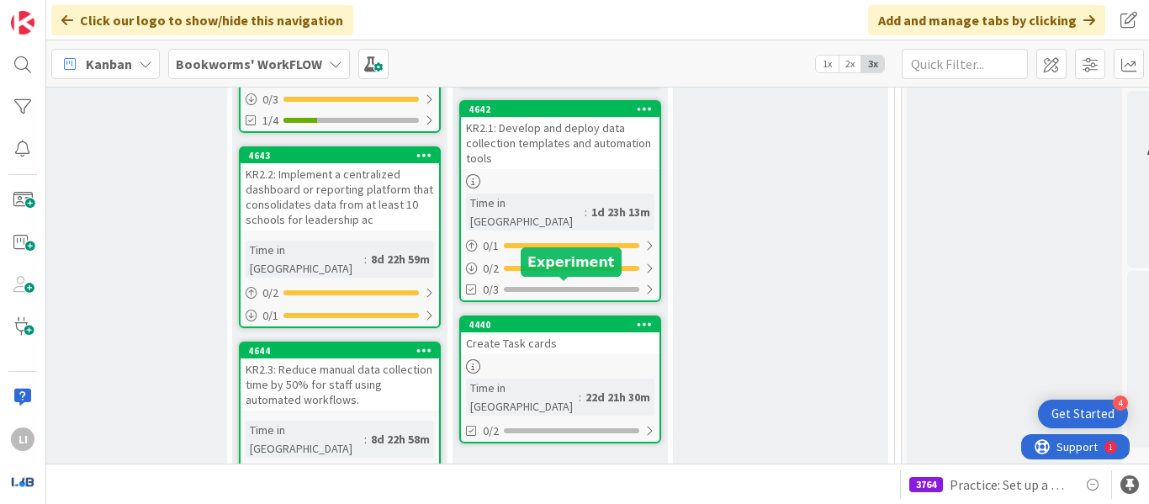
click at [580, 319] on div "4440" at bounding box center [564, 325] width 191 height 12
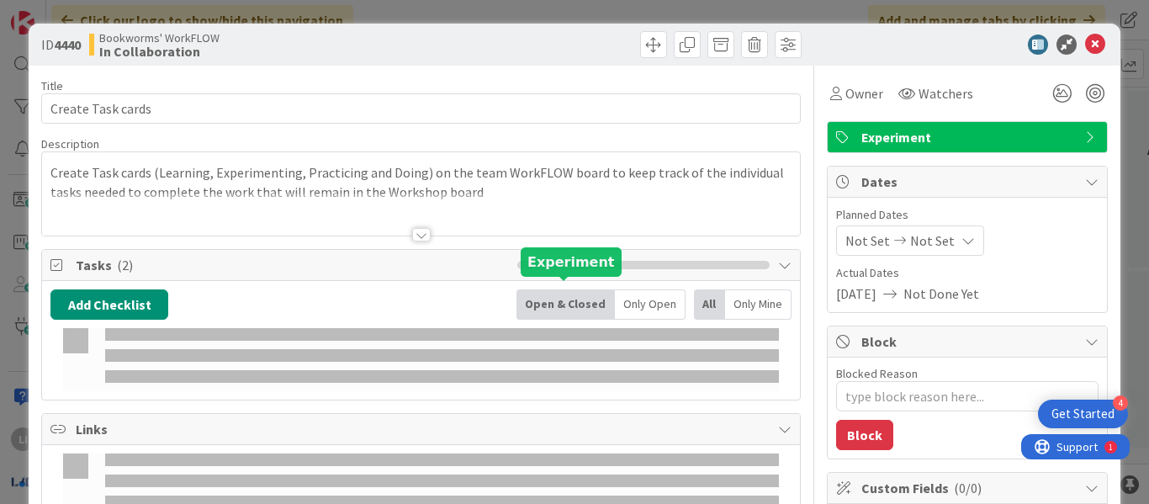
type textarea "x"
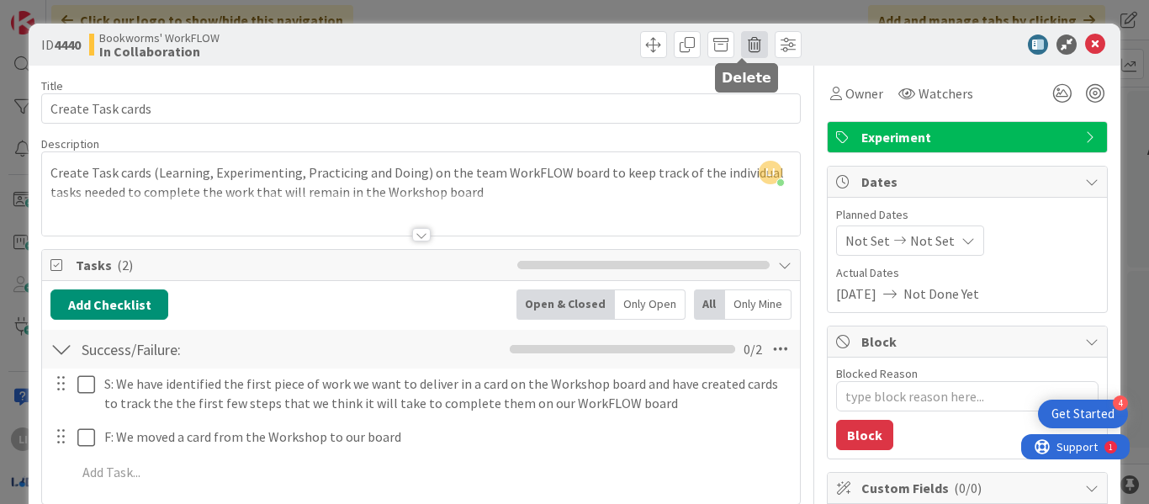
click at [742, 40] on span at bounding box center [754, 44] width 27 height 27
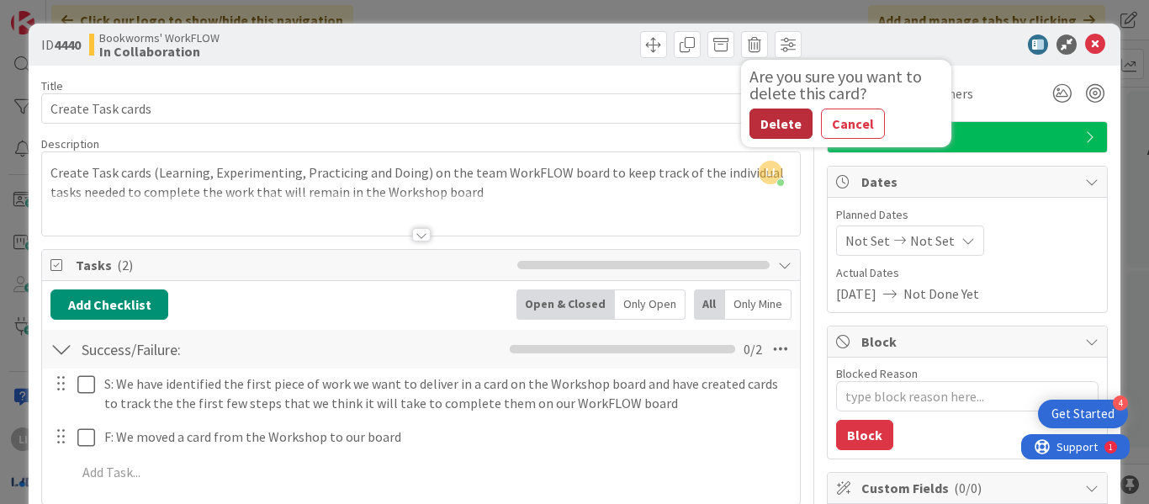
click at [761, 127] on button "Delete" at bounding box center [781, 124] width 63 height 30
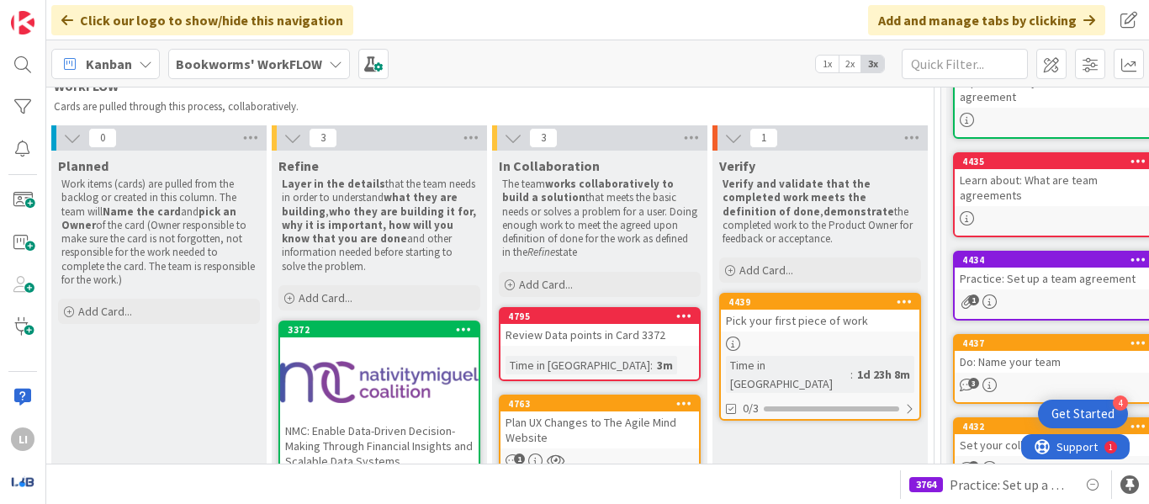
scroll to position [0, 455]
